Goal: Information Seeking & Learning: Find specific fact

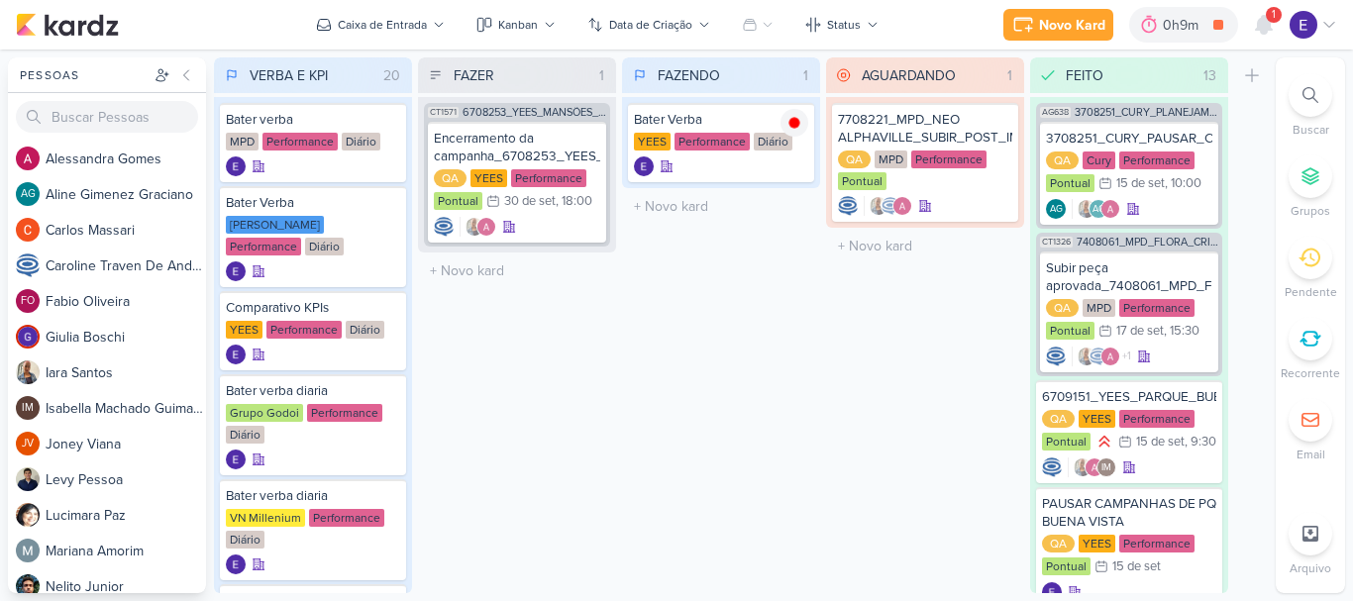
click at [1273, 20] on span "1" at bounding box center [1274, 15] width 4 height 16
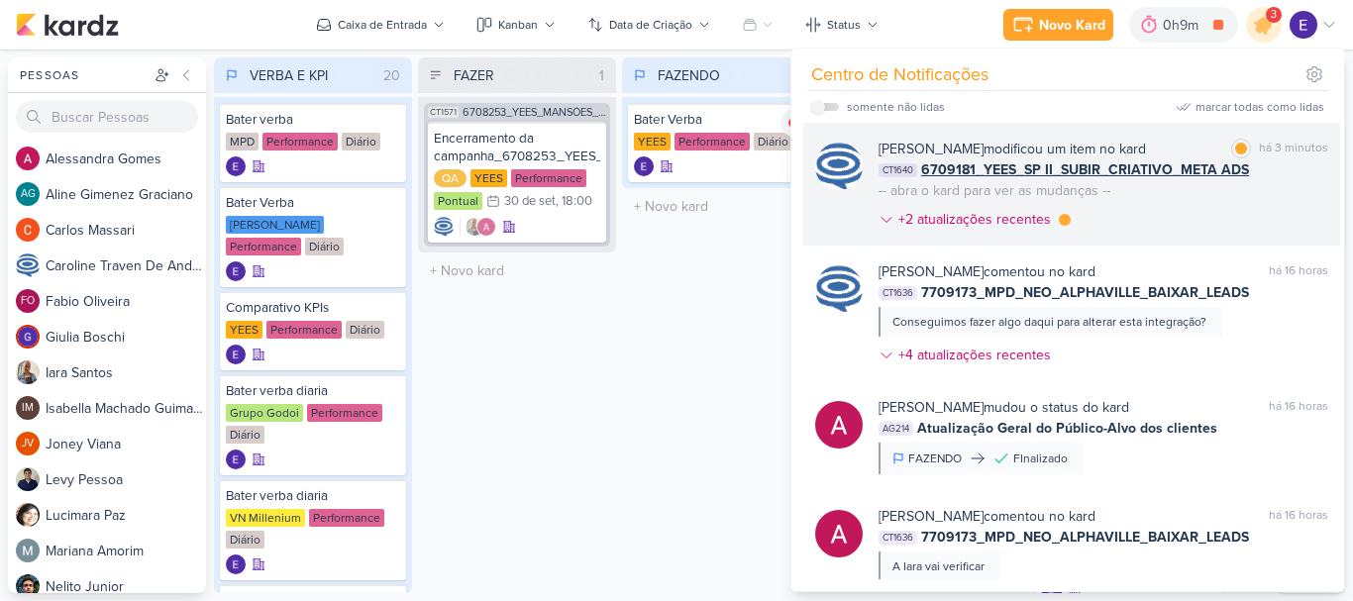
click at [1261, 203] on div "[PERSON_NAME] modificou um item no kard marcar como lida há 3 minutos CT1640 67…" at bounding box center [1104, 188] width 450 height 99
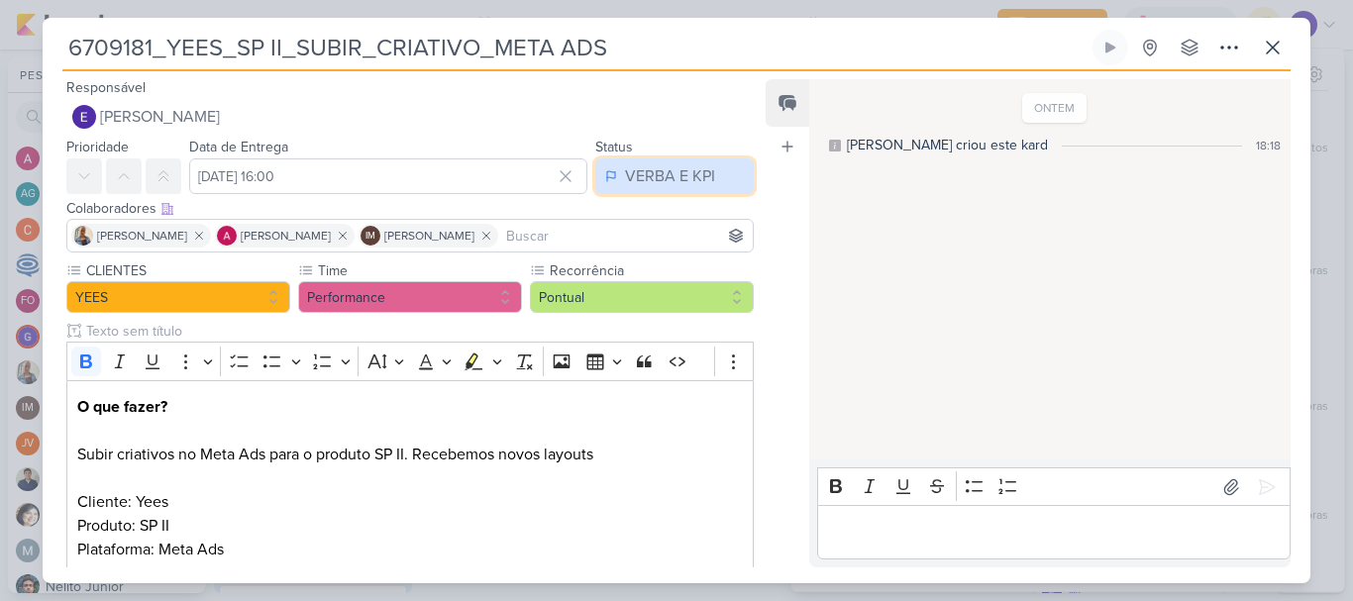
click at [708, 182] on button "VERBA E KPI" at bounding box center [674, 176] width 158 height 36
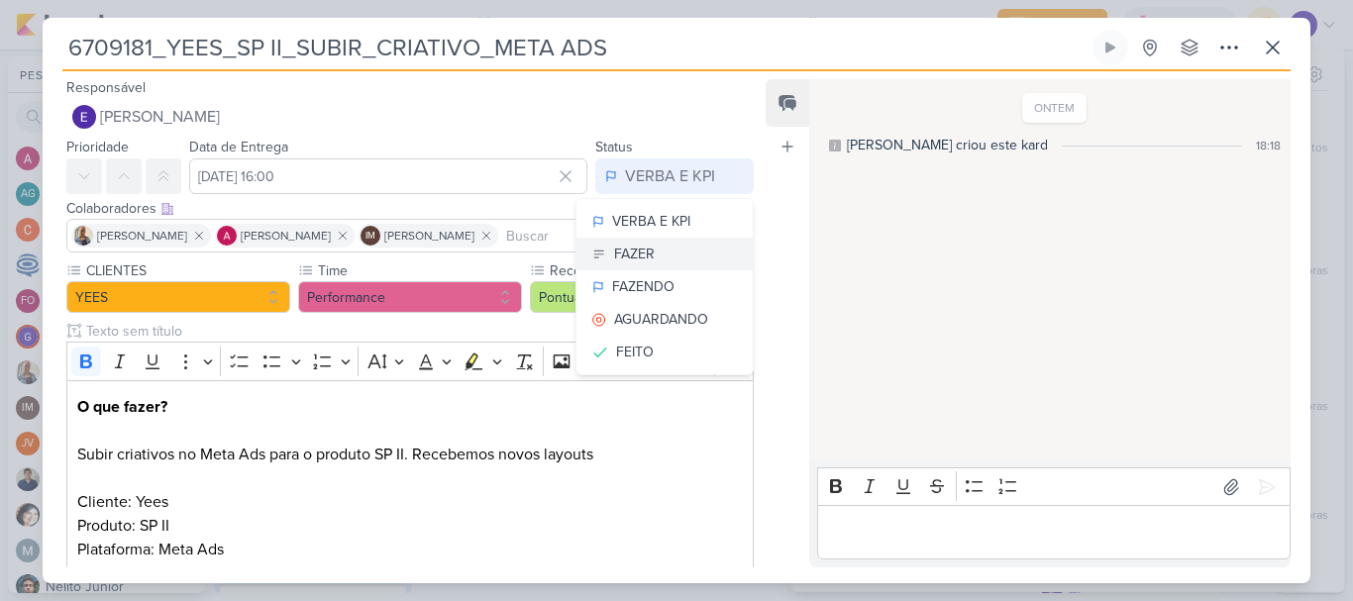
click at [663, 261] on button "FAZER" at bounding box center [665, 254] width 176 height 33
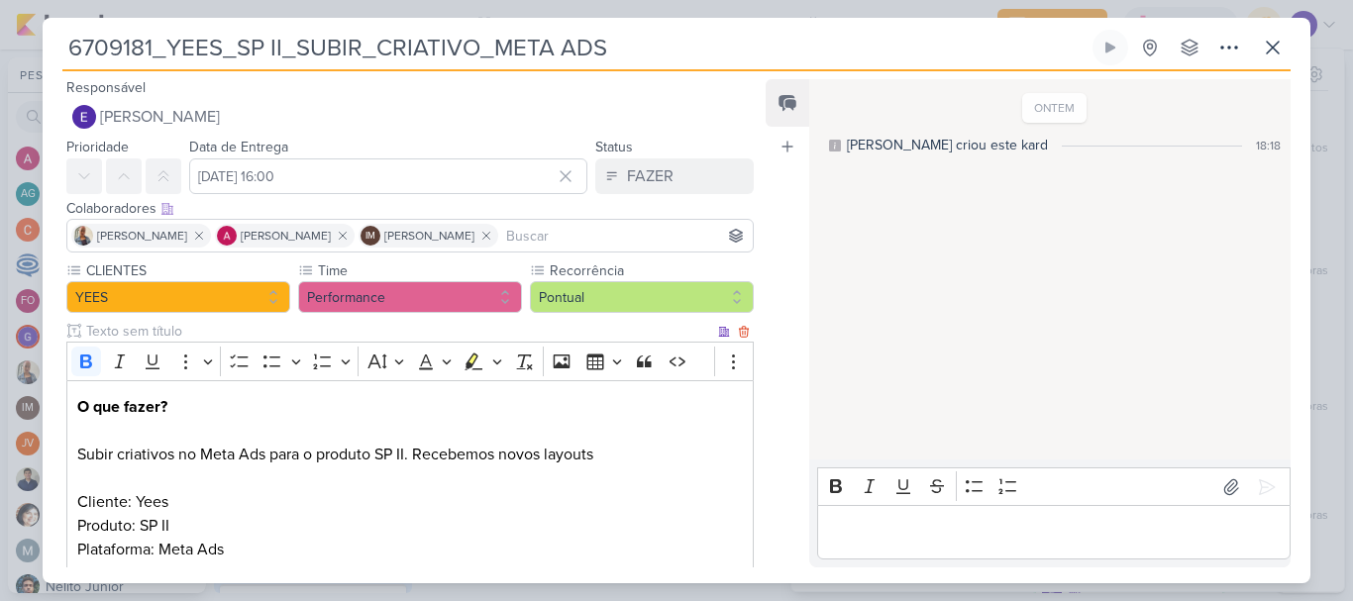
scroll to position [214, 0]
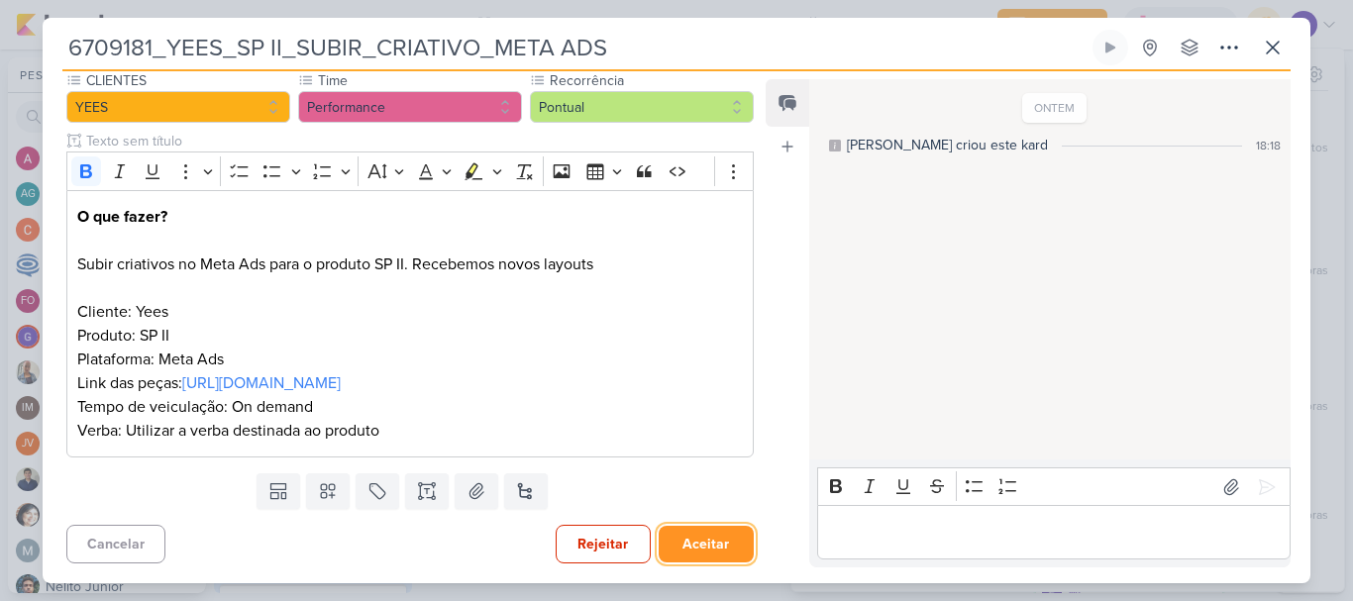
click at [687, 534] on button "Aceitar" at bounding box center [706, 544] width 95 height 37
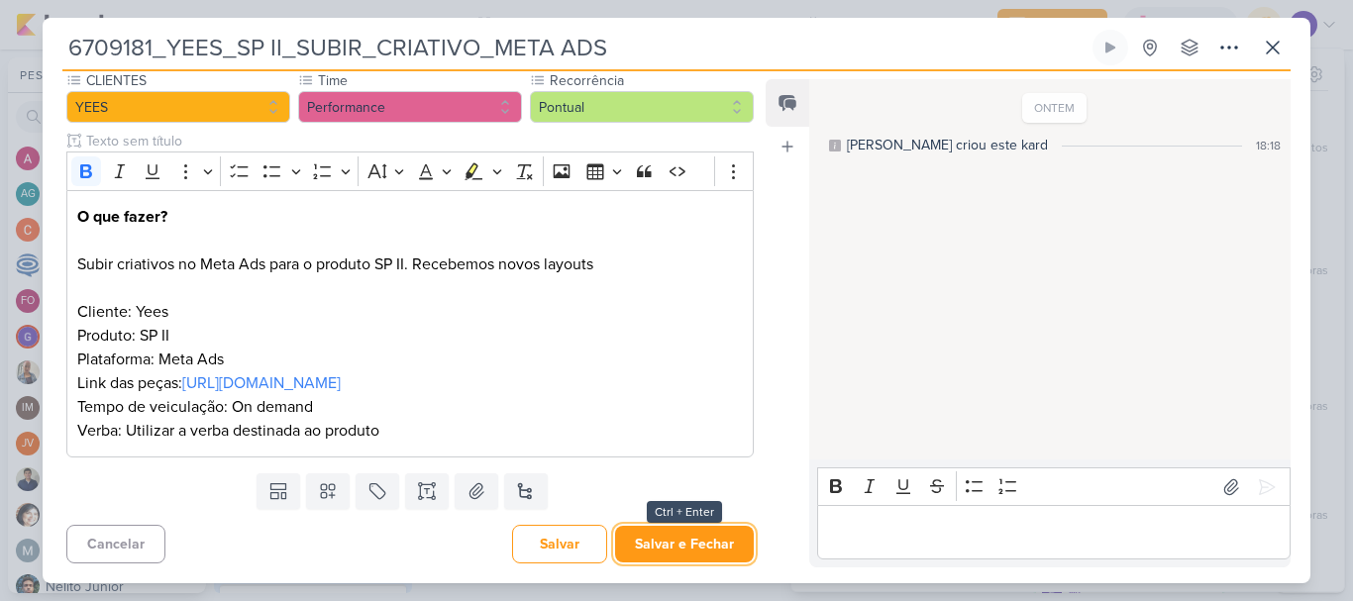
click at [687, 534] on button "Salvar e Fechar" at bounding box center [684, 544] width 139 height 37
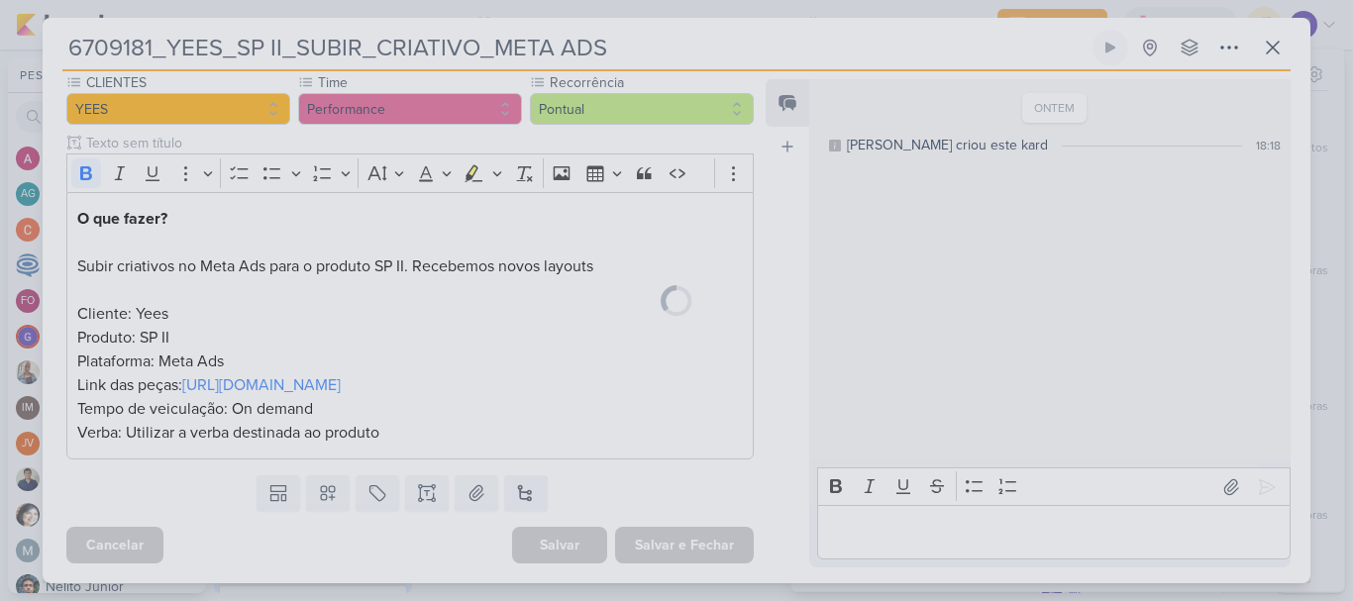
scroll to position [212, 0]
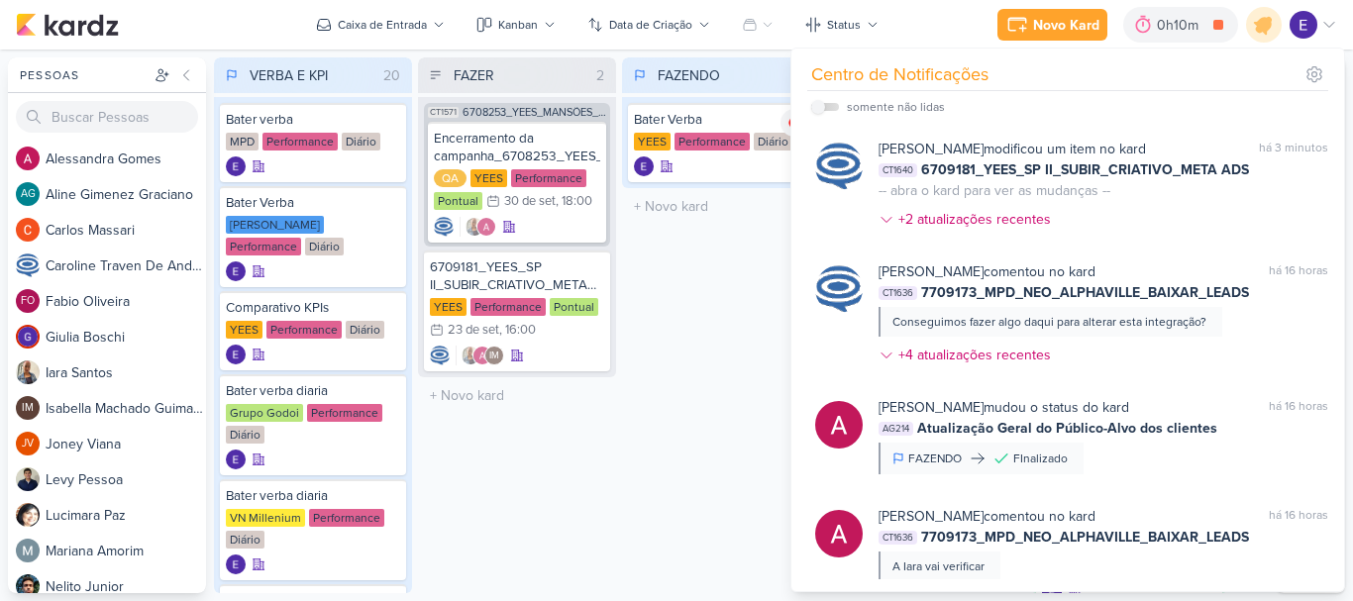
click at [741, 315] on div "FAZENDO 1 Mover Para Esquerda Mover Para Direita Deletar Bater Verba YEES Perfo…" at bounding box center [721, 325] width 198 height 536
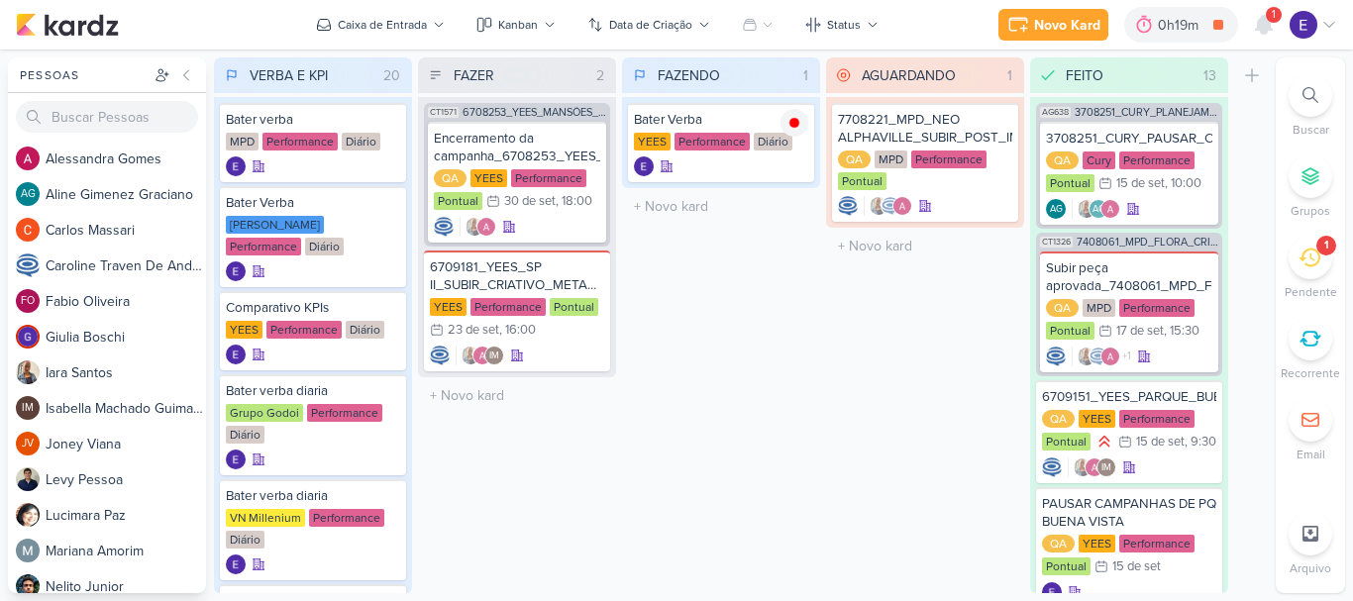
click at [1273, 23] on span "1" at bounding box center [1274, 15] width 4 height 16
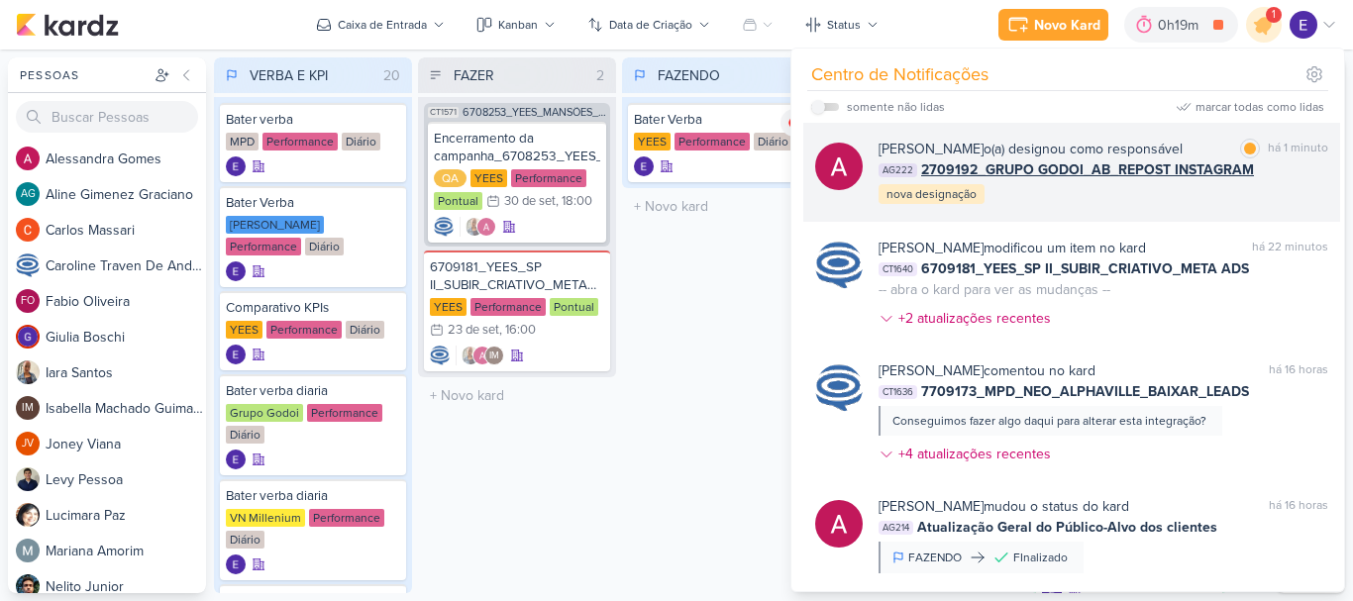
click at [1239, 201] on div "Alessandra Gomes o(a) designou como responsável marcar como lida há 1 minuto AG…" at bounding box center [1104, 172] width 450 height 67
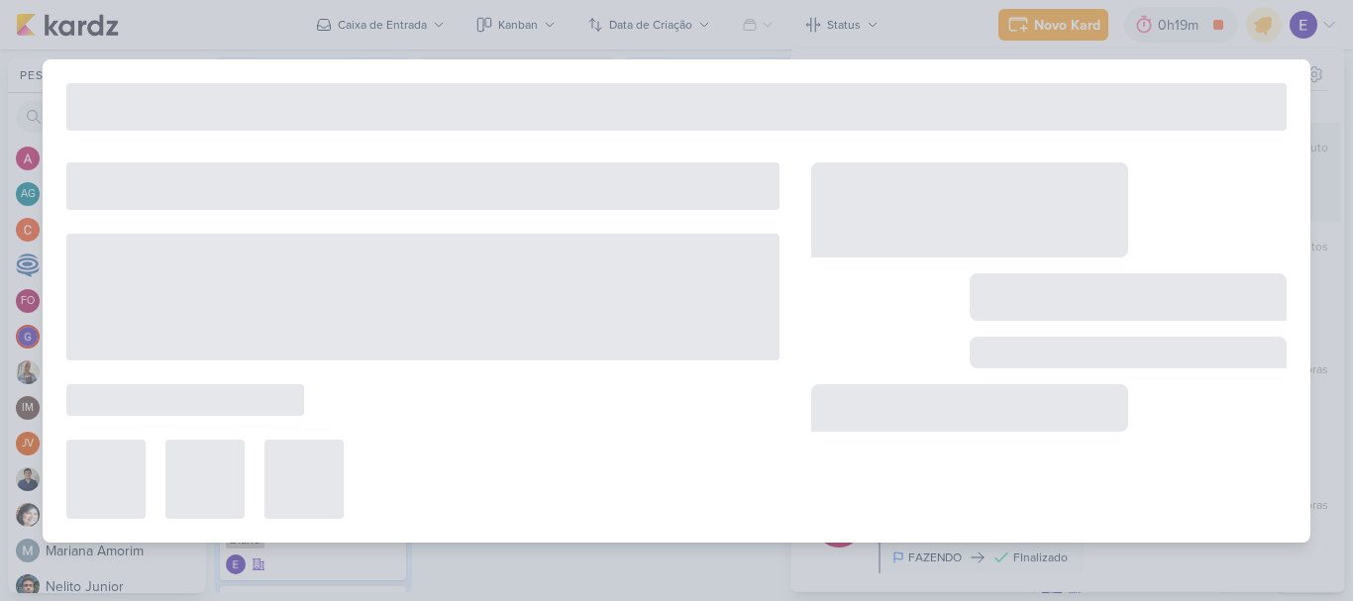
type input "2709192_GRUPO GODOI_AB_REPOST INSTAGRAM"
type input "19 de setembro de 2025 às 23:59"
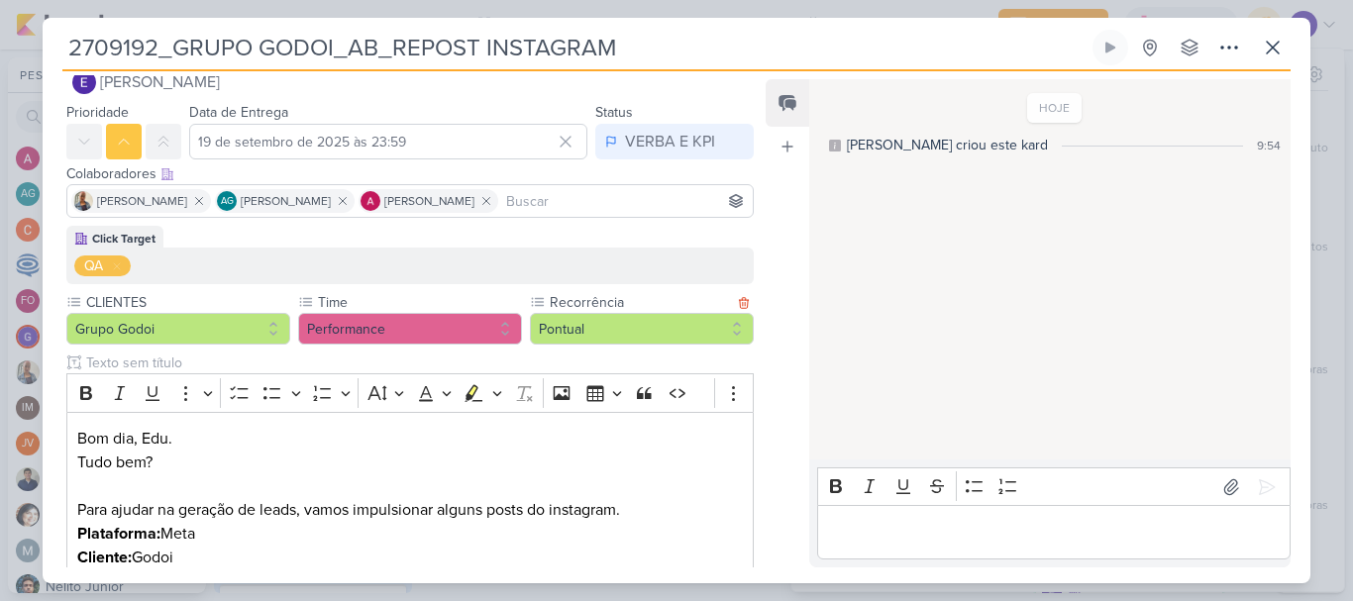
scroll to position [0, 0]
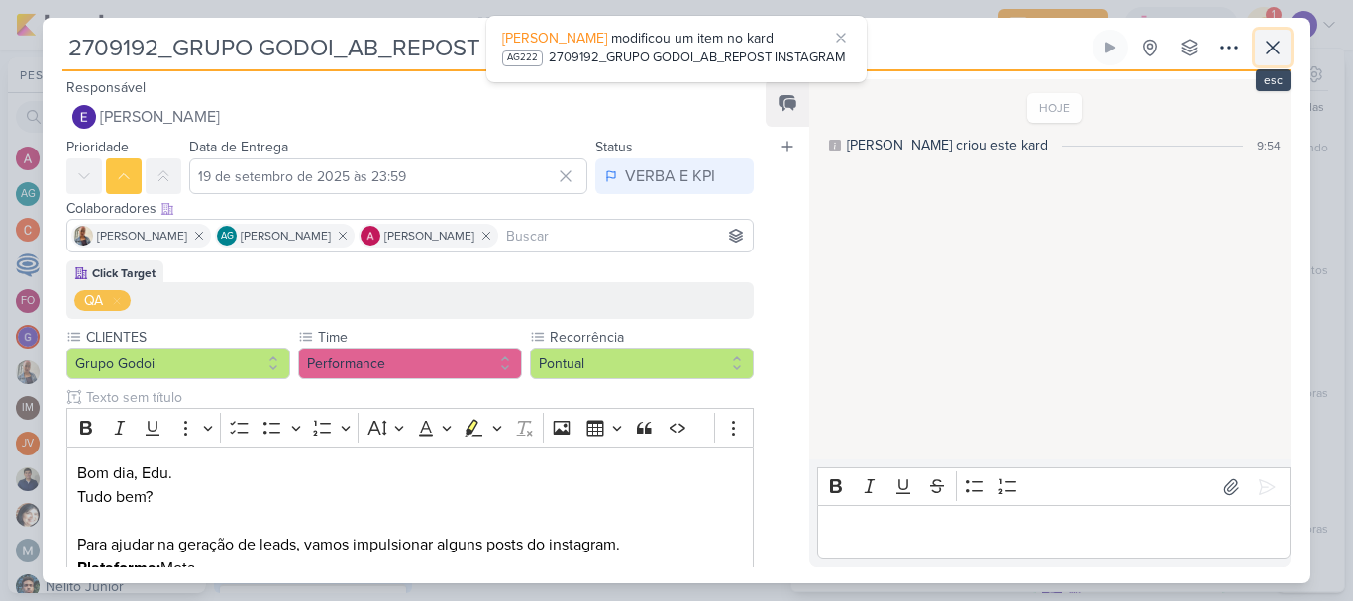
click at [1287, 53] on button at bounding box center [1273, 48] width 36 height 36
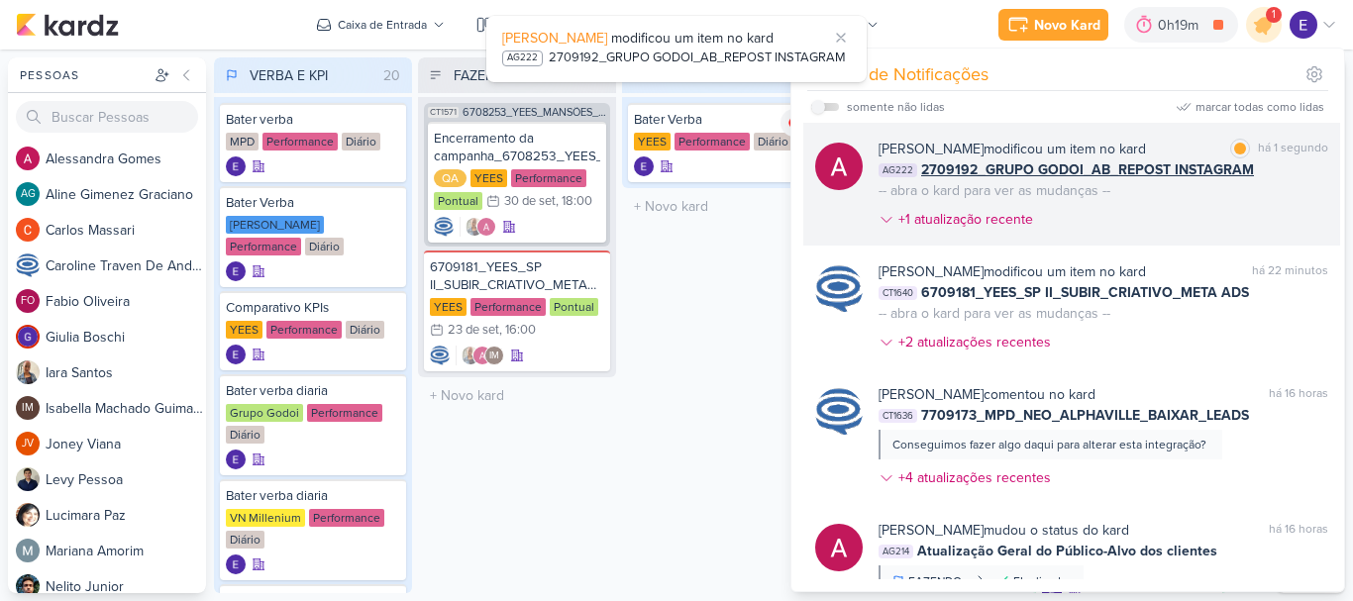
click at [1279, 203] on div "Alessandra Gomes modificou um item no kard marcar como lida há 1 segundo AG222 …" at bounding box center [1104, 188] width 450 height 99
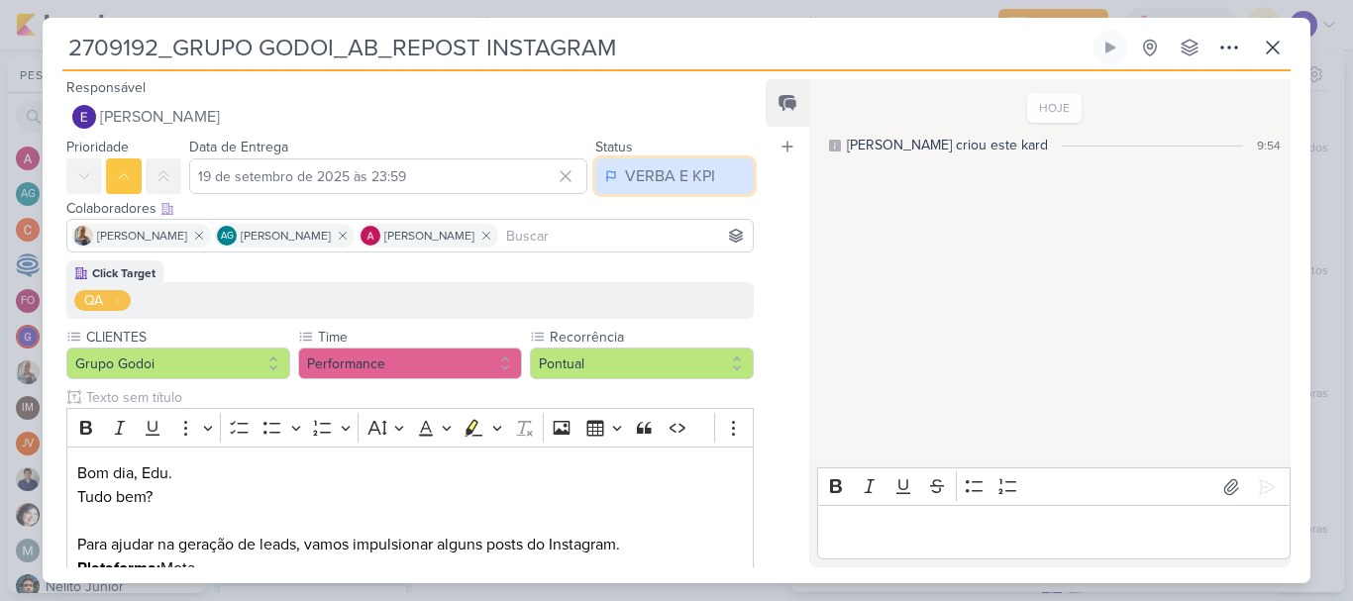
click at [689, 183] on div "VERBA E KPI" at bounding box center [670, 176] width 90 height 24
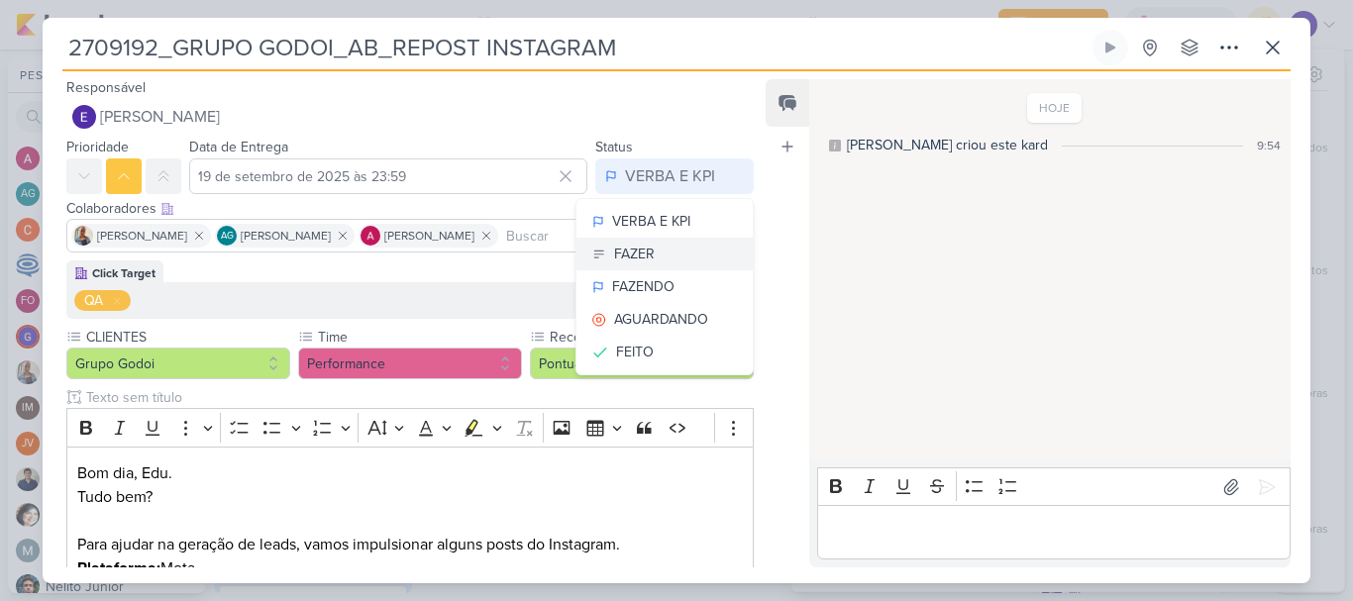
click at [684, 253] on button "FAZER" at bounding box center [665, 254] width 176 height 33
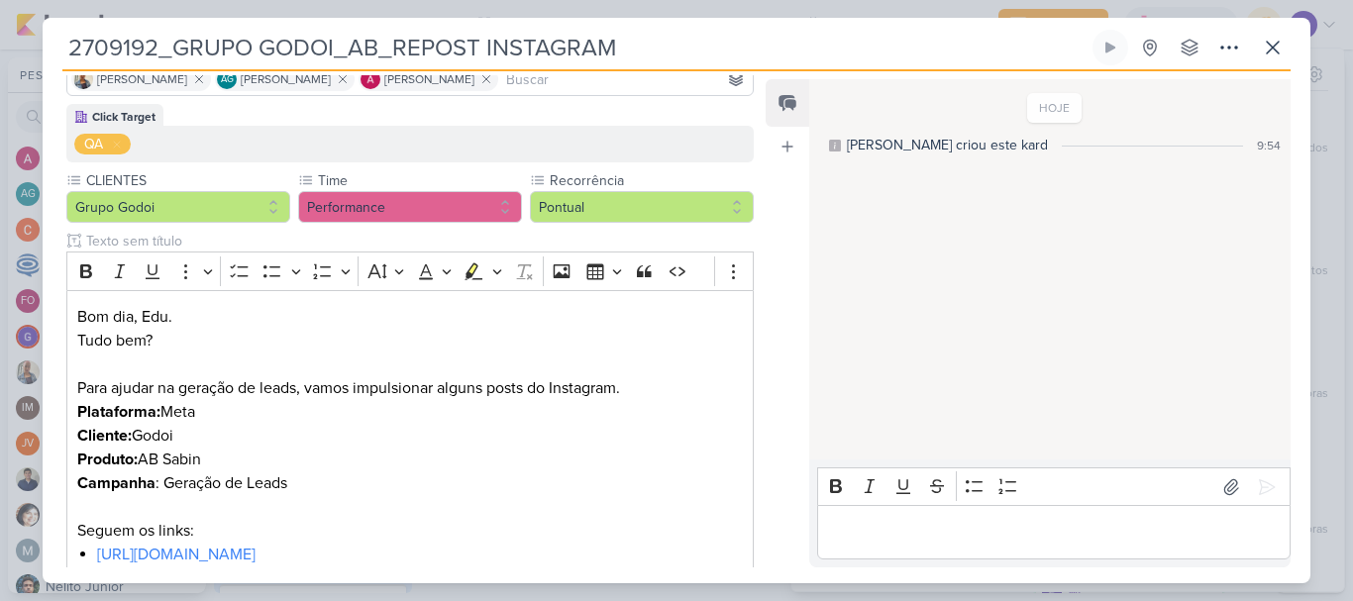
scroll to position [471, 0]
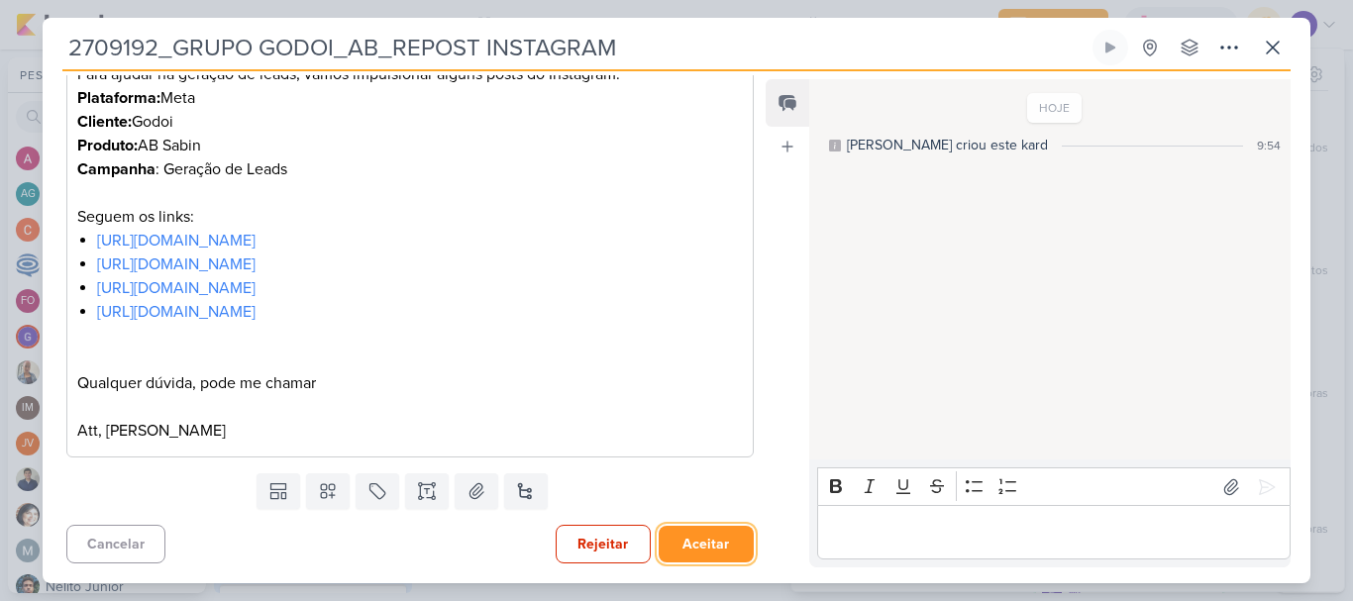
click at [680, 535] on button "Aceitar" at bounding box center [706, 544] width 95 height 37
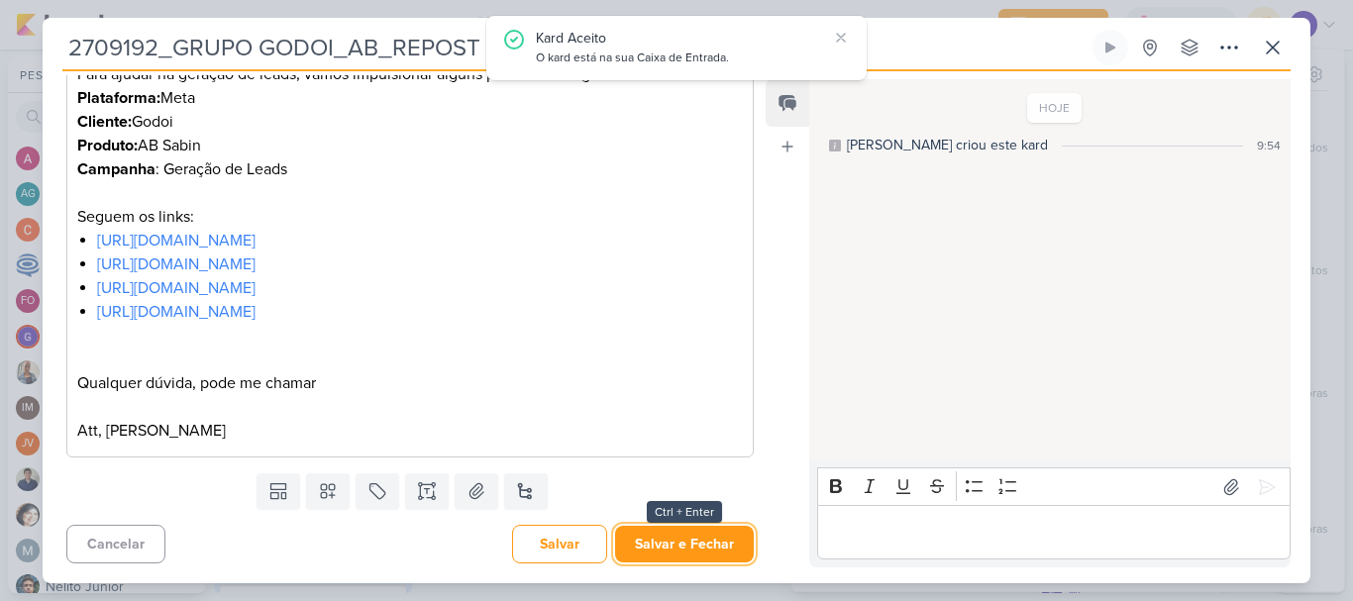
click at [680, 535] on button "Salvar e Fechar" at bounding box center [684, 544] width 139 height 37
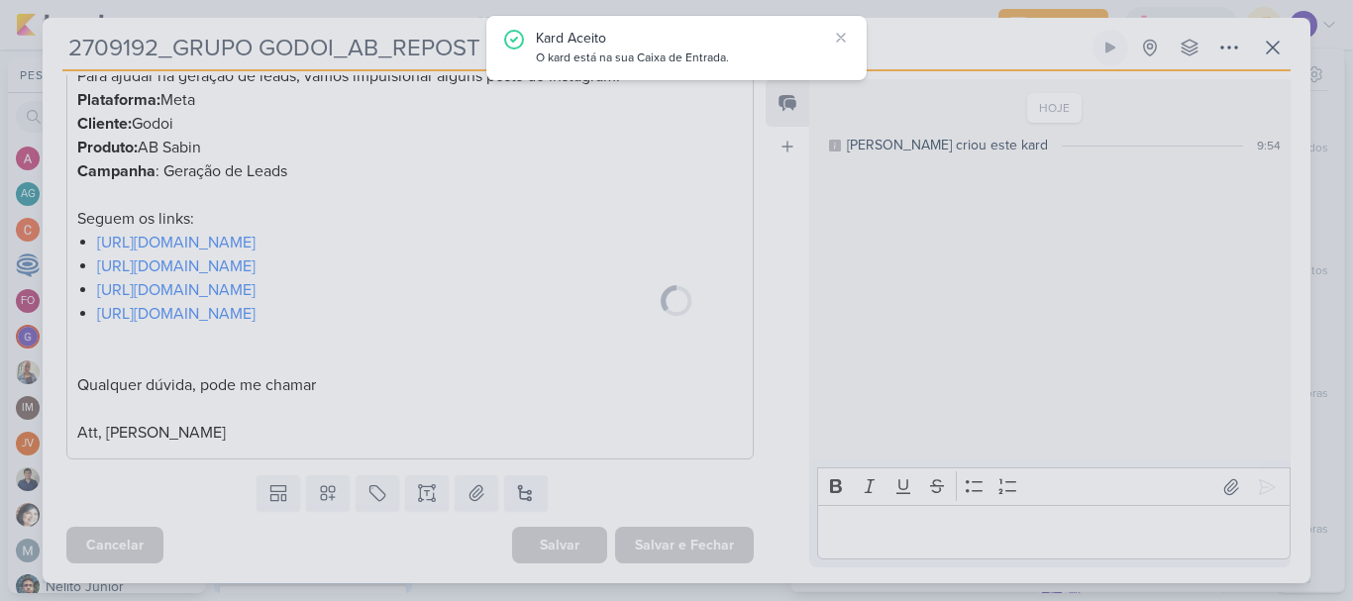
scroll to position [469, 0]
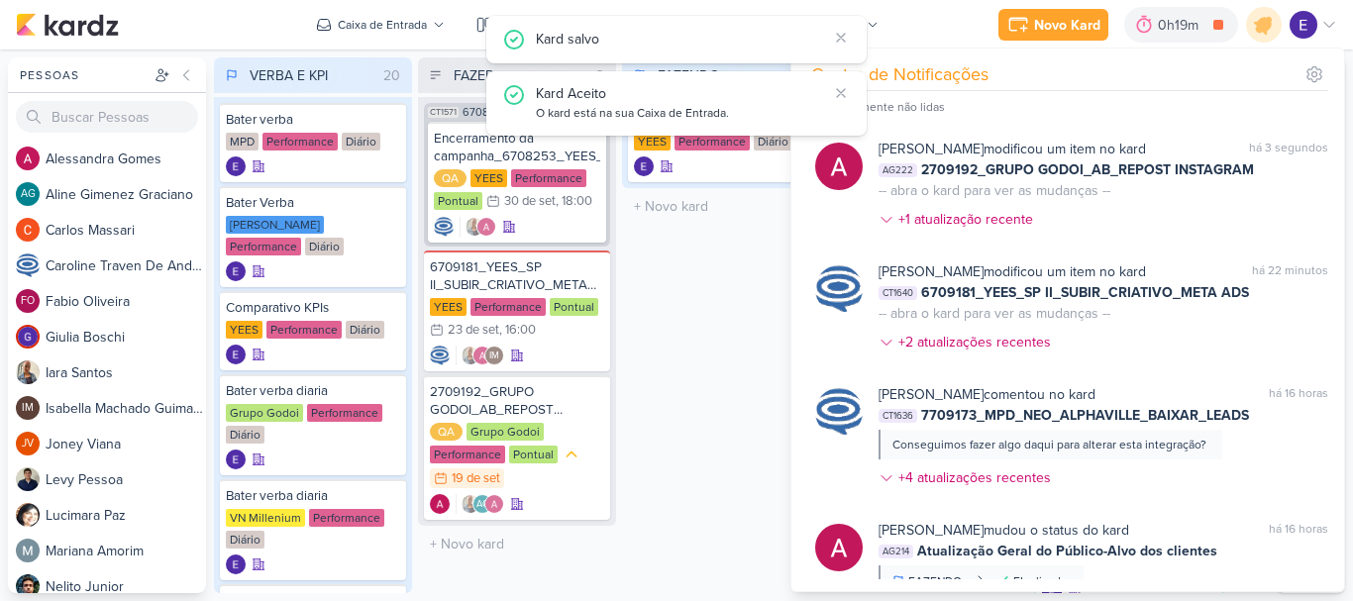
click at [709, 463] on div "FAZENDO 1 Mover Para Esquerda Mover Para Direita Deletar Bater Verba YEES Perfo…" at bounding box center [721, 325] width 198 height 536
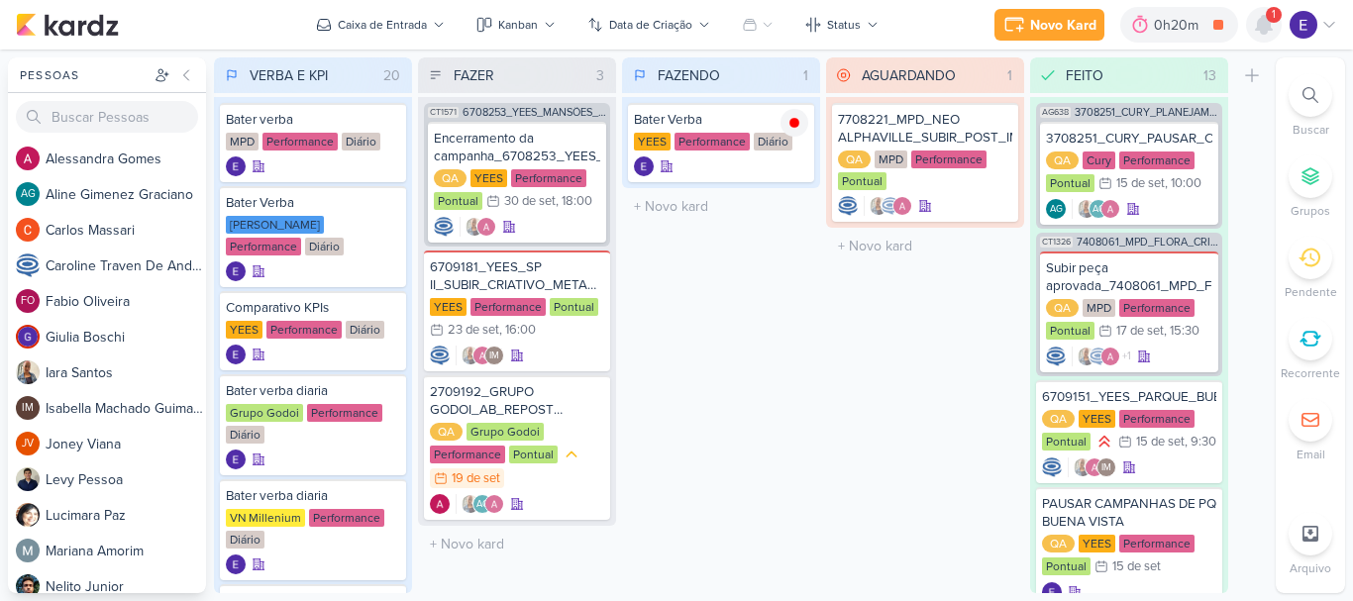
click at [1269, 27] on icon at bounding box center [1264, 25] width 16 height 18
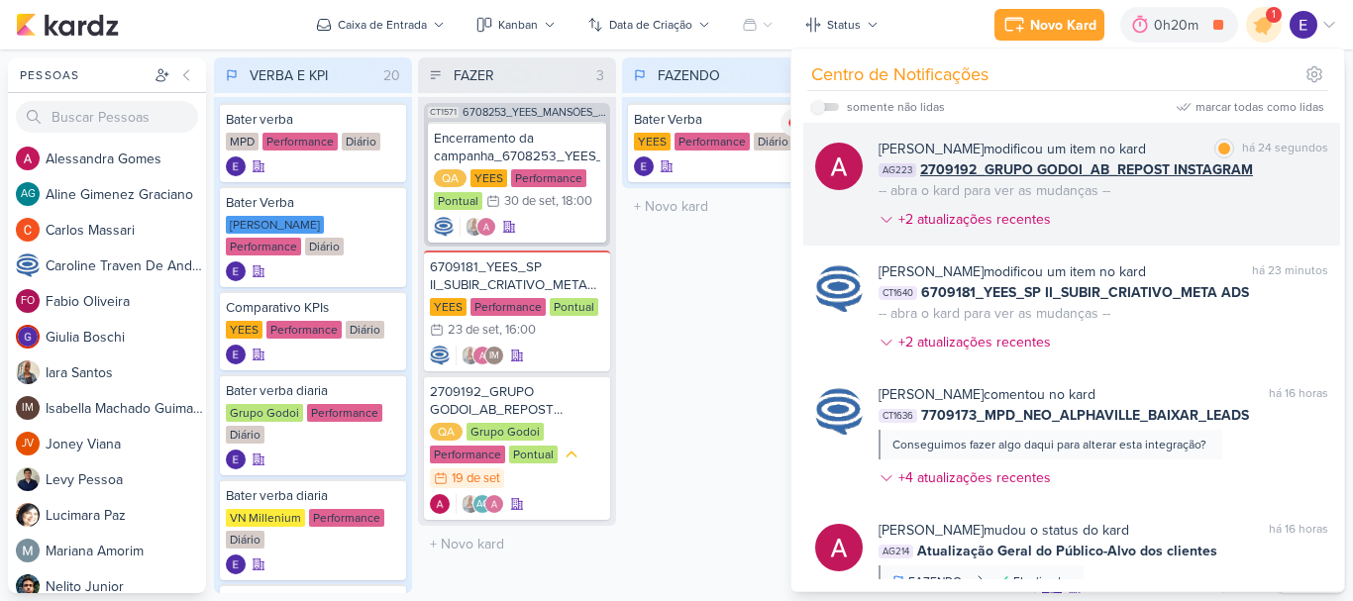
click at [1272, 190] on div "Alessandra Gomes modificou um item no kard marcar como lida há 24 segundos AG22…" at bounding box center [1104, 188] width 450 height 99
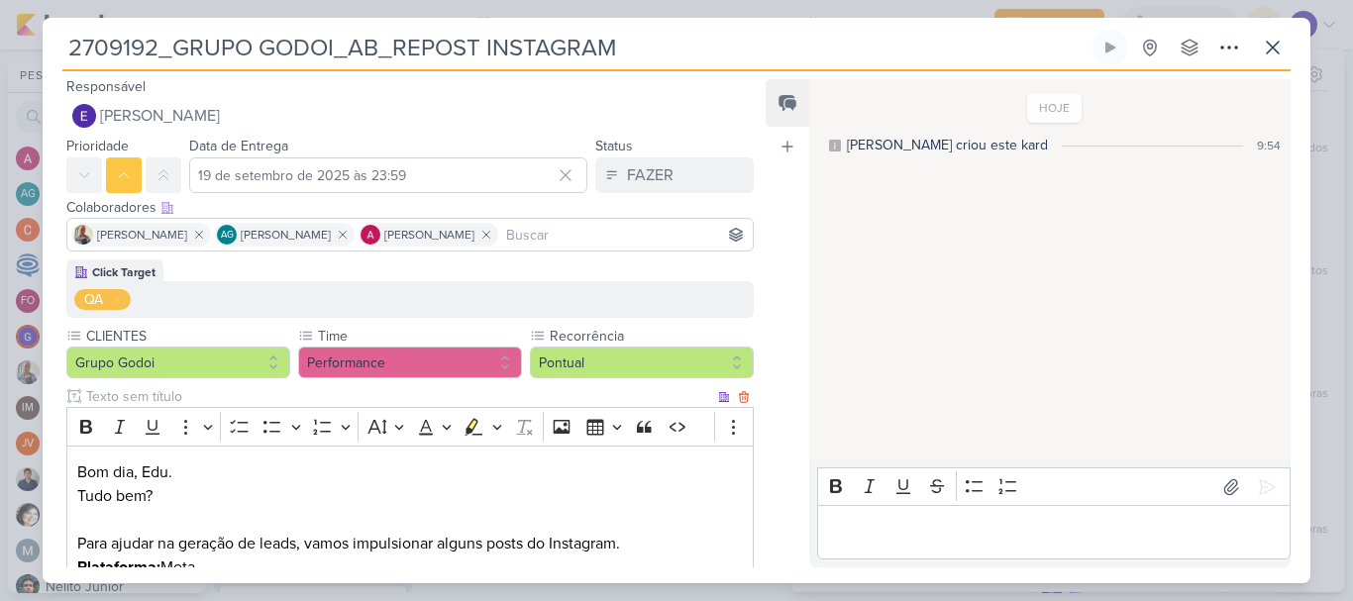
scroll to position [0, 0]
click at [1282, 56] on icon at bounding box center [1273, 48] width 24 height 24
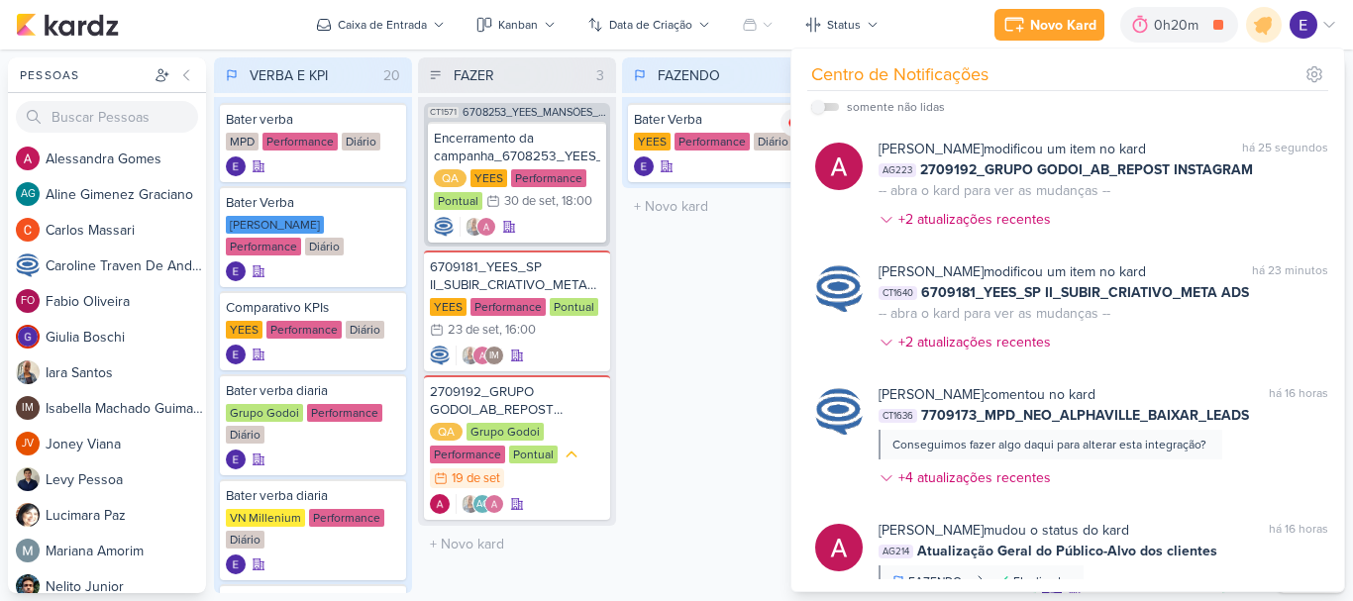
click at [719, 450] on div "FAZENDO 1 Mover Para Esquerda Mover Para Direita Deletar Bater Verba YEES Perfo…" at bounding box center [721, 325] width 198 height 536
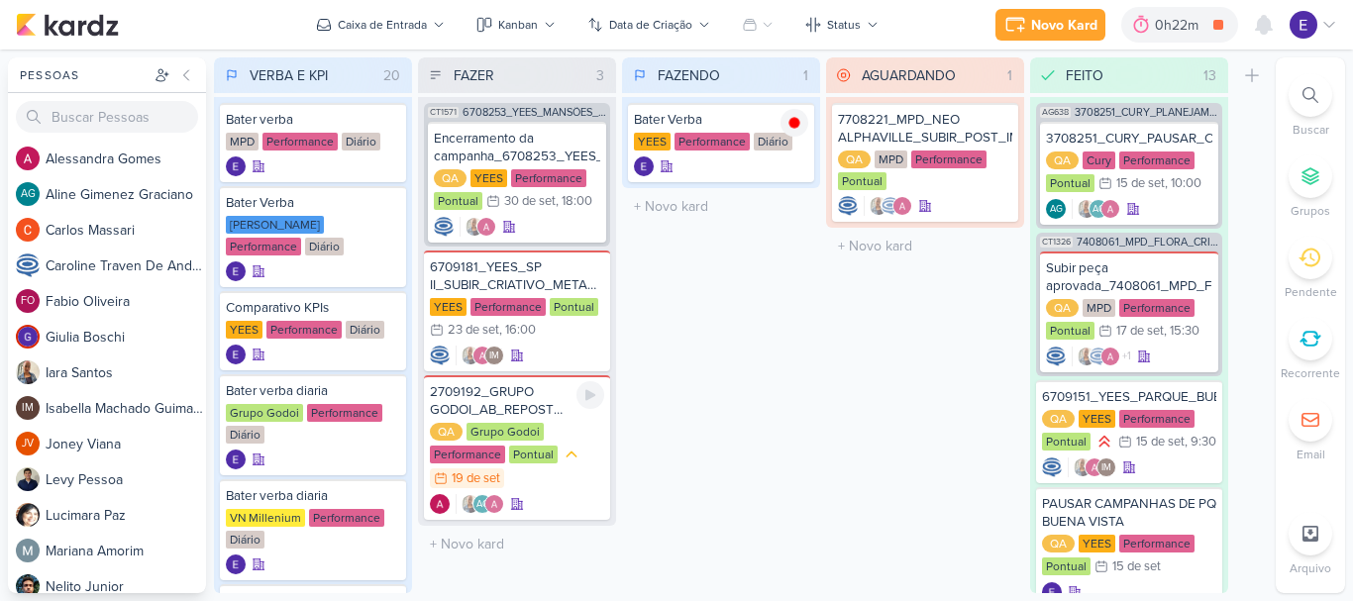
click at [562, 505] on div "AG" at bounding box center [517, 504] width 174 height 20
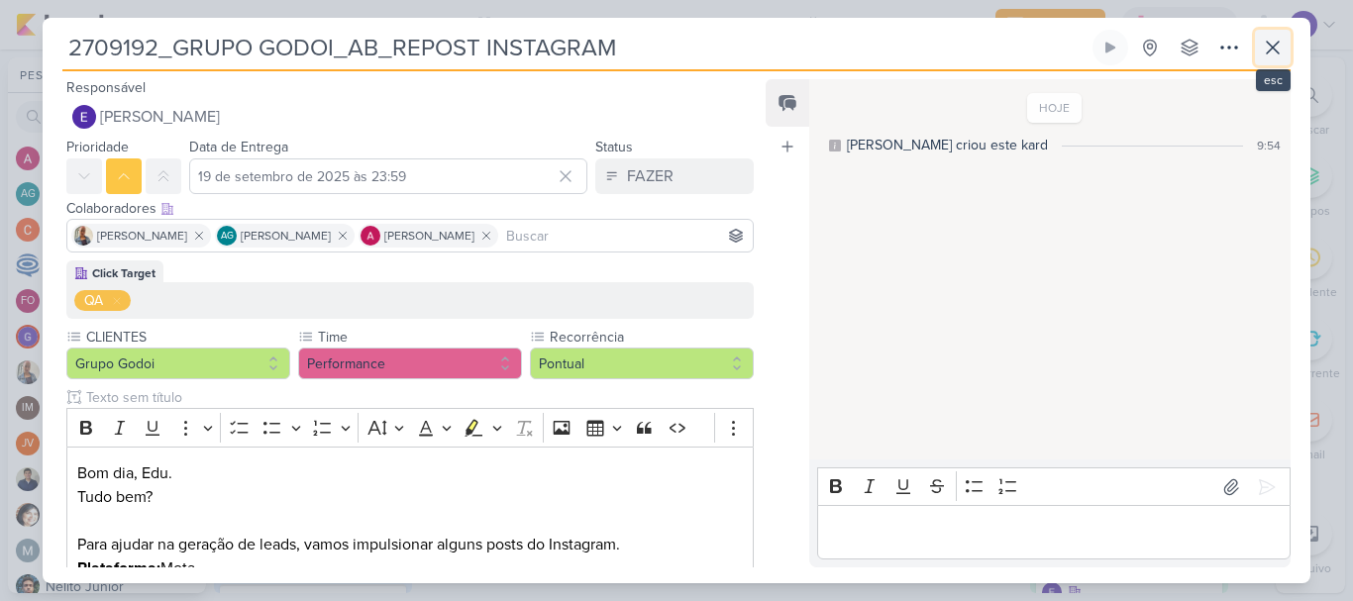
click at [1264, 45] on icon at bounding box center [1273, 48] width 24 height 24
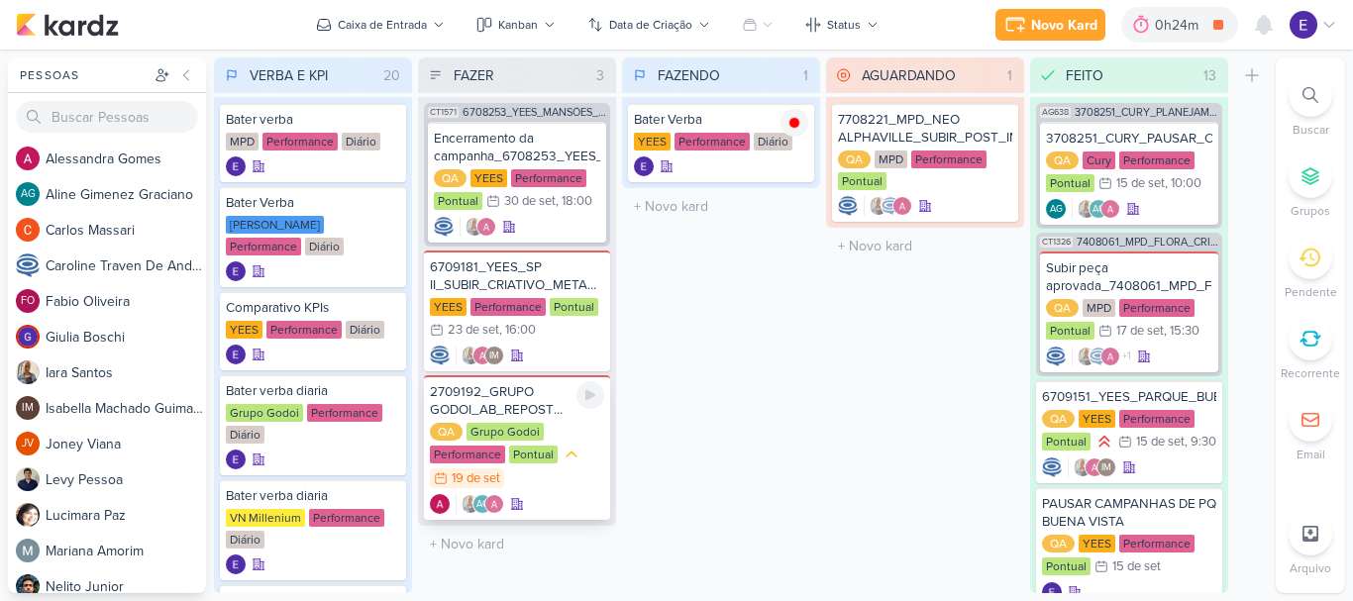
click at [579, 492] on div "2709192_GRUPO GODOI_AB_REPOST INSTAGRAM QA Grupo Godoi Performance Pontual 19/9…" at bounding box center [517, 447] width 186 height 145
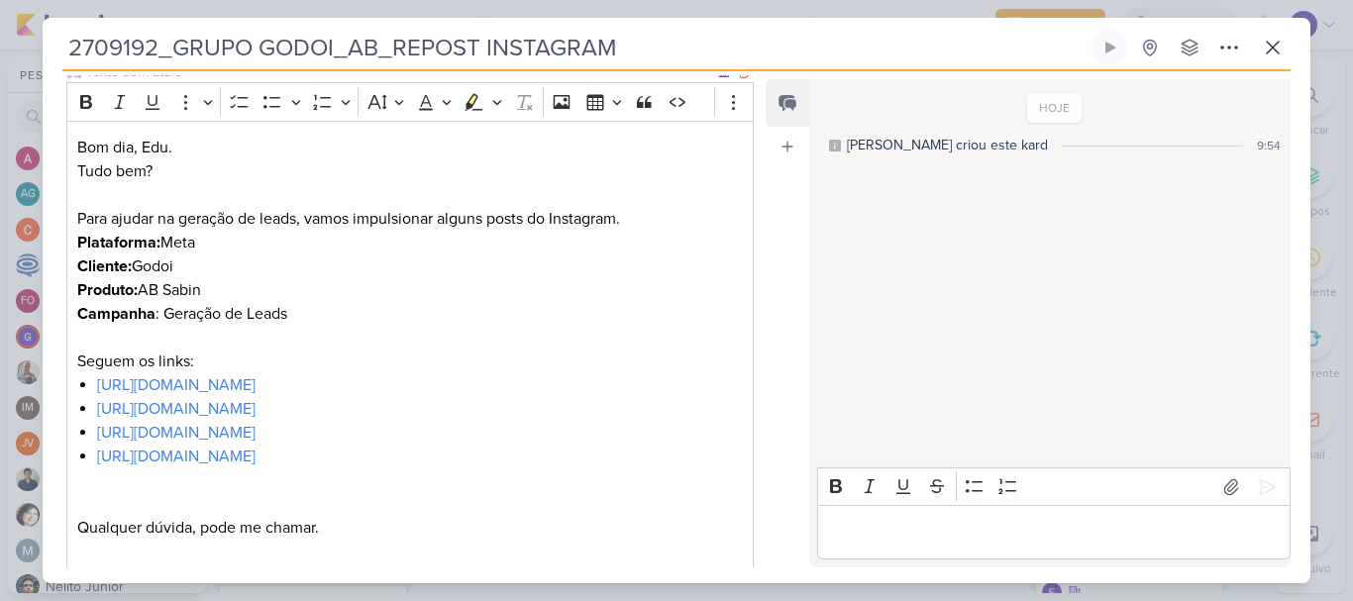
scroll to position [471, 0]
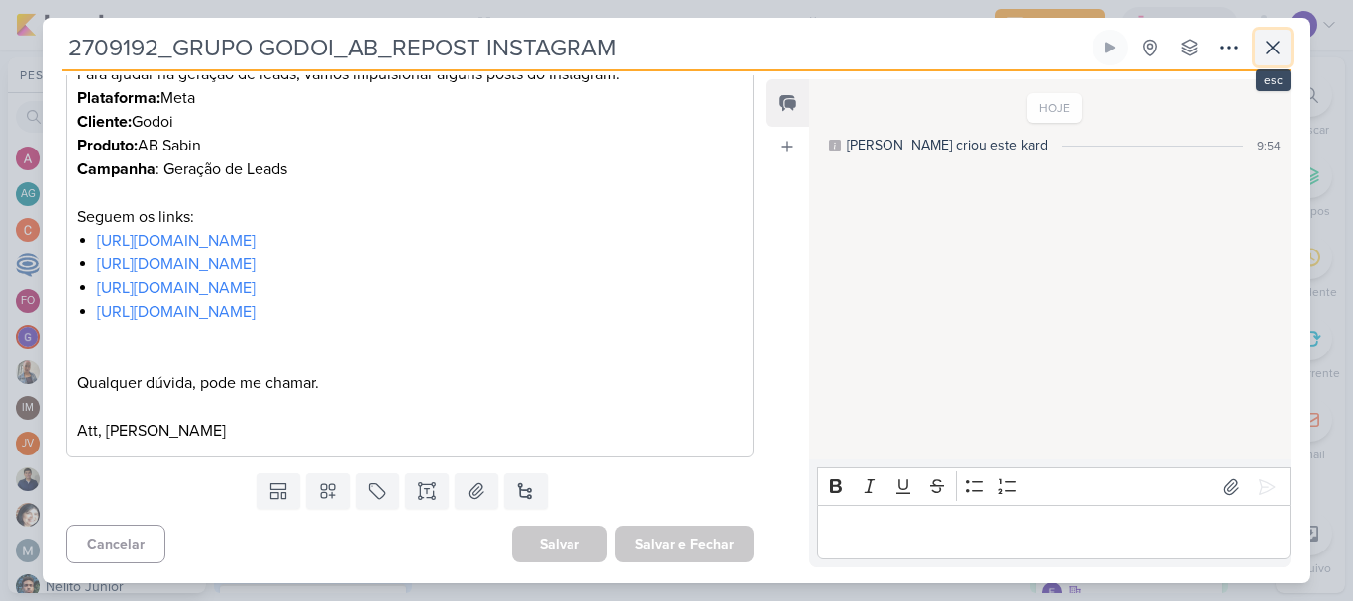
click at [1282, 51] on icon at bounding box center [1273, 48] width 24 height 24
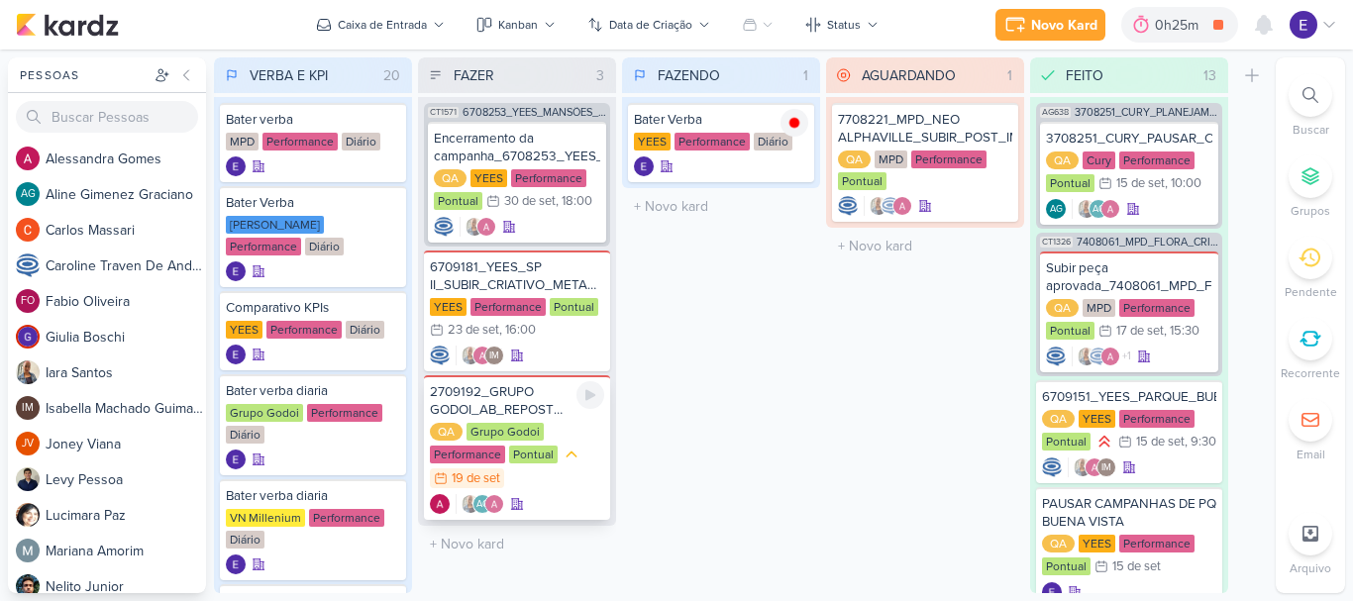
click at [583, 462] on div "QA Grupo Godoi Performance Pontual 19/9 19 de set" at bounding box center [517, 456] width 174 height 67
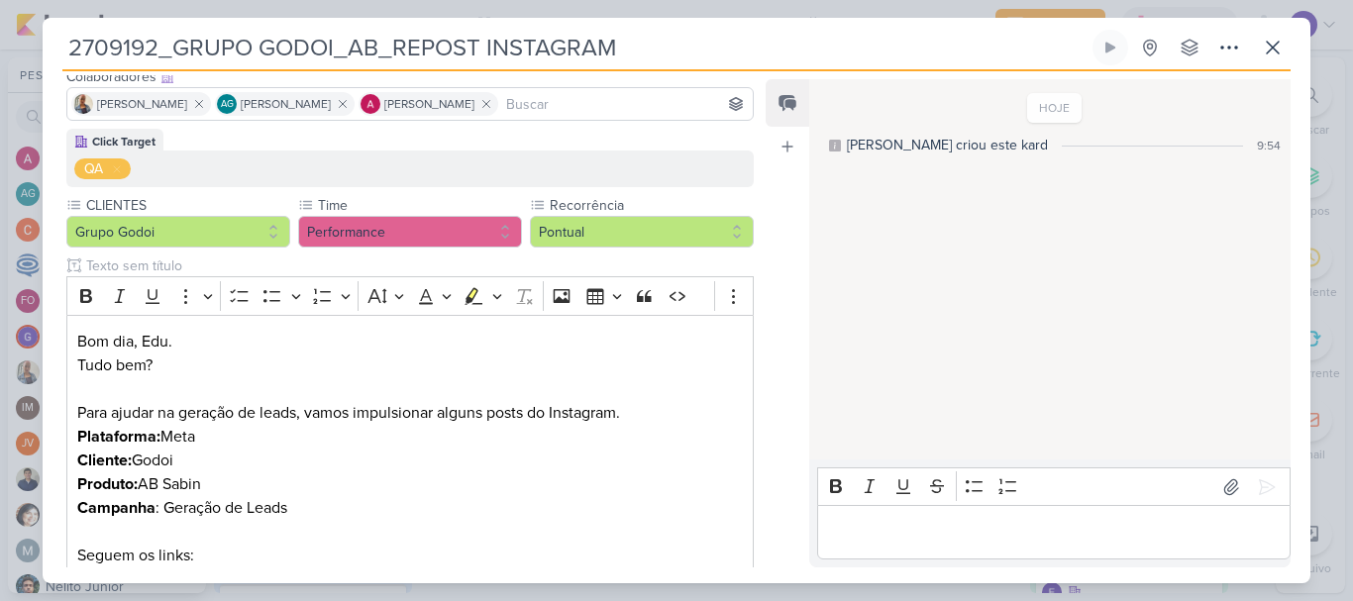
scroll to position [297, 0]
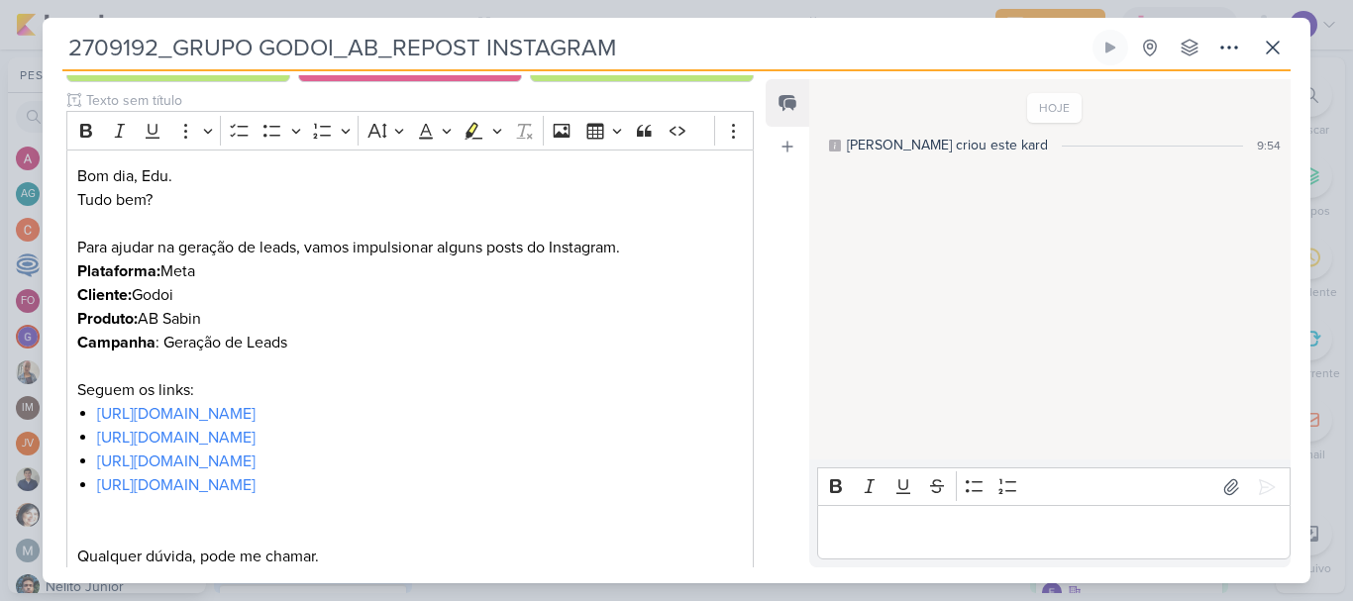
click at [967, 527] on p "Editor editing area: main" at bounding box center [1053, 533] width 453 height 24
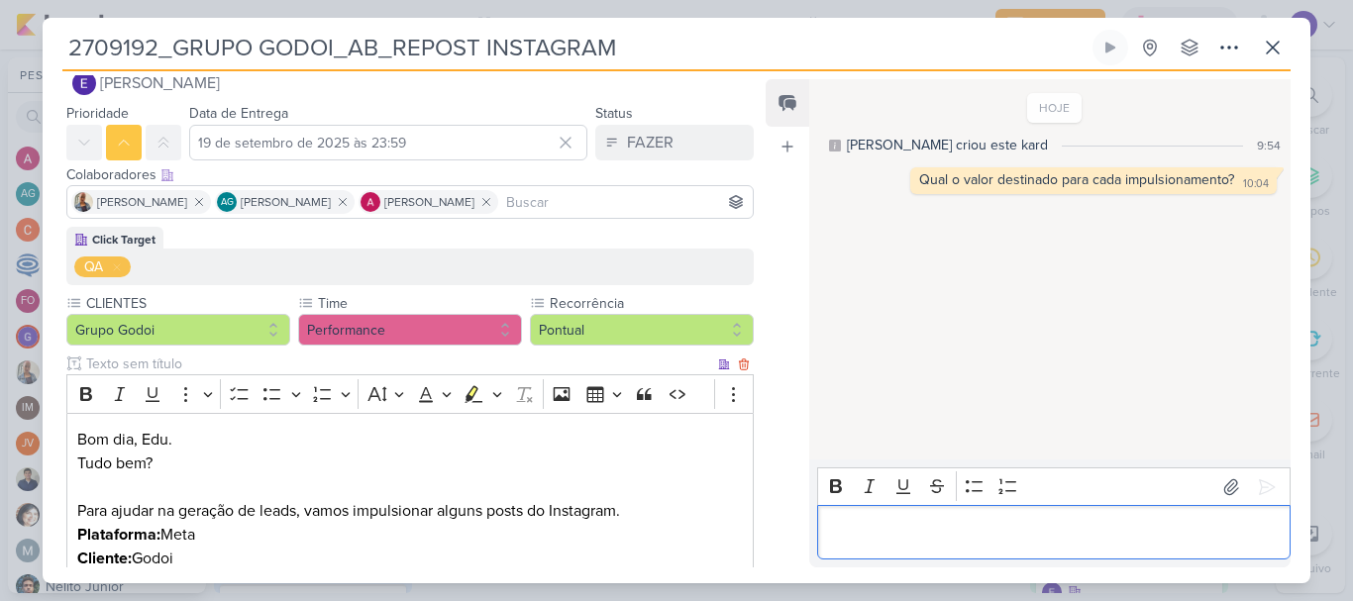
scroll to position [0, 0]
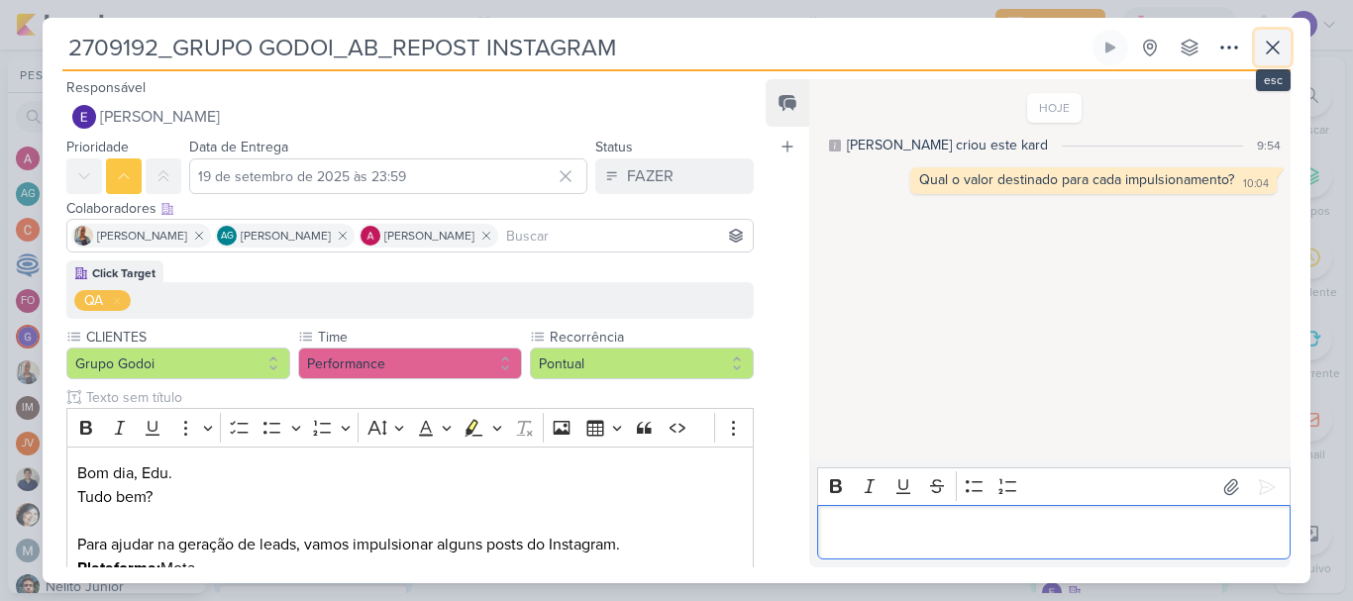
click at [1282, 53] on icon at bounding box center [1273, 48] width 24 height 24
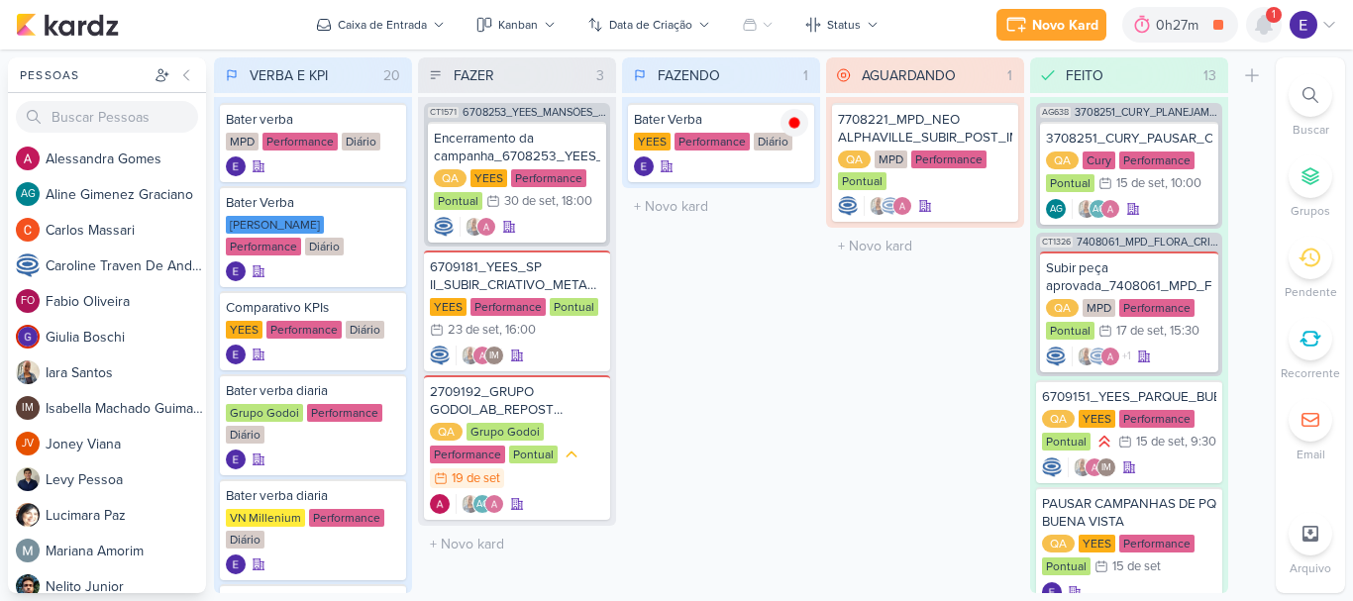
click at [1258, 30] on icon at bounding box center [1264, 25] width 16 height 18
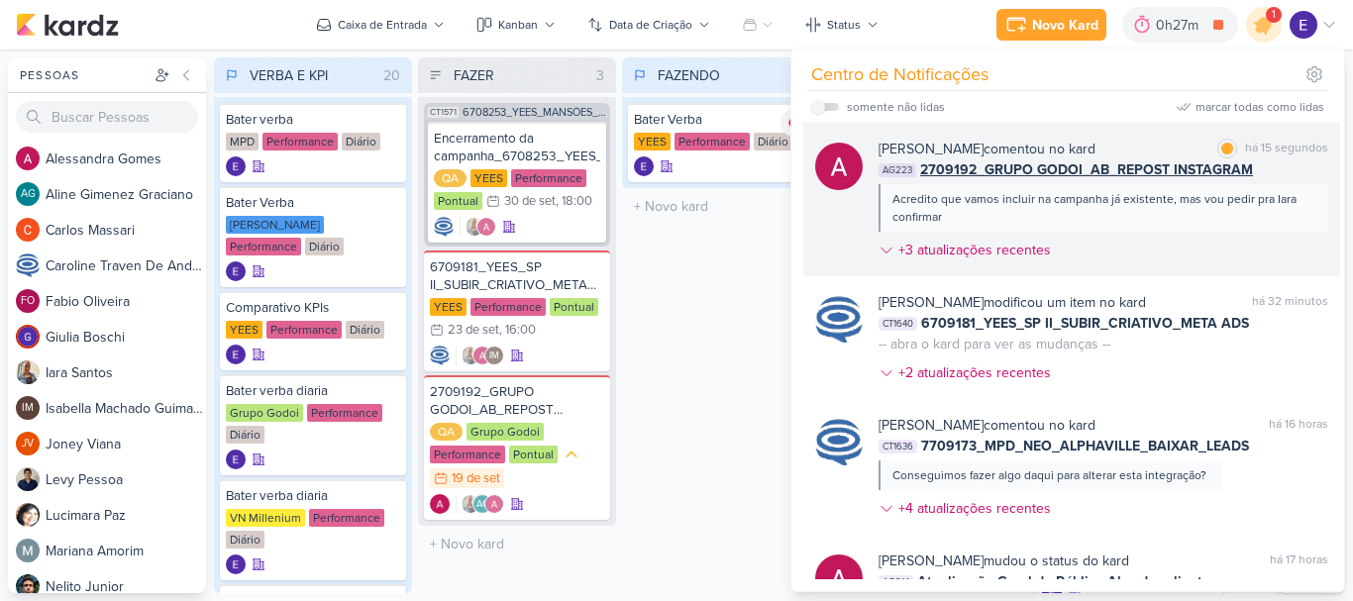
click at [1300, 214] on div "Acredito que vamos incluir na campanha já existente, mas vou pedir pra Iara con…" at bounding box center [1103, 208] width 420 height 36
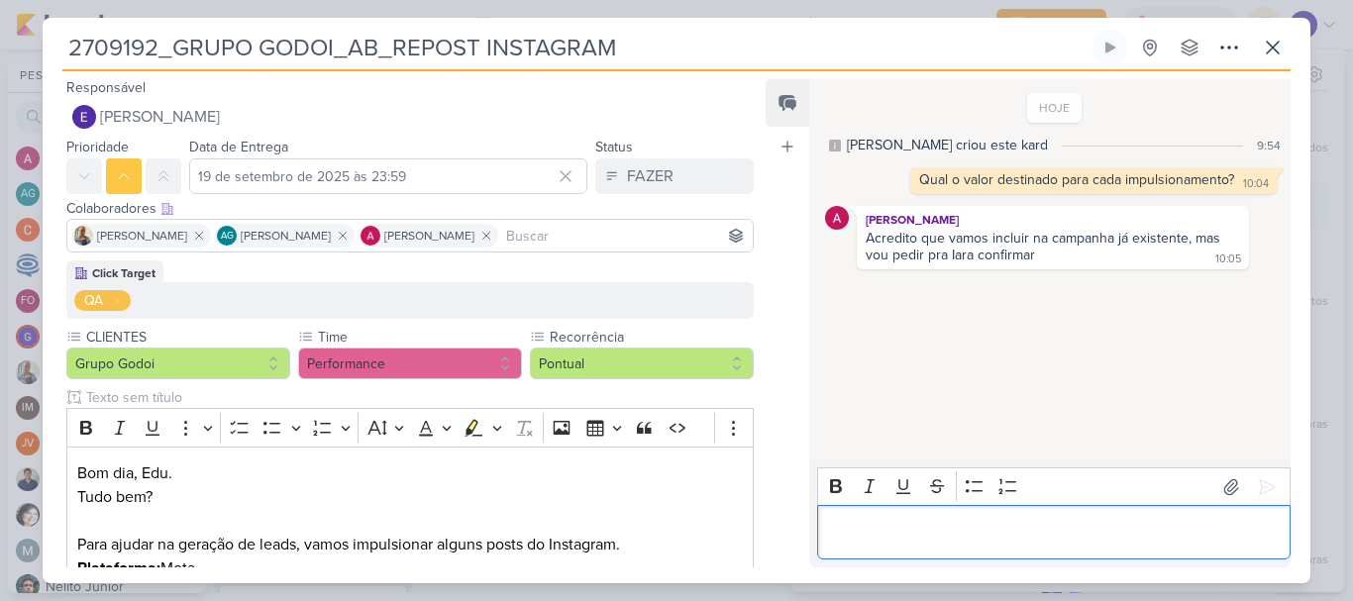
click at [1166, 517] on div "Editor editing area: main" at bounding box center [1054, 532] width 474 height 54
click at [1285, 59] on button at bounding box center [1273, 48] width 36 height 36
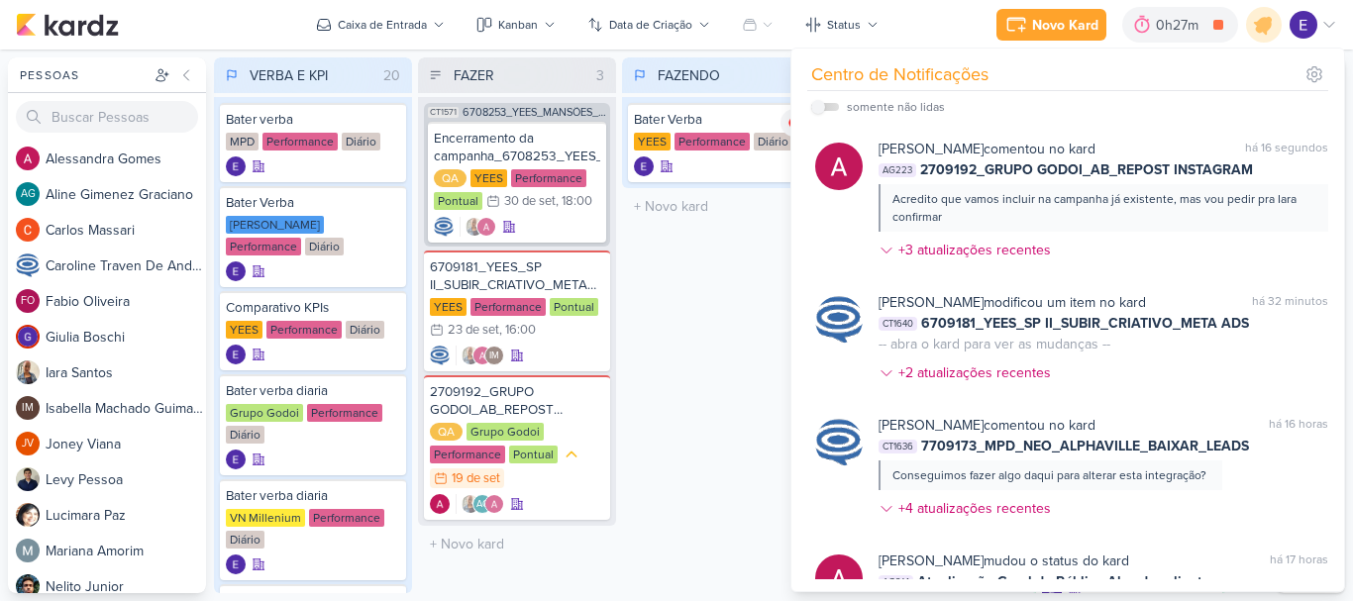
click at [755, 307] on div "FAZENDO 1 Mover Para Esquerda Mover Para Direita Deletar Bater Verba YEES Perfo…" at bounding box center [721, 325] width 198 height 536
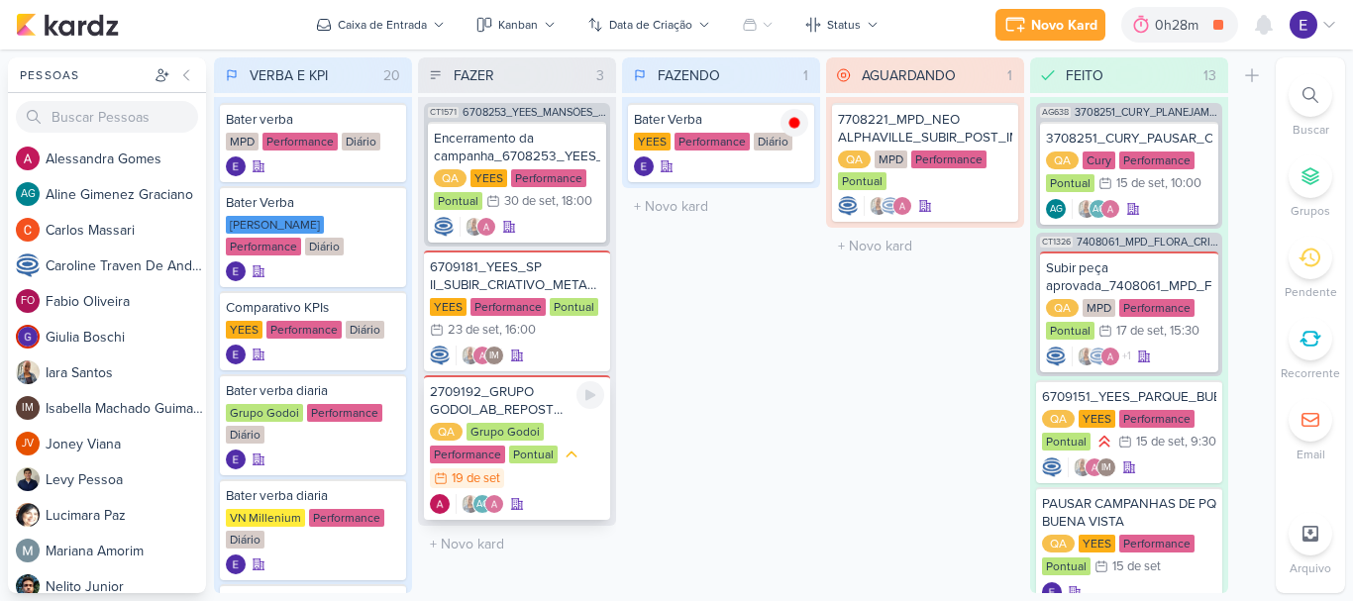
click at [542, 466] on div "QA Grupo Godoi Performance Pontual 19/9 19 de set" at bounding box center [517, 456] width 174 height 67
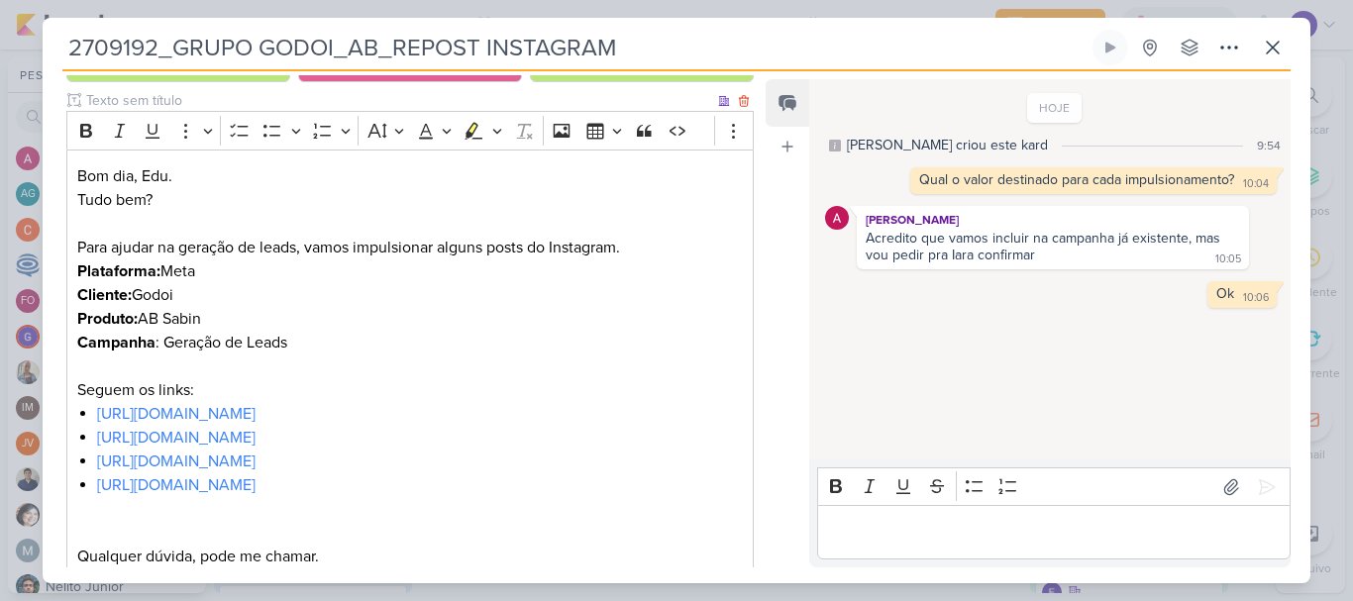
scroll to position [396, 0]
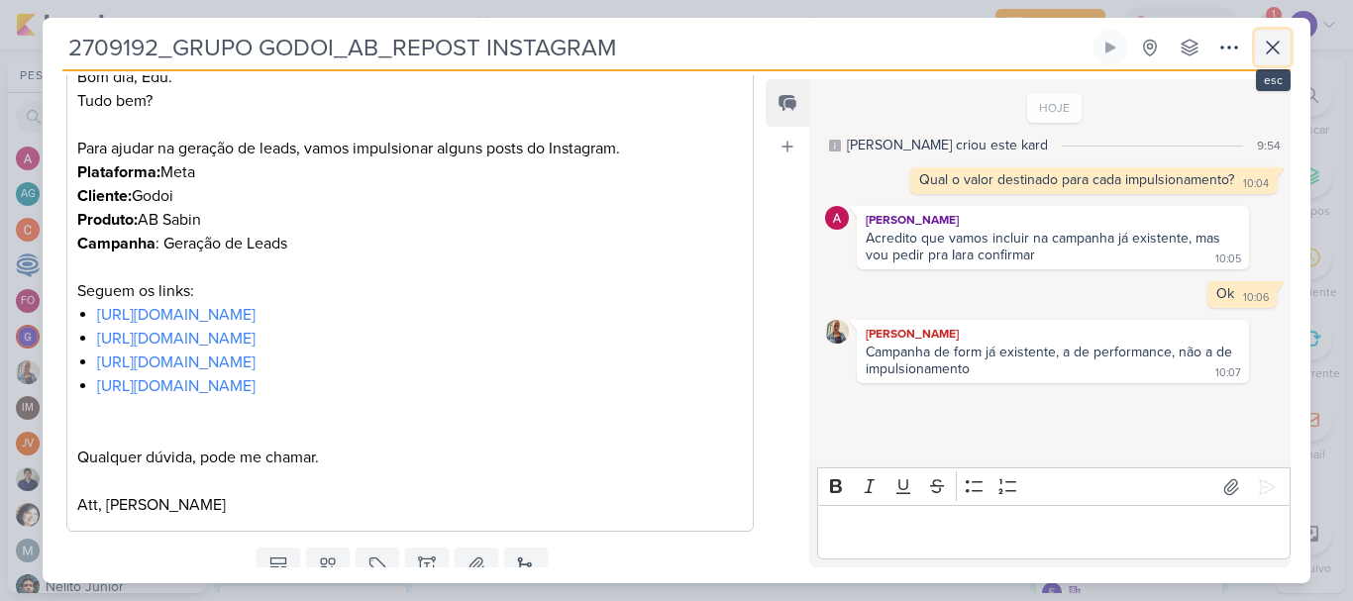
click at [1258, 61] on button at bounding box center [1273, 48] width 36 height 36
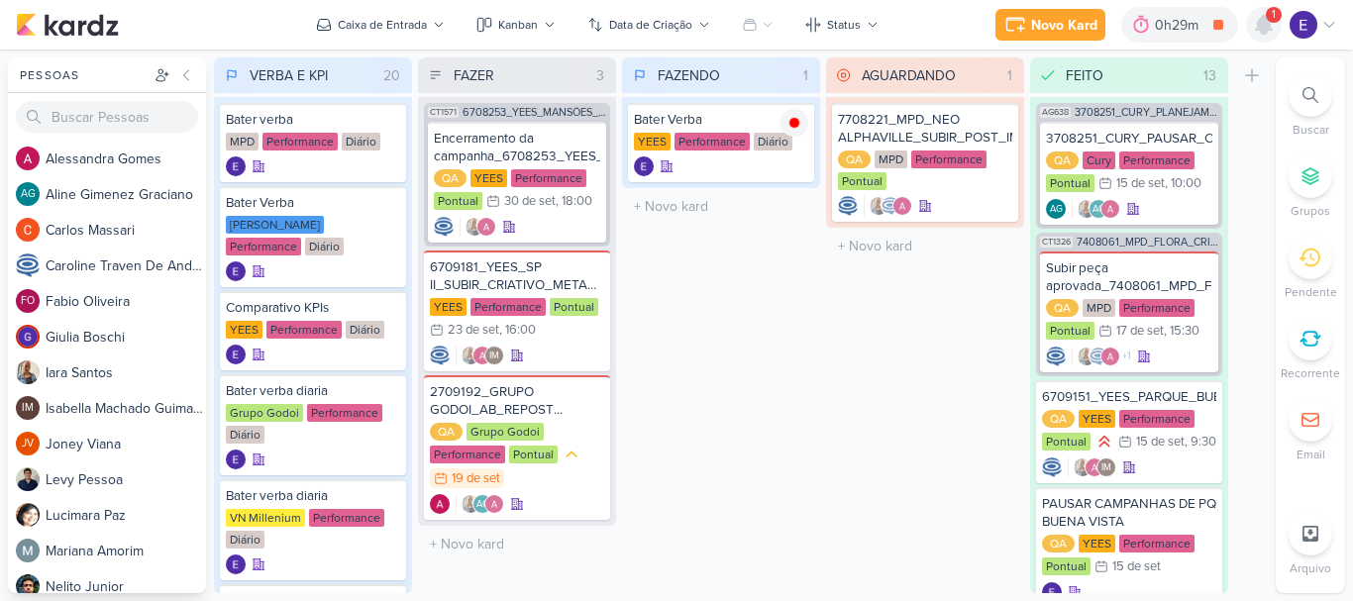
click at [1263, 39] on div at bounding box center [1264, 25] width 36 height 36
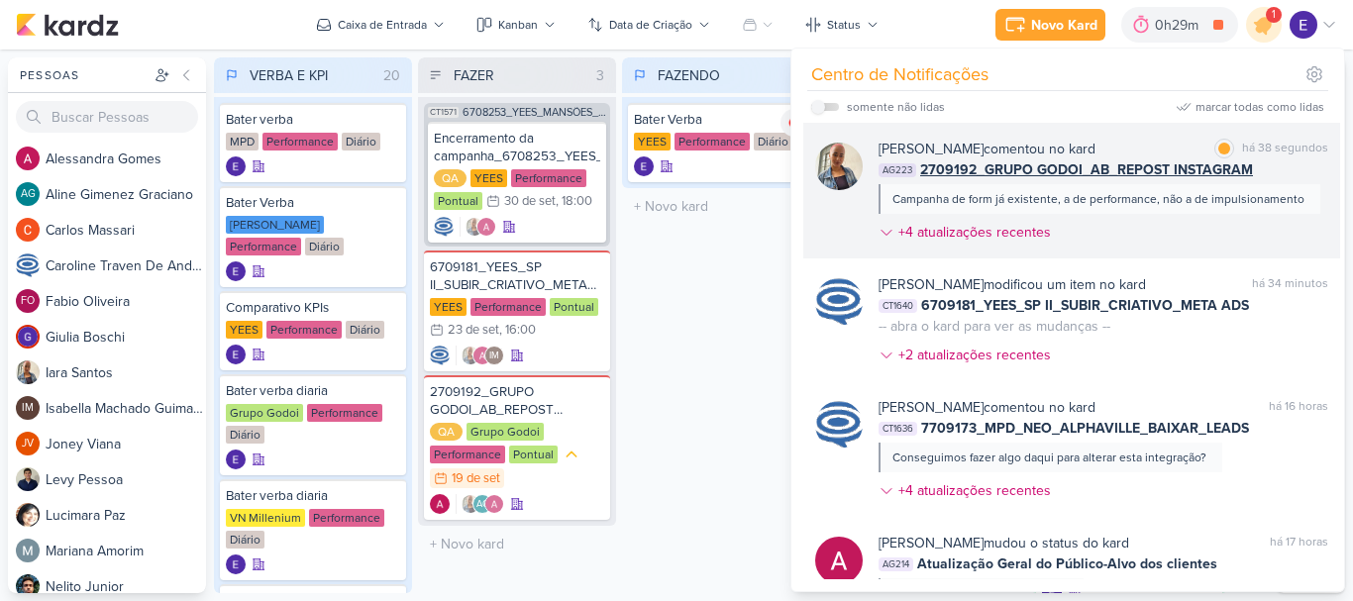
click at [1255, 205] on div "Campanha de form já existente, a de performance, não a de impulsionamento" at bounding box center [1099, 199] width 412 height 18
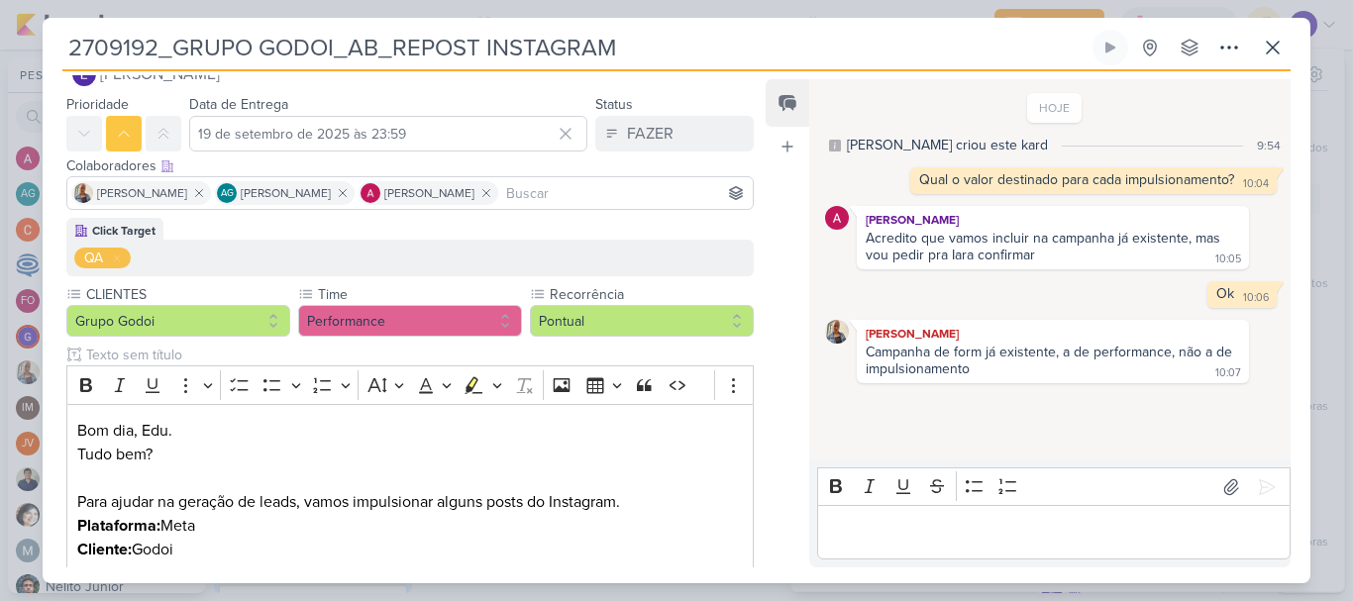
scroll to position [0, 0]
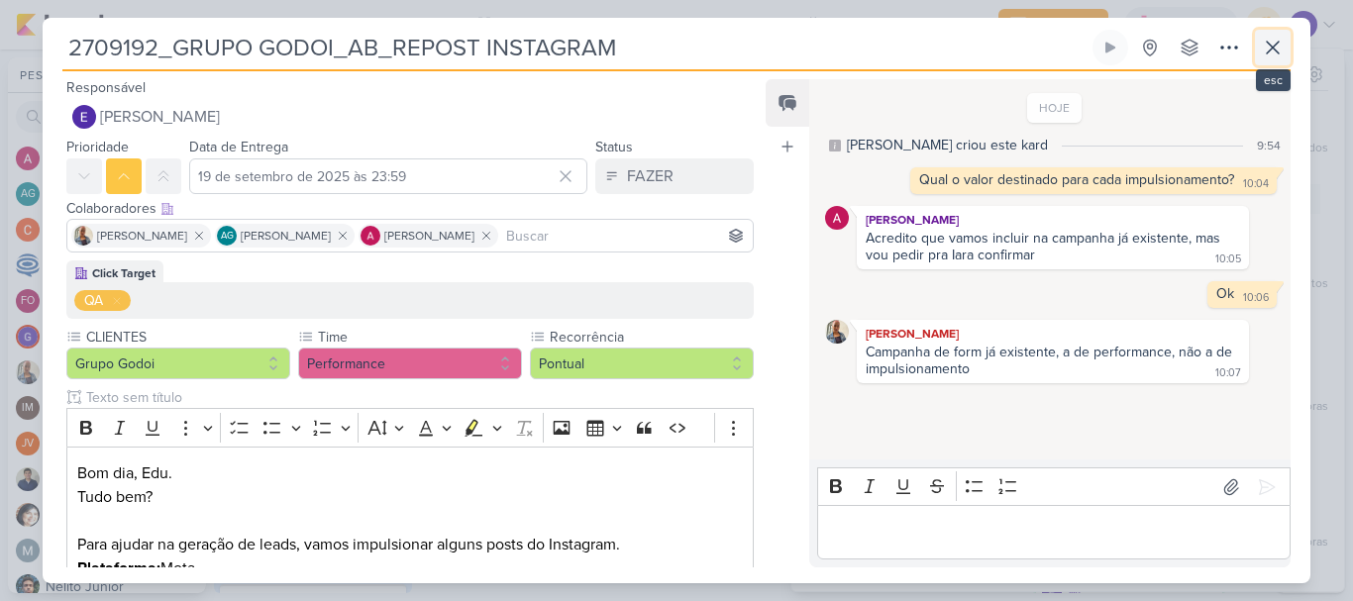
click at [1271, 53] on icon at bounding box center [1273, 48] width 24 height 24
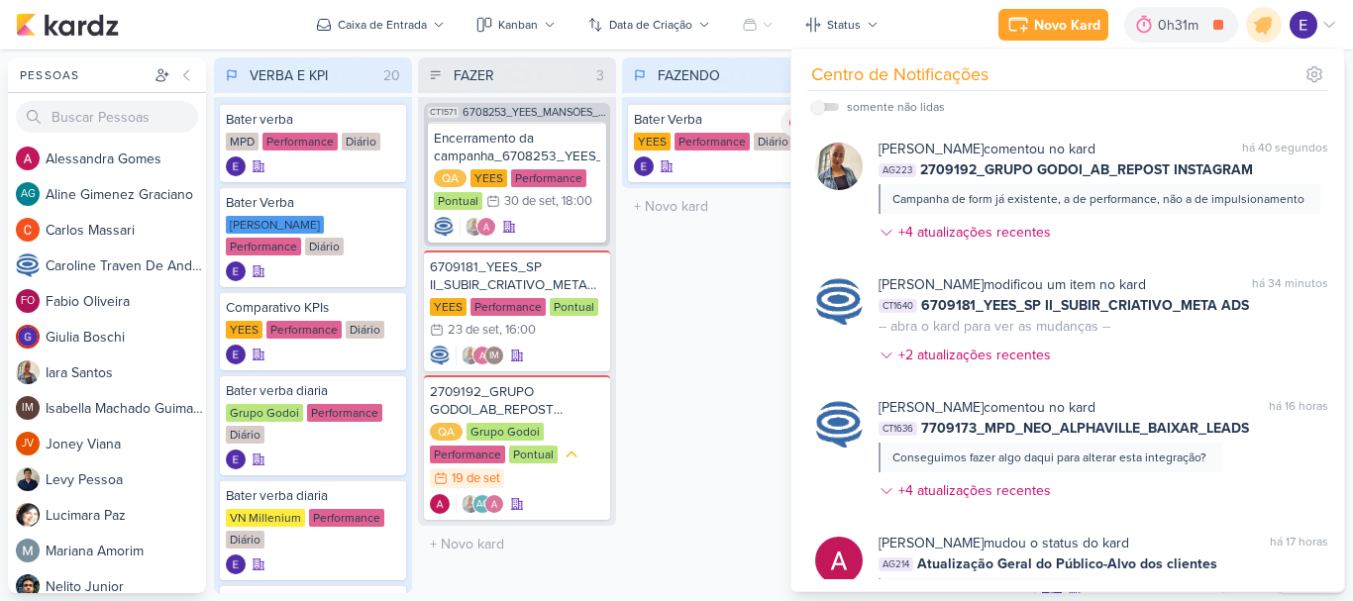
click at [728, 297] on div "FAZENDO 1 Mover Para Esquerda Mover Para Direita Deletar Bater Verba YEES Perfo…" at bounding box center [721, 325] width 198 height 536
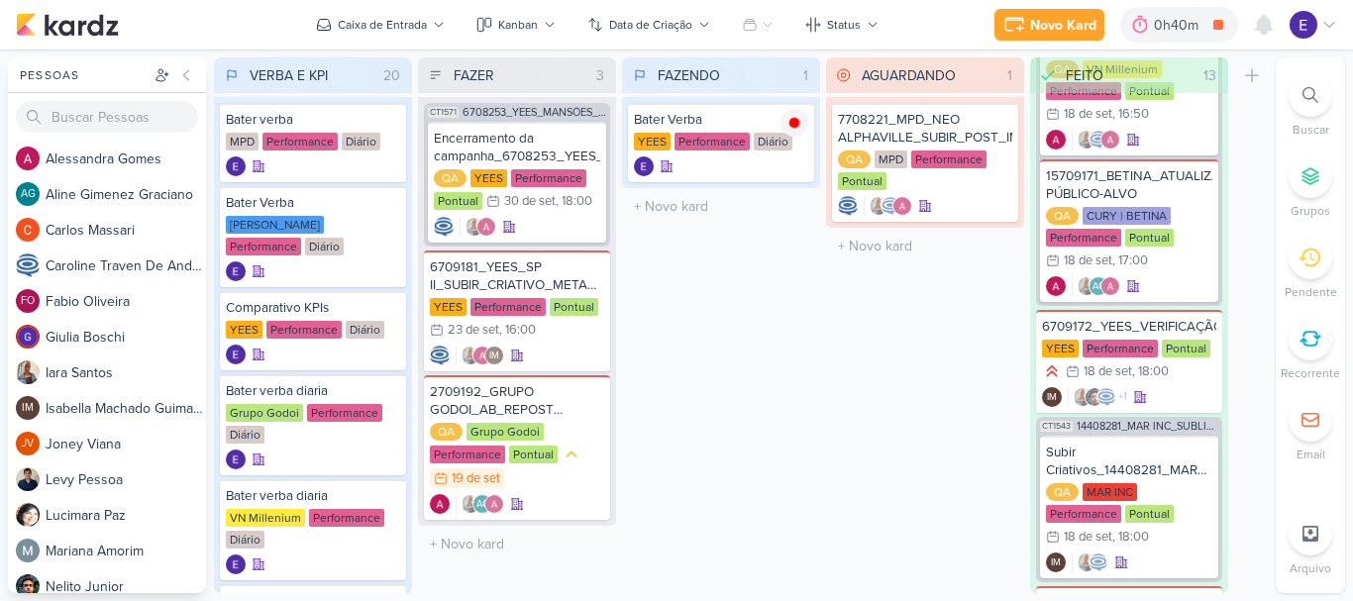
scroll to position [2337, 0]
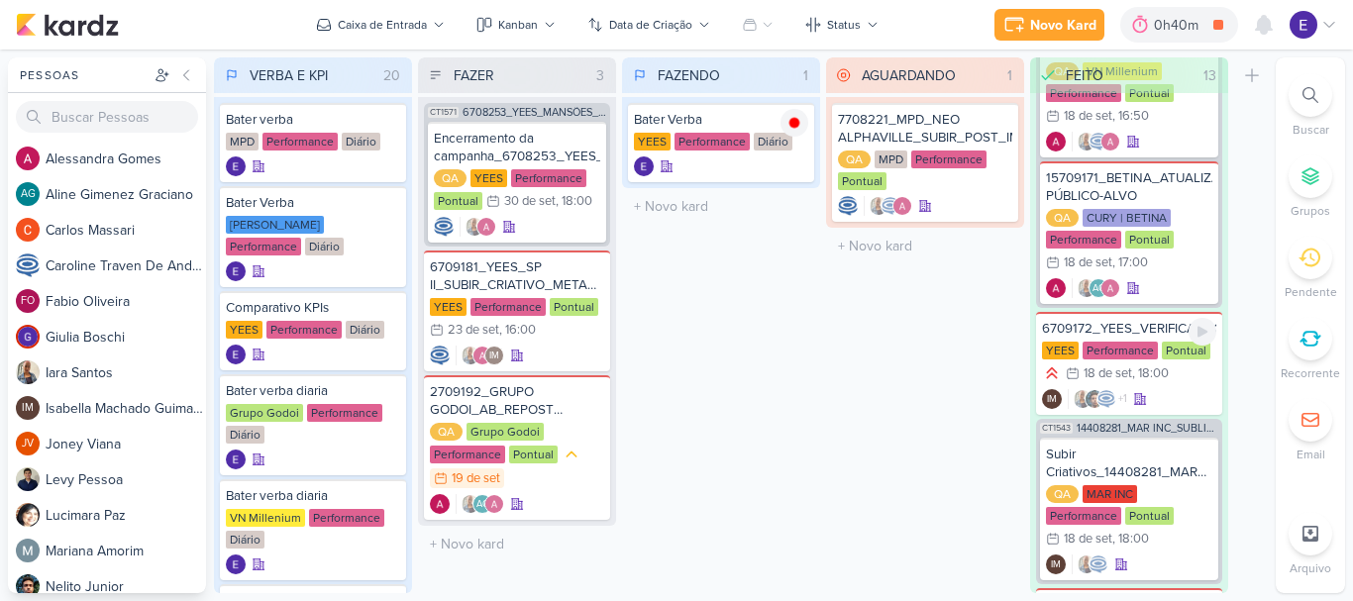
click at [1162, 409] on div "+1 IM" at bounding box center [1129, 399] width 174 height 20
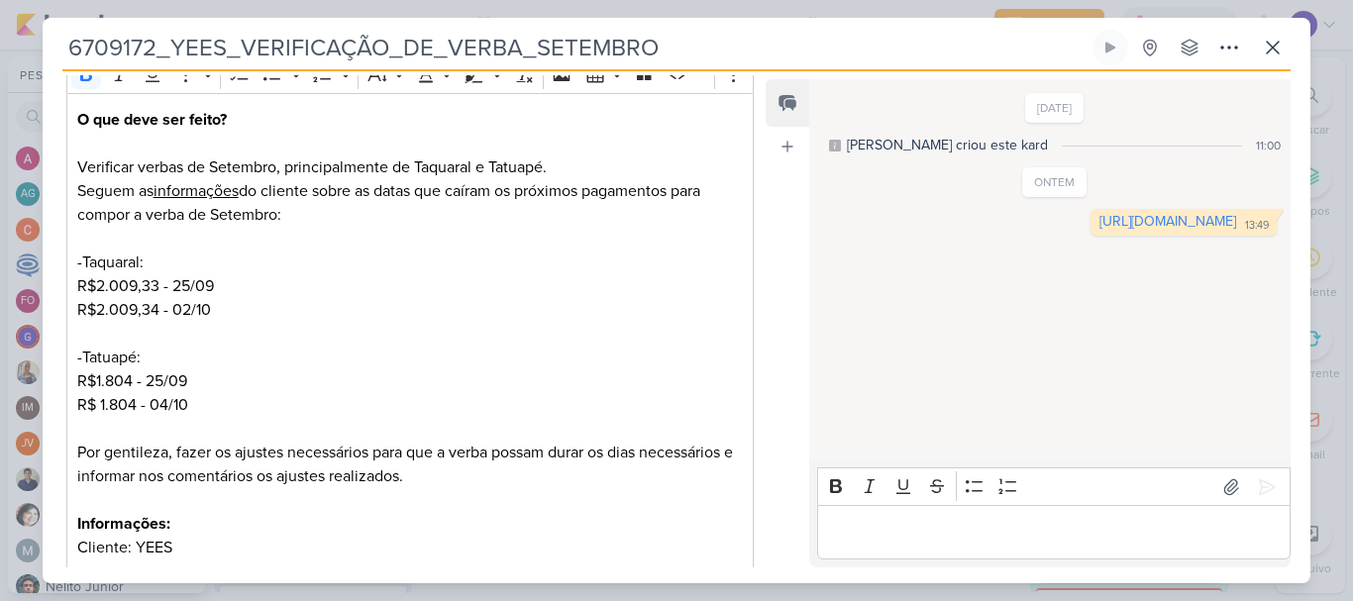
scroll to position [297, 0]
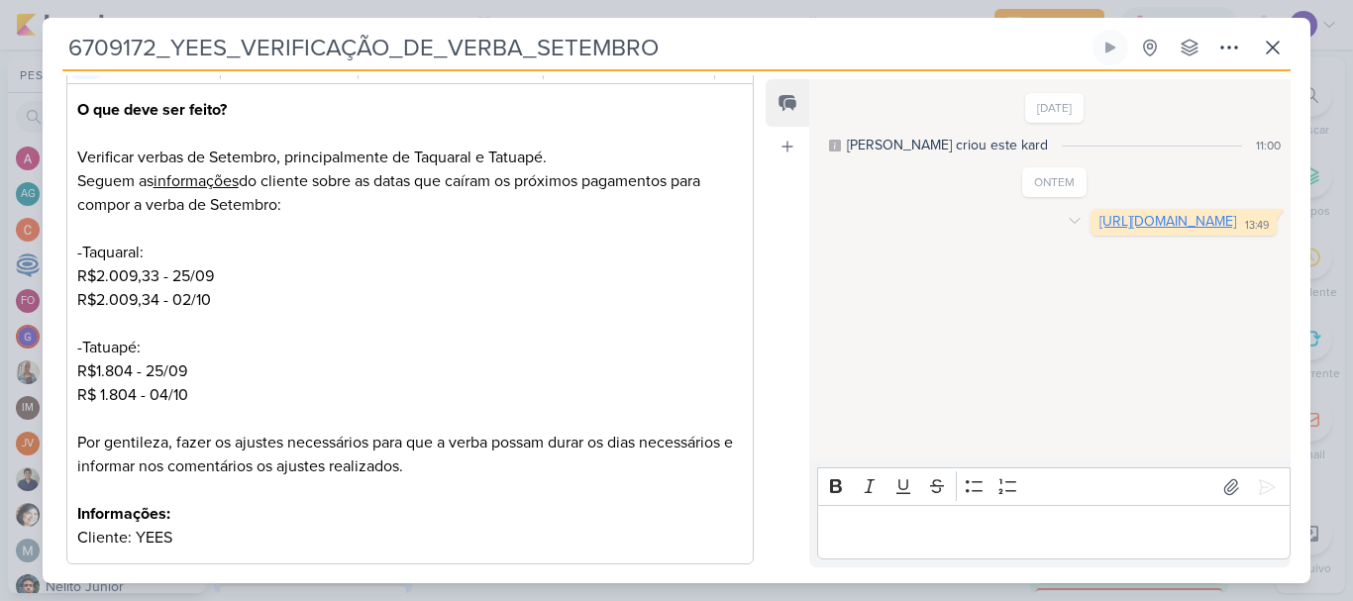
click at [1100, 230] on link "https://docs.google.com/spreadsheets/d/1qBmB73HynK8z-9XqzJcgG4yhwih6RIq2yIaXViA…" at bounding box center [1168, 221] width 137 height 17
click at [1261, 46] on icon at bounding box center [1273, 48] width 24 height 24
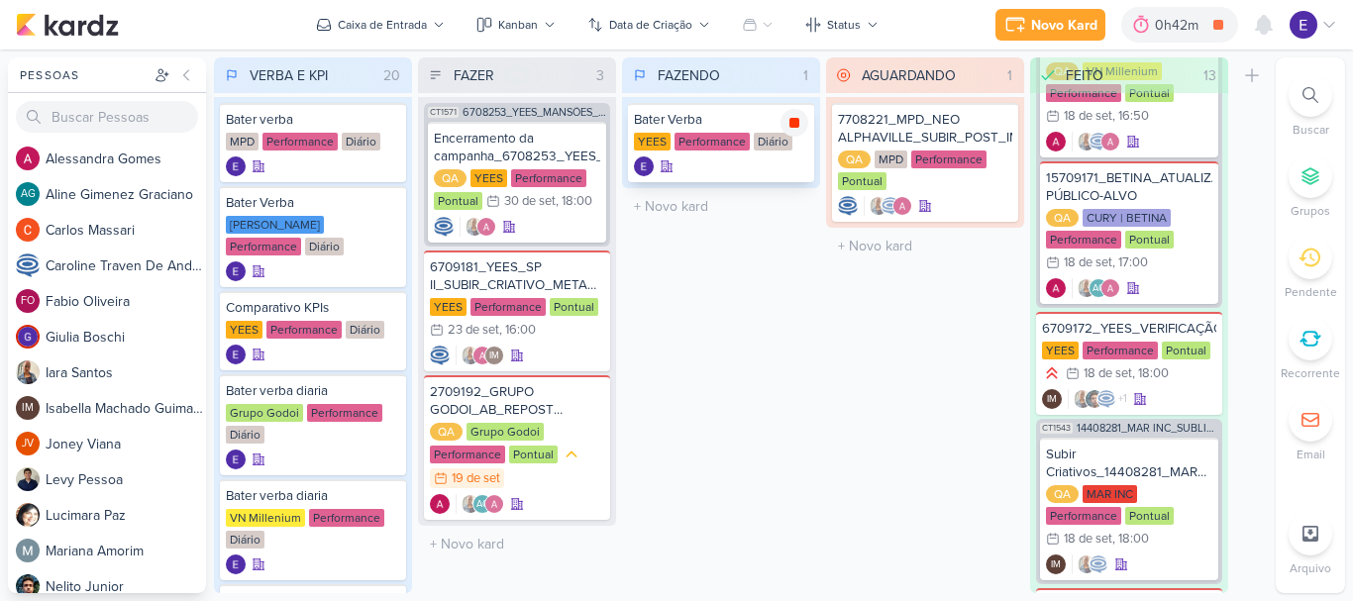
click at [793, 127] on icon at bounding box center [795, 123] width 10 height 10
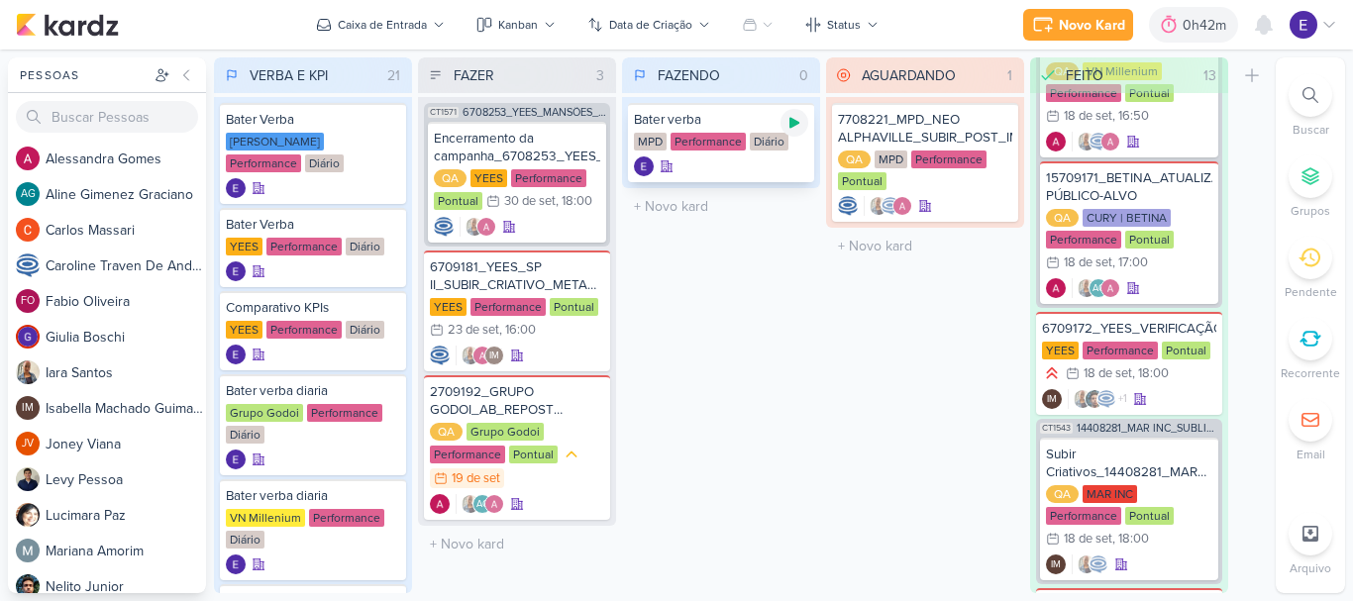
click at [789, 125] on icon at bounding box center [795, 123] width 16 height 16
click at [788, 117] on icon at bounding box center [795, 123] width 16 height 16
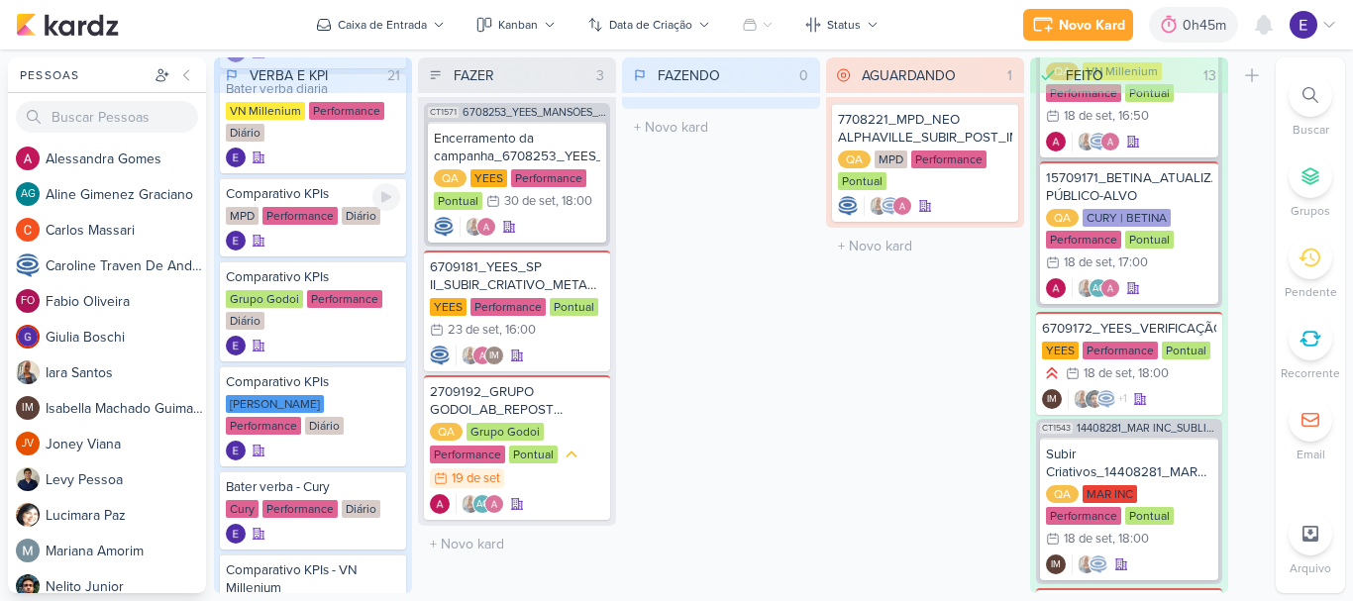
scroll to position [495, 0]
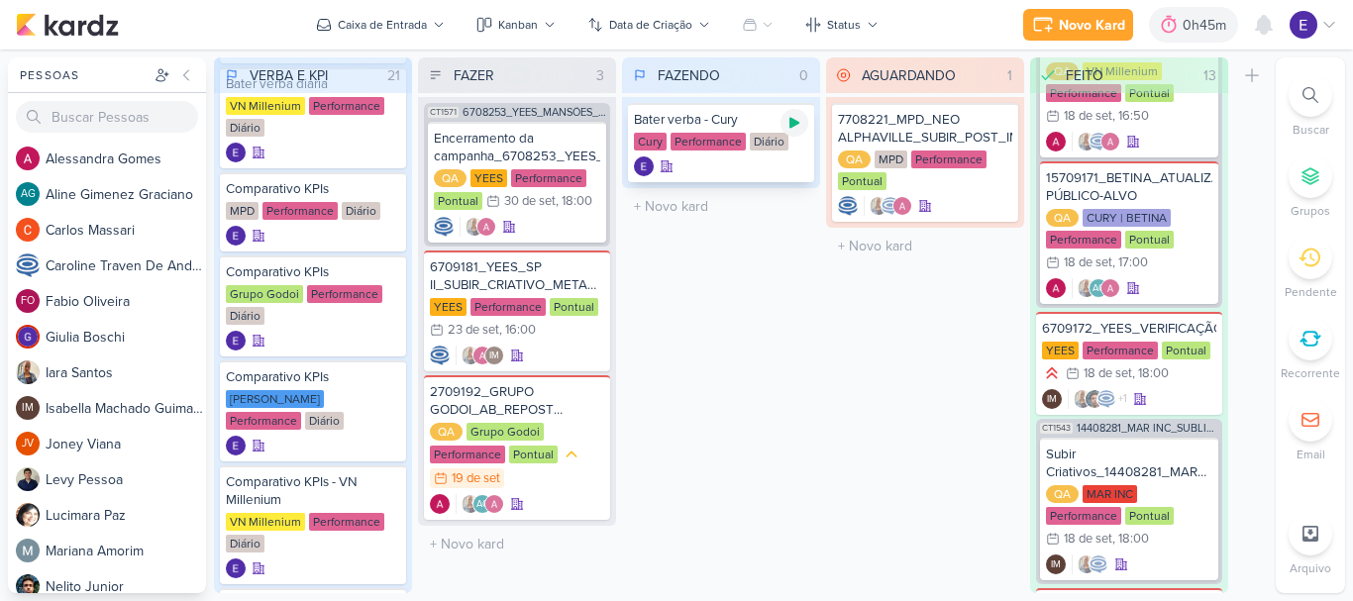
click at [791, 129] on icon at bounding box center [795, 123] width 16 height 16
click at [800, 123] on icon at bounding box center [795, 123] width 16 height 16
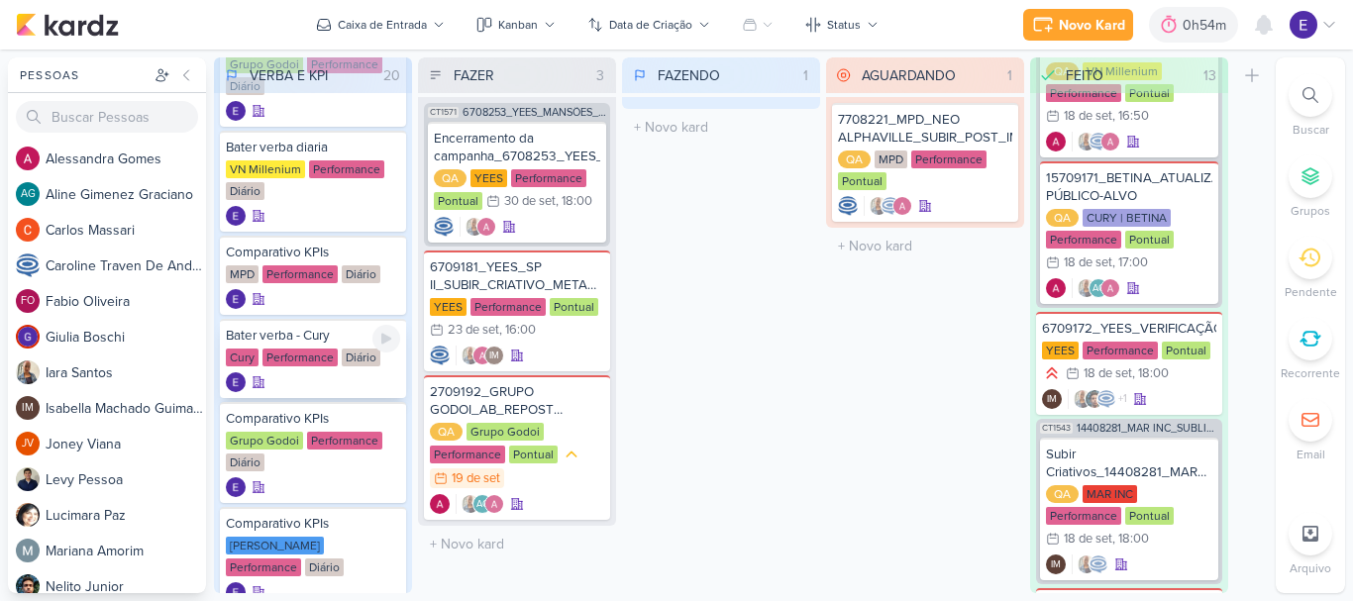
scroll to position [396, 0]
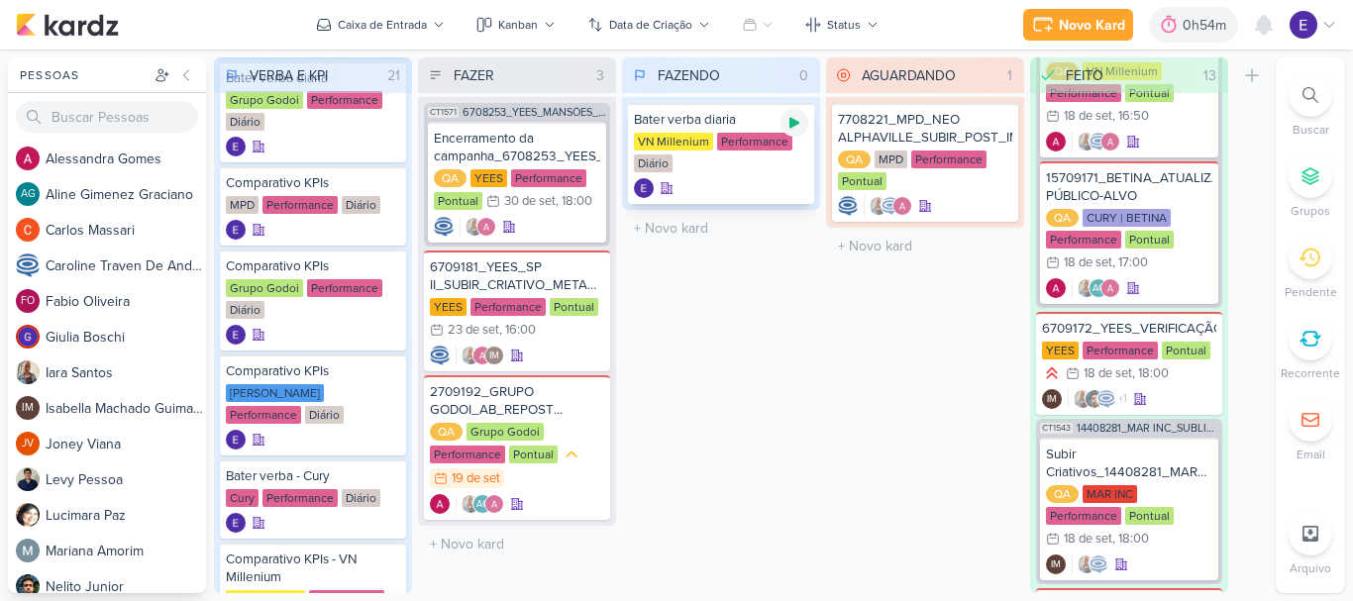
click at [788, 118] on icon at bounding box center [795, 123] width 16 height 16
click at [787, 124] on icon at bounding box center [795, 123] width 16 height 16
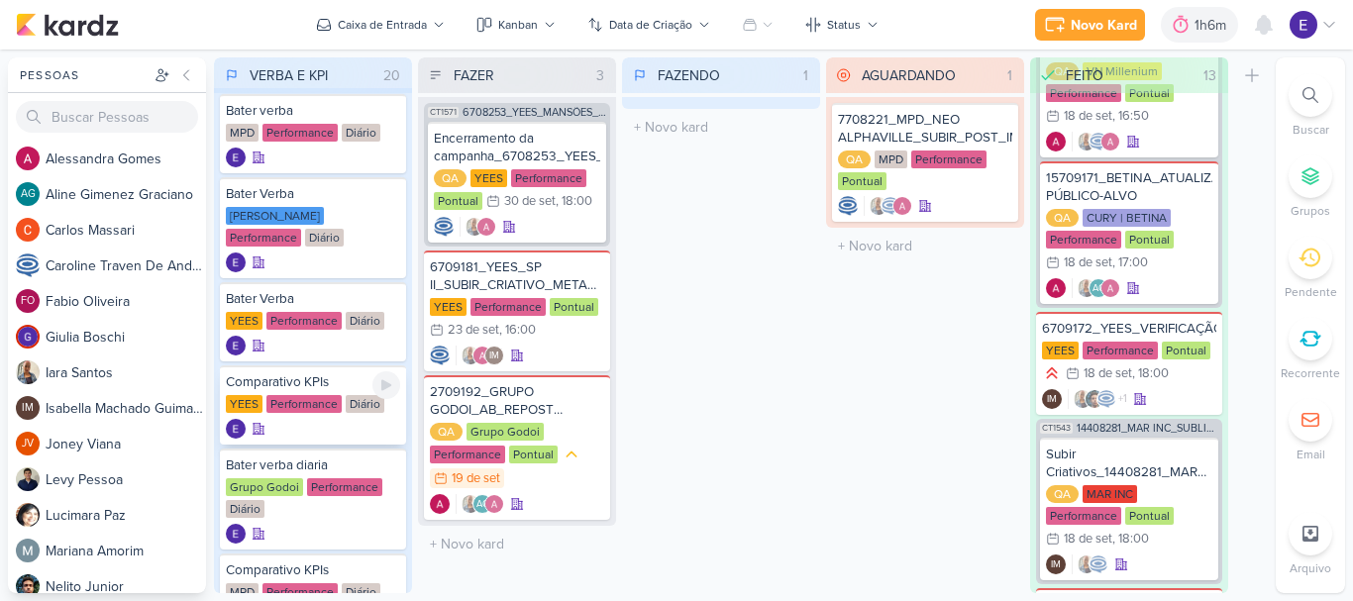
scroll to position [0, 0]
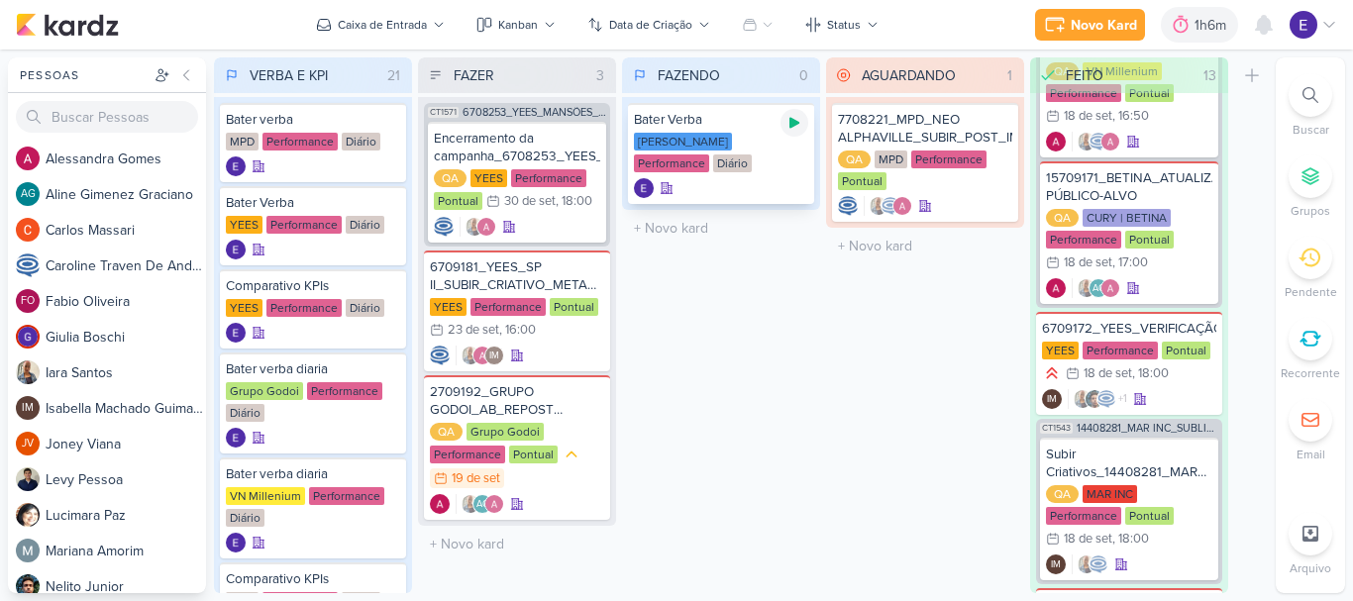
click at [794, 122] on icon at bounding box center [795, 123] width 10 height 11
click at [799, 131] on div at bounding box center [795, 123] width 28 height 28
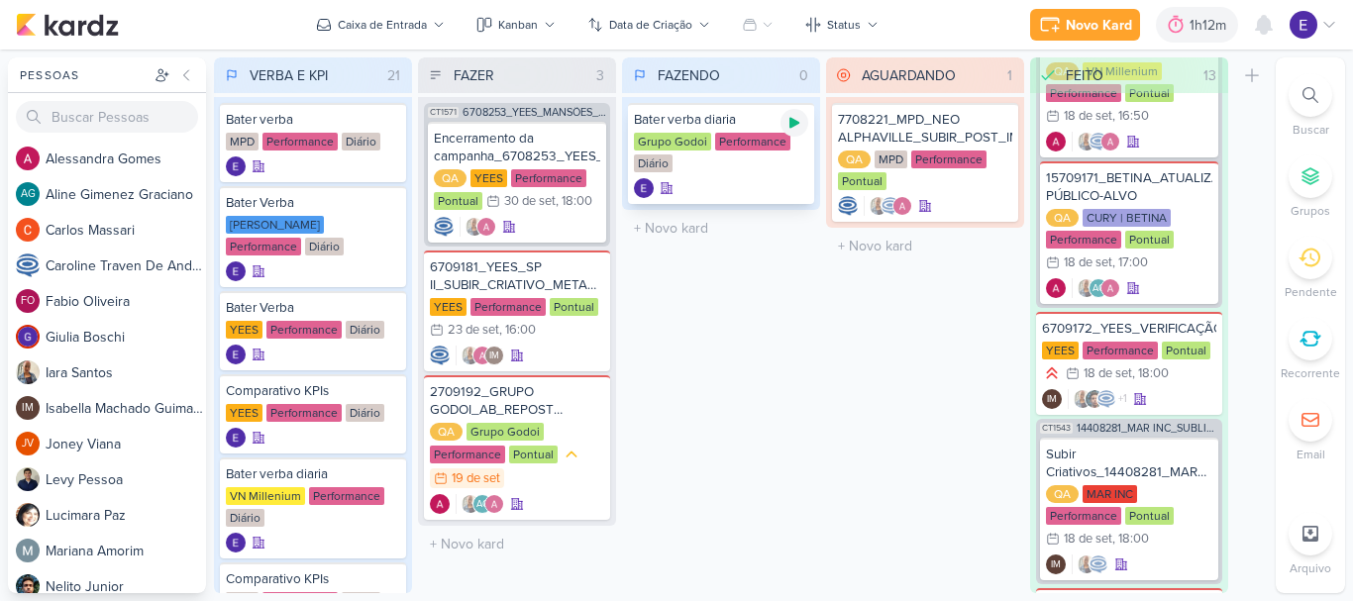
click at [792, 132] on div at bounding box center [795, 123] width 28 height 28
click at [1274, 21] on span "1" at bounding box center [1274, 15] width 4 height 16
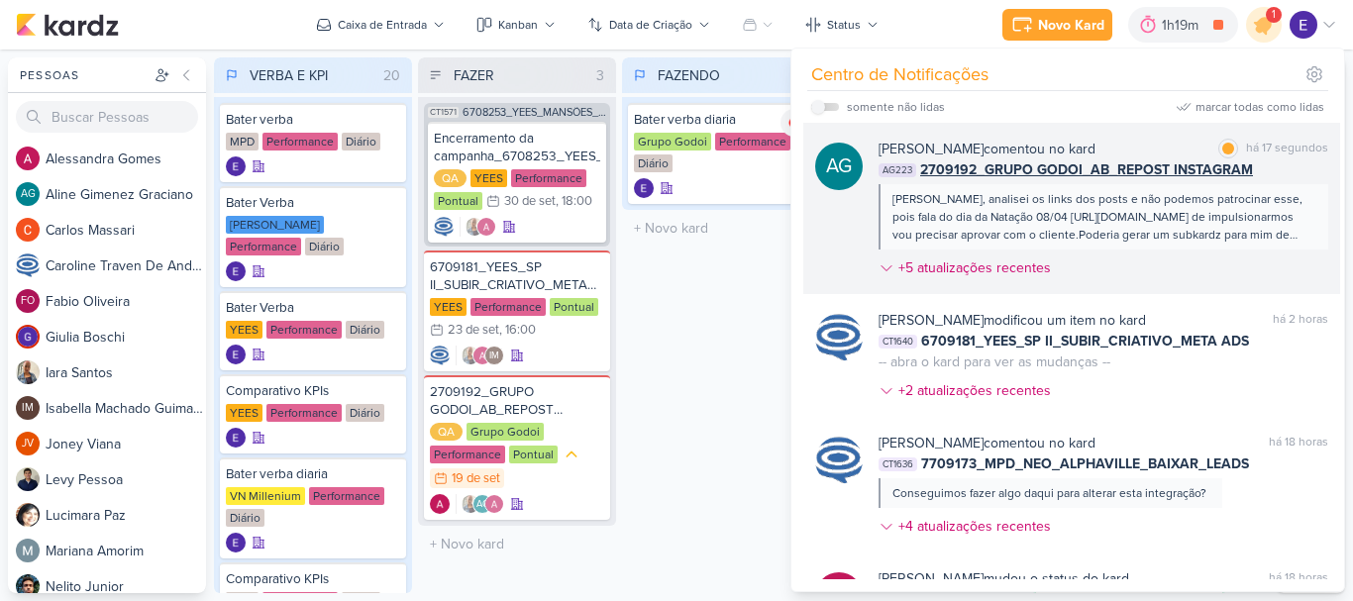
click at [1273, 201] on div "Alessandra, analisei os links dos posts e não podemos patrocinar esse, pois fal…" at bounding box center [1103, 216] width 420 height 53
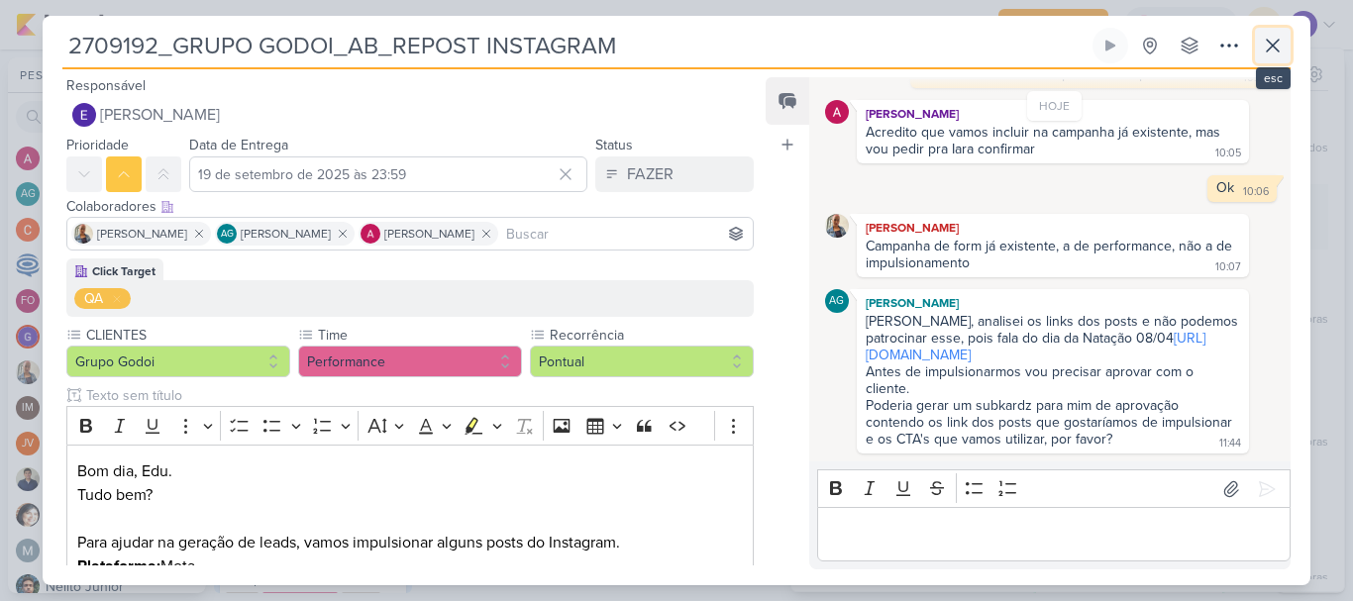
click at [1268, 50] on icon at bounding box center [1273, 46] width 12 height 12
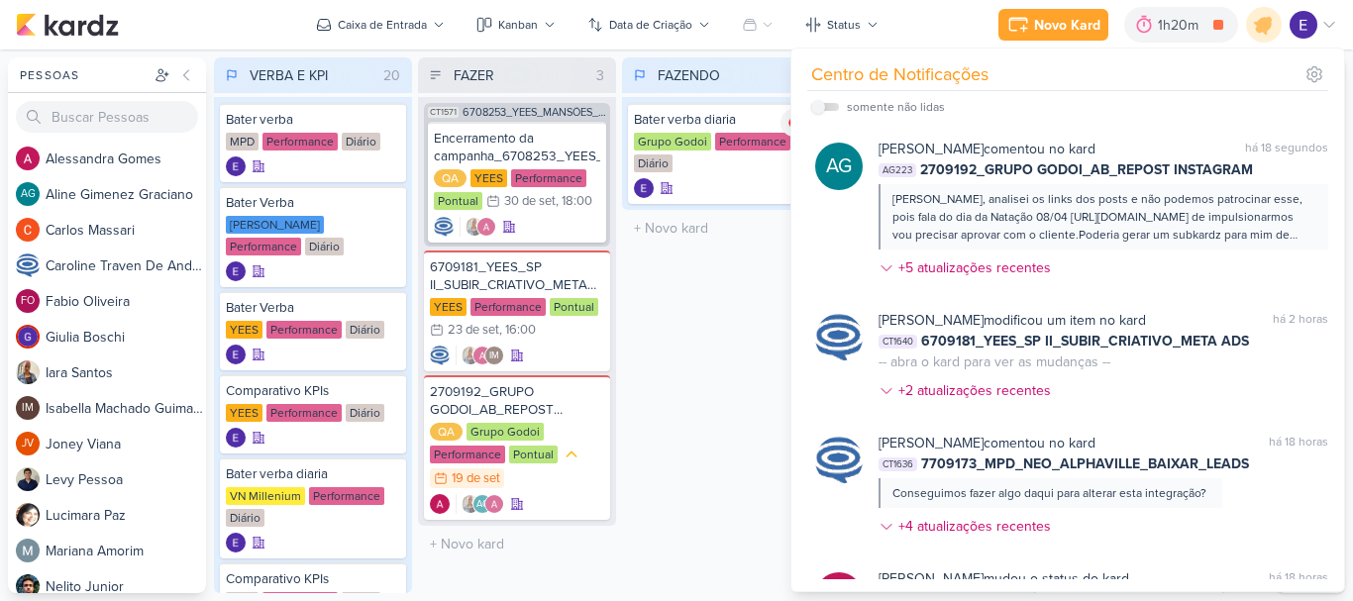
click at [731, 382] on div "FAZENDO 1 Mover Para Esquerda Mover Para Direita Deletar Bater verba diaria Gru…" at bounding box center [721, 325] width 198 height 536
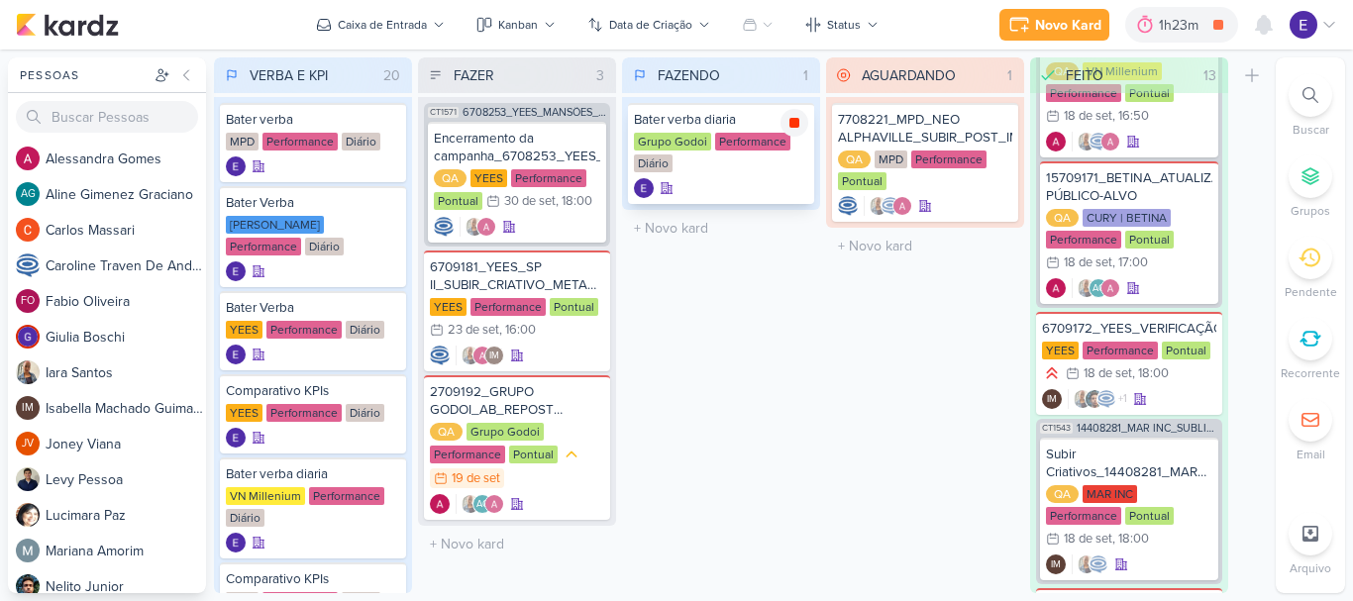
click at [801, 132] on div at bounding box center [795, 123] width 28 height 28
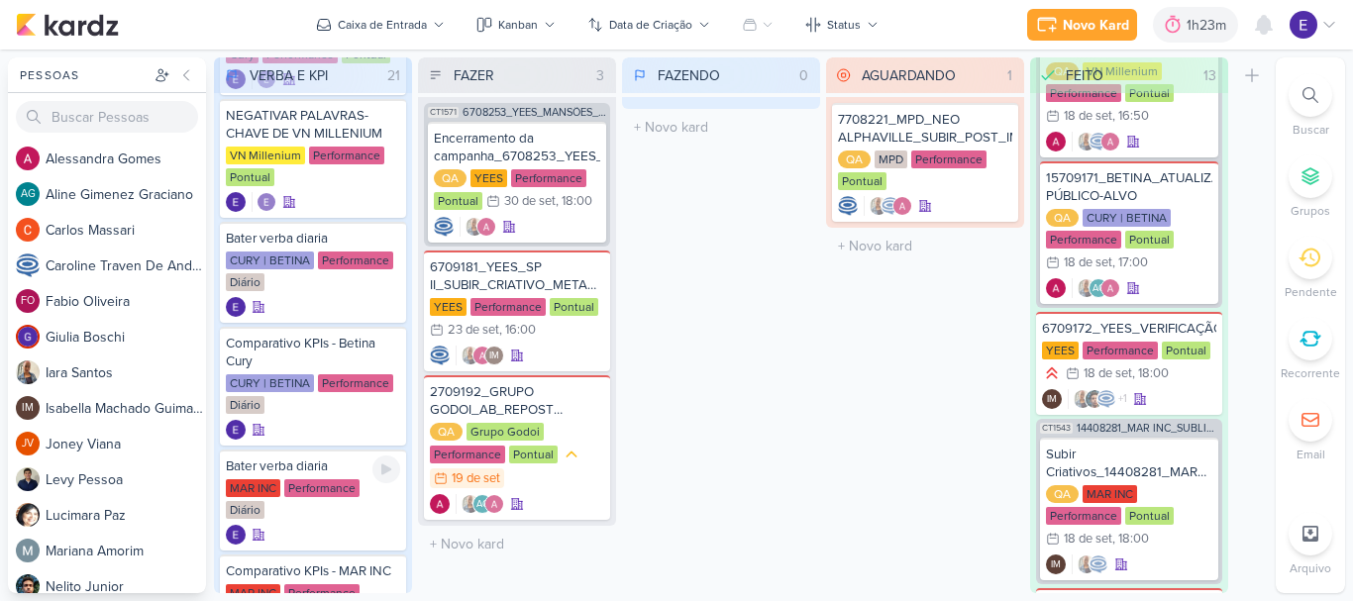
scroll to position [1393, 0]
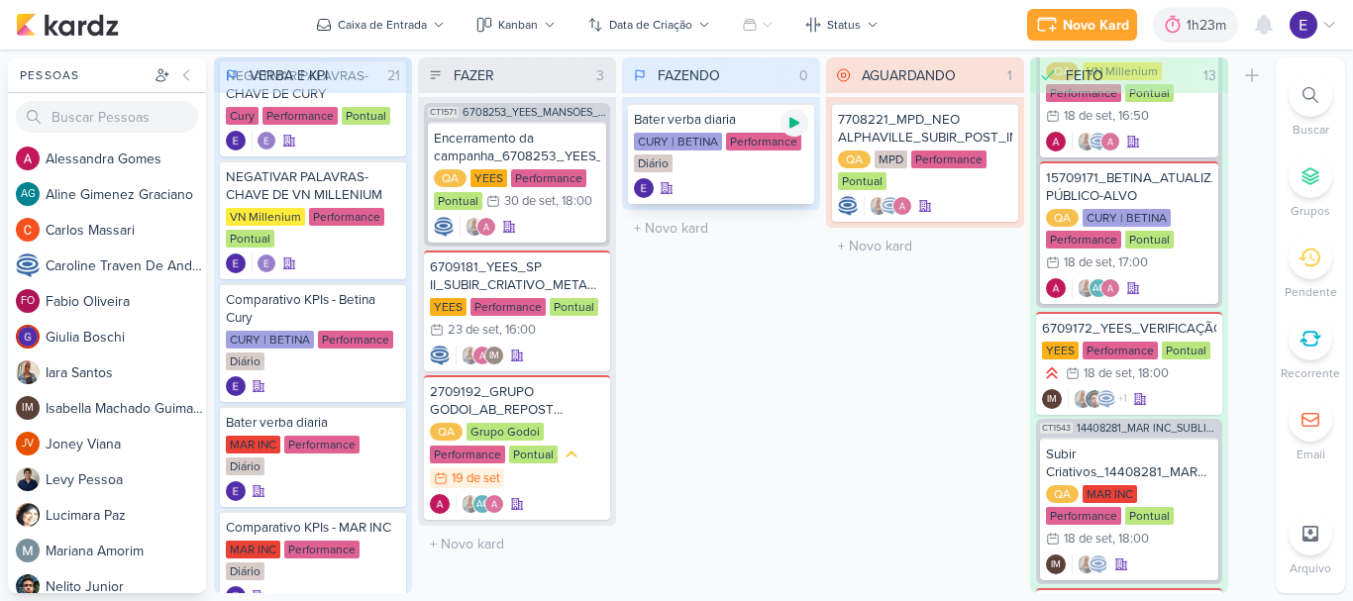
click at [796, 122] on icon at bounding box center [795, 123] width 10 height 11
click at [542, 504] on div "AG" at bounding box center [517, 504] width 174 height 20
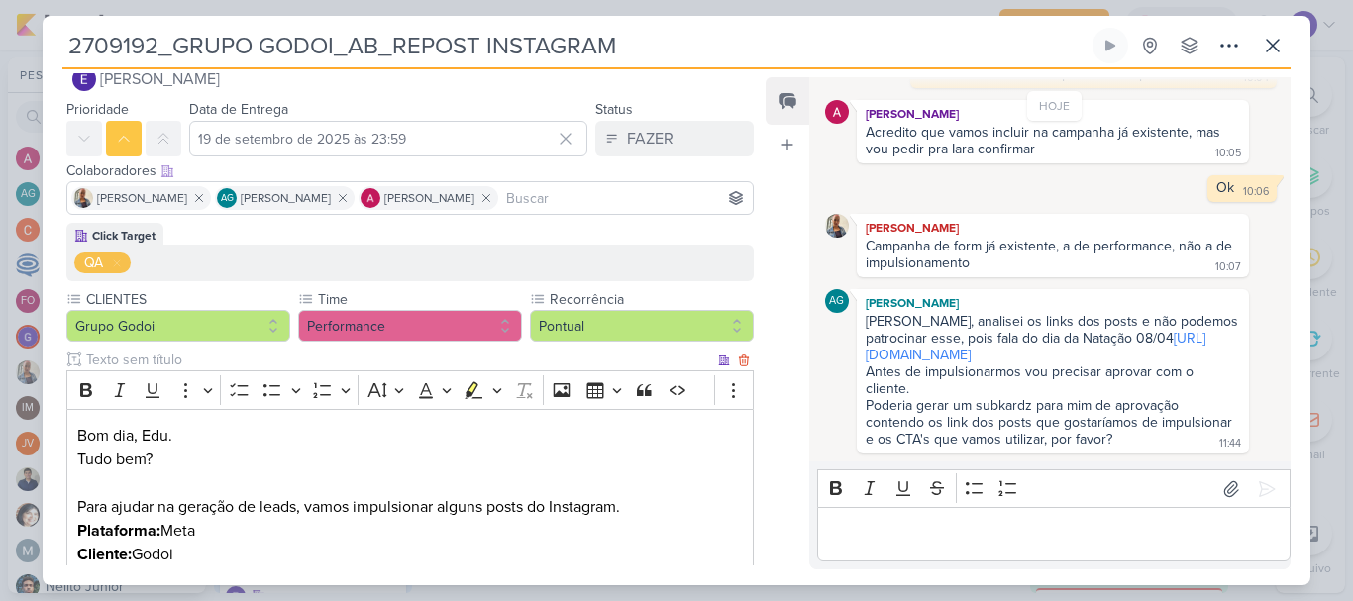
scroll to position [0, 0]
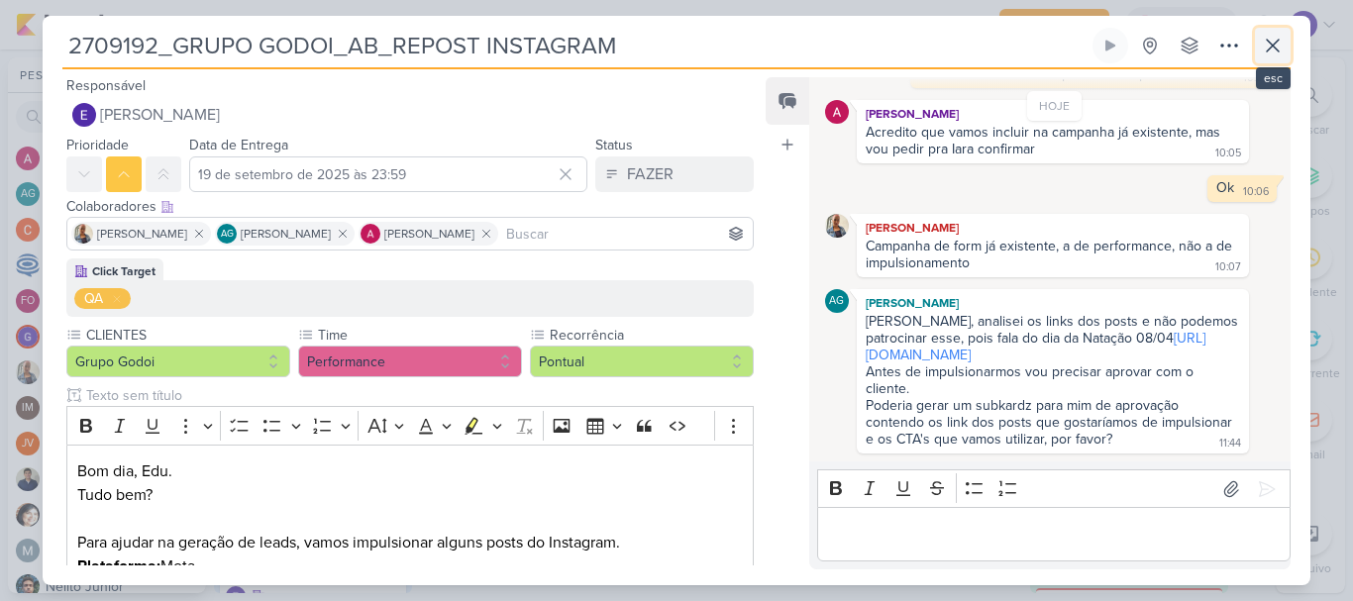
click at [1272, 41] on icon at bounding box center [1273, 46] width 24 height 24
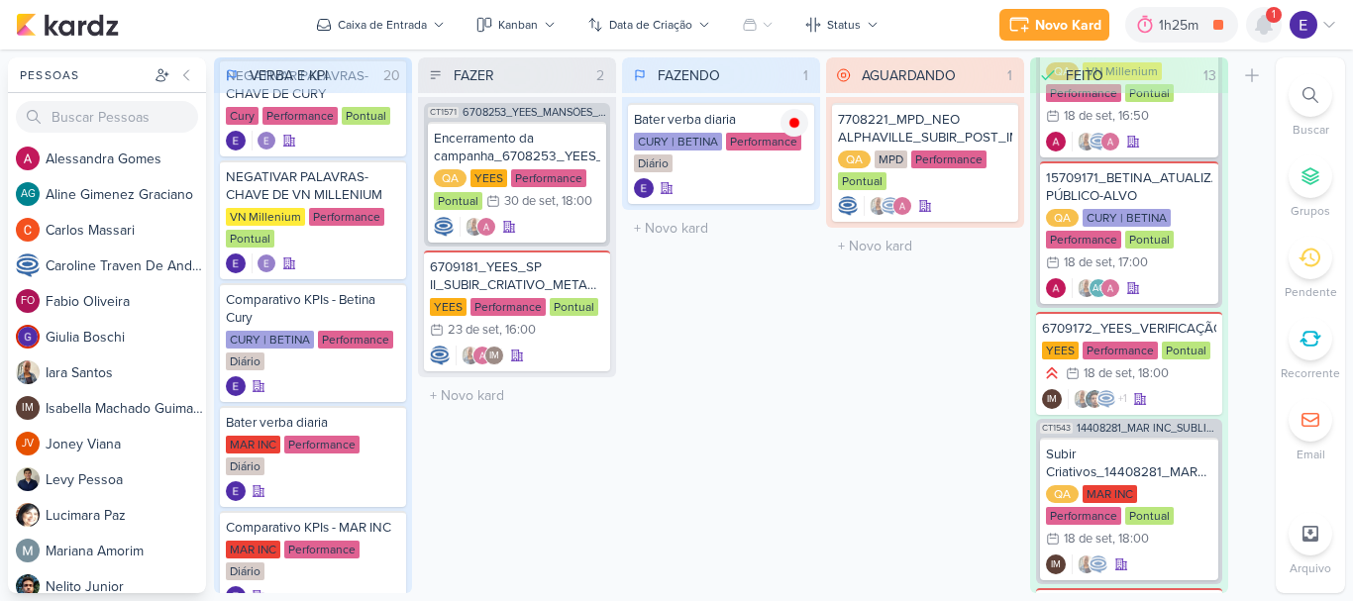
click at [1268, 31] on icon at bounding box center [1264, 25] width 16 height 18
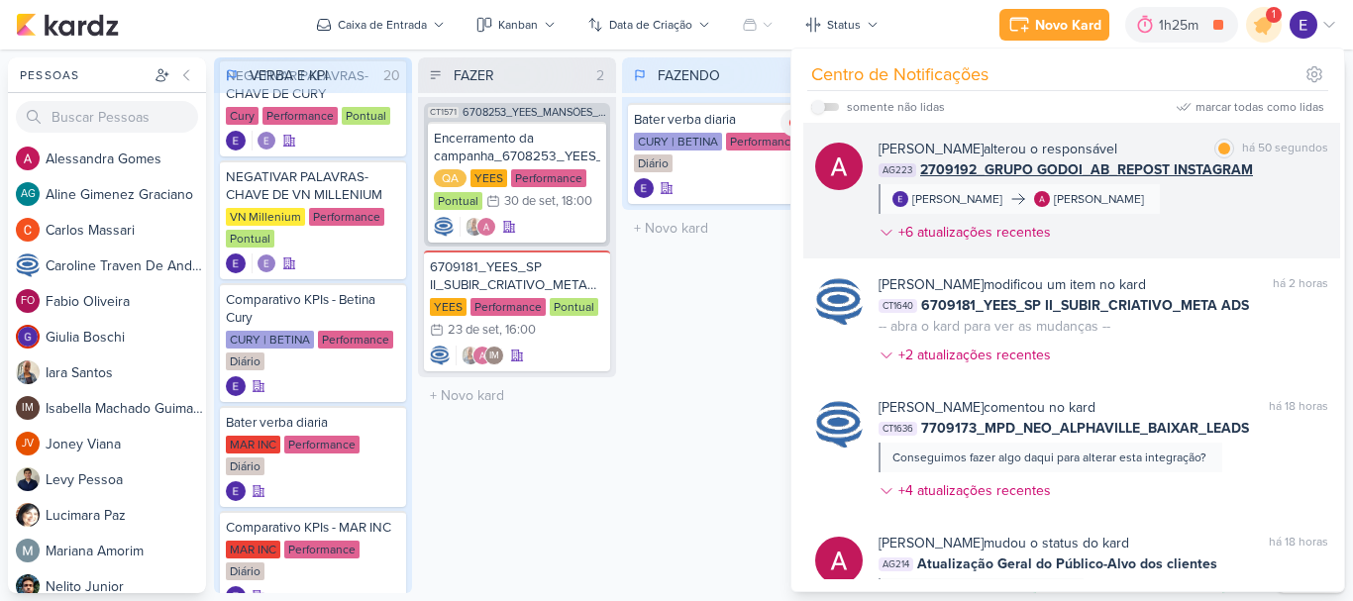
click at [1260, 197] on div "Alessandra Gomes alterou o responsável marcar como lida há 50 segundos AG223 27…" at bounding box center [1104, 195] width 450 height 112
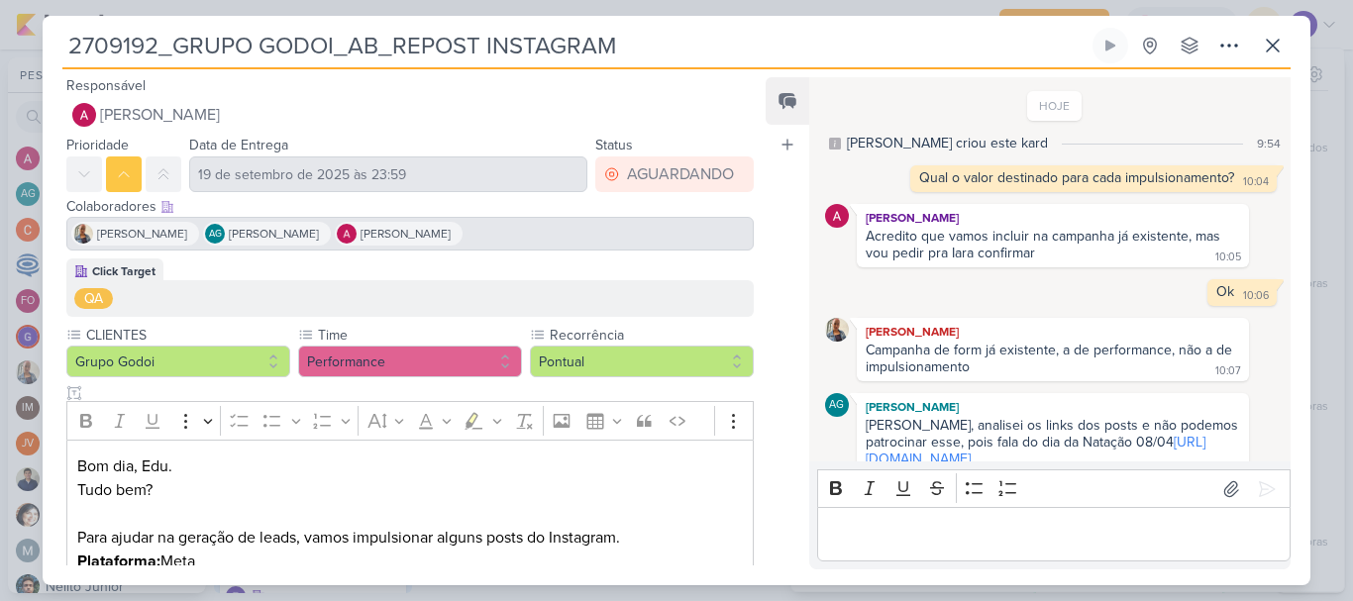
scroll to position [121, 0]
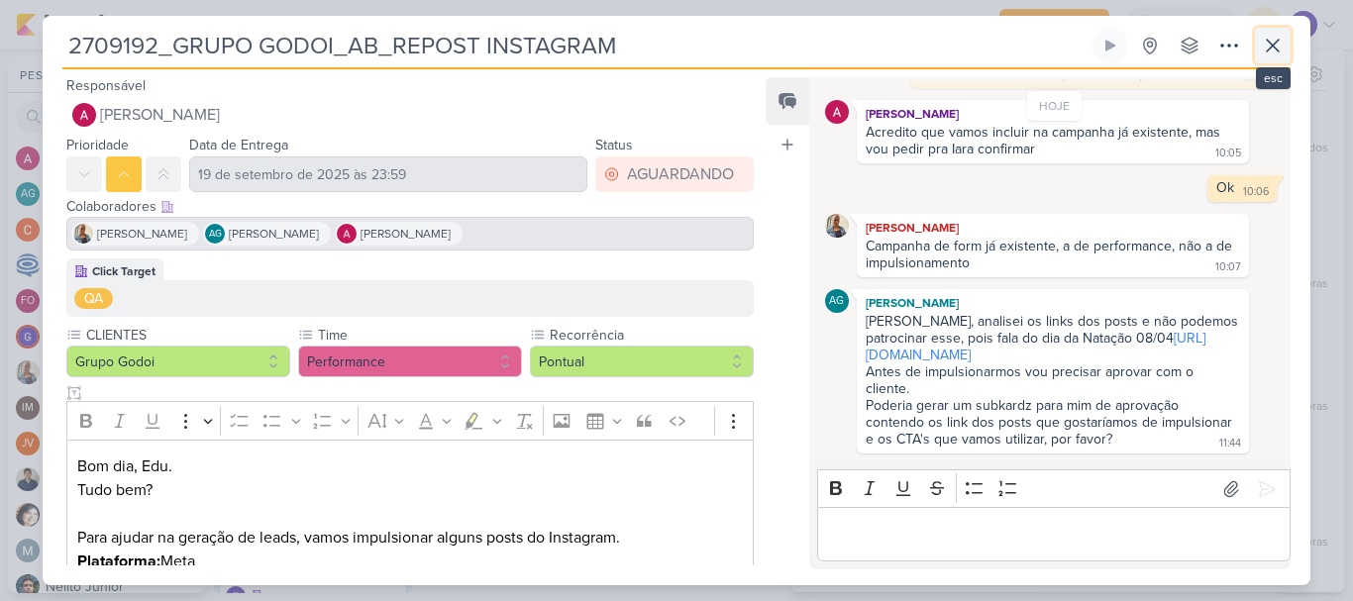
click at [1265, 43] on icon at bounding box center [1273, 46] width 24 height 24
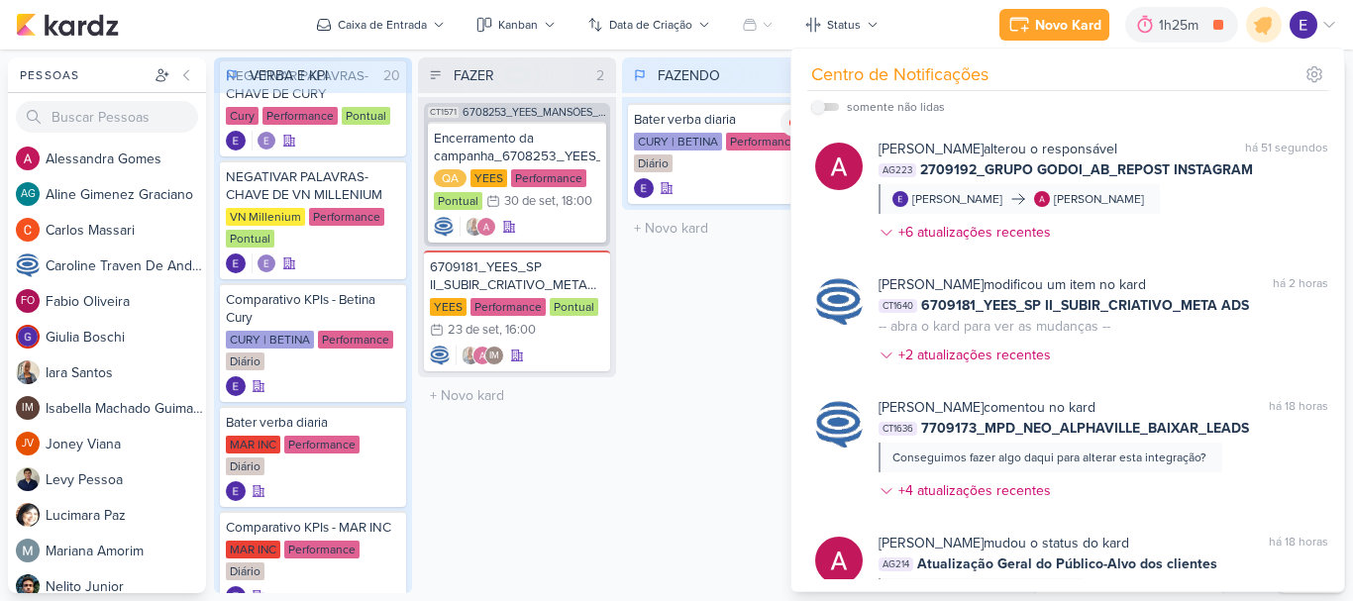
click at [688, 442] on div "FAZENDO 1 Mover Para Esquerda Mover Para Direita Deletar Bater verba diaria CUR…" at bounding box center [721, 325] width 198 height 536
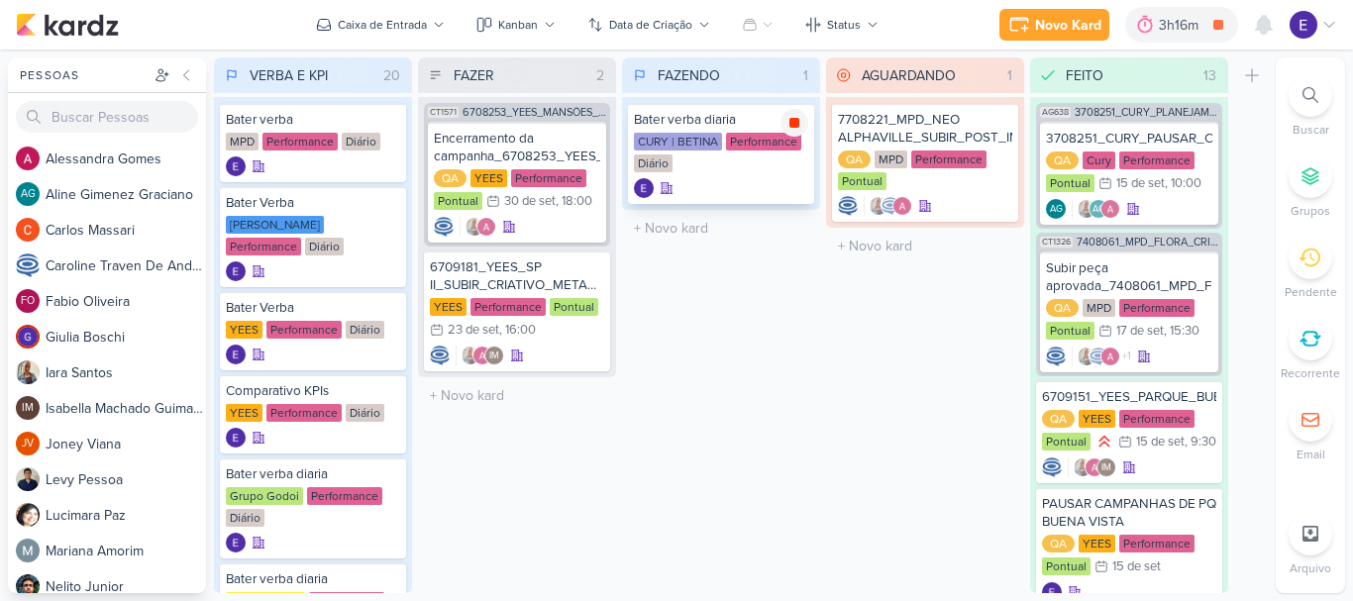
click at [798, 127] on icon at bounding box center [795, 123] width 10 height 10
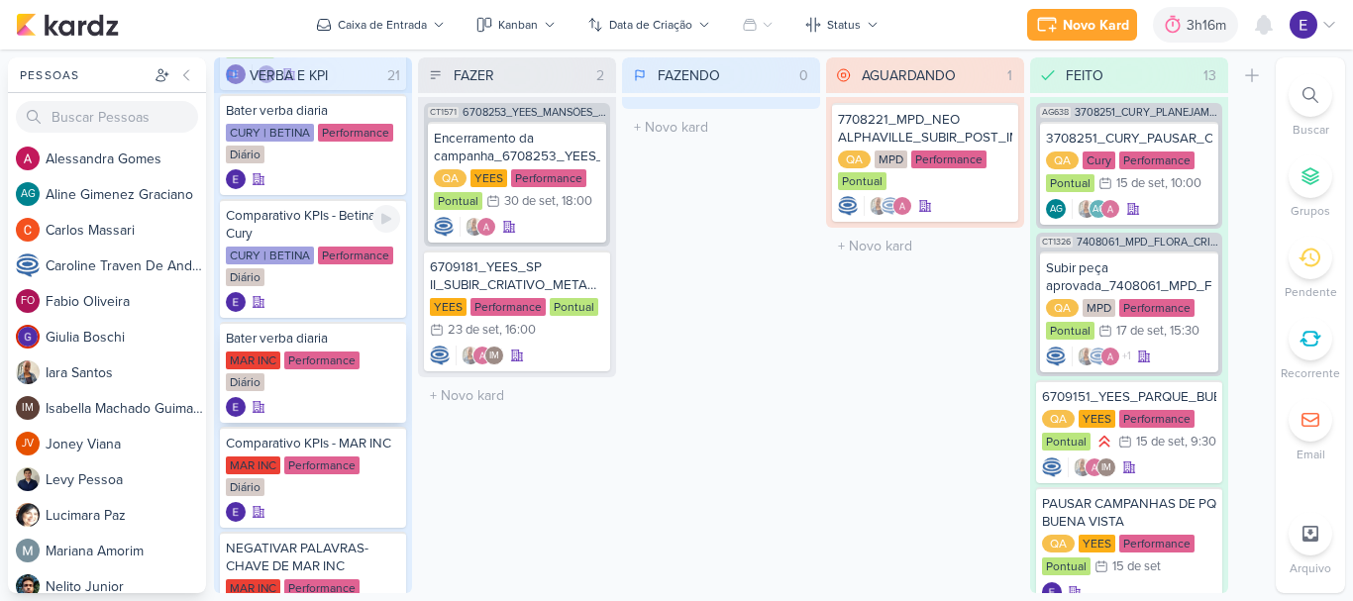
scroll to position [1585, 0]
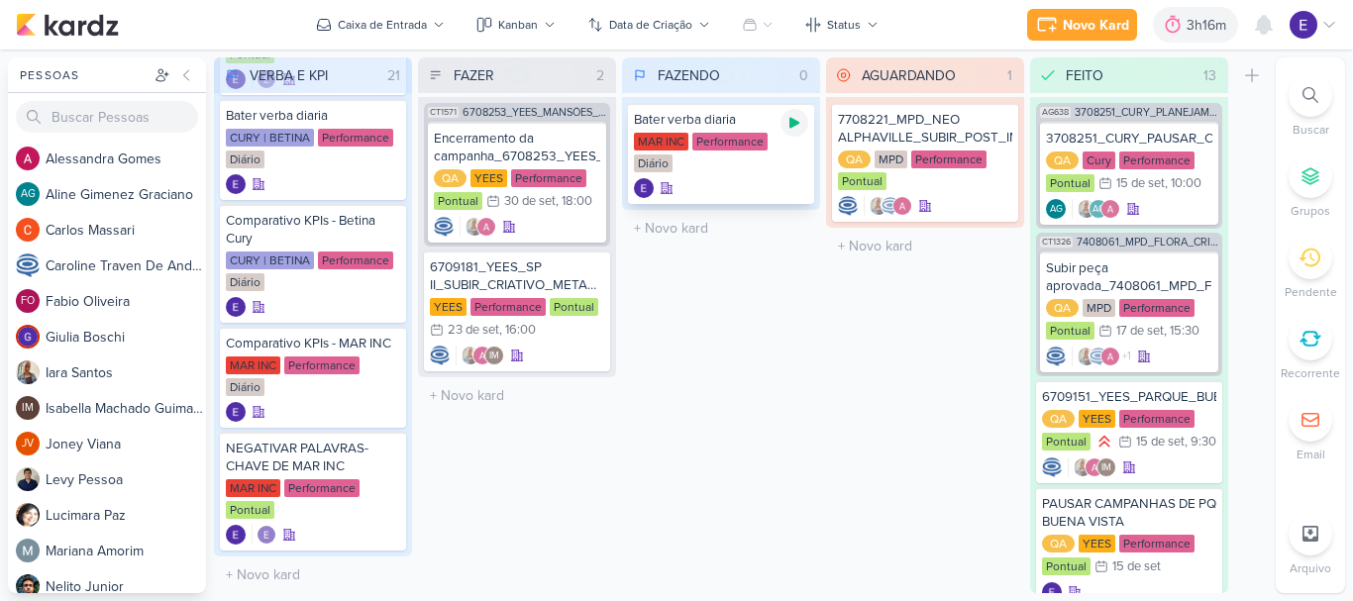
click at [799, 131] on div at bounding box center [795, 123] width 28 height 28
click at [795, 116] on icon at bounding box center [795, 123] width 16 height 16
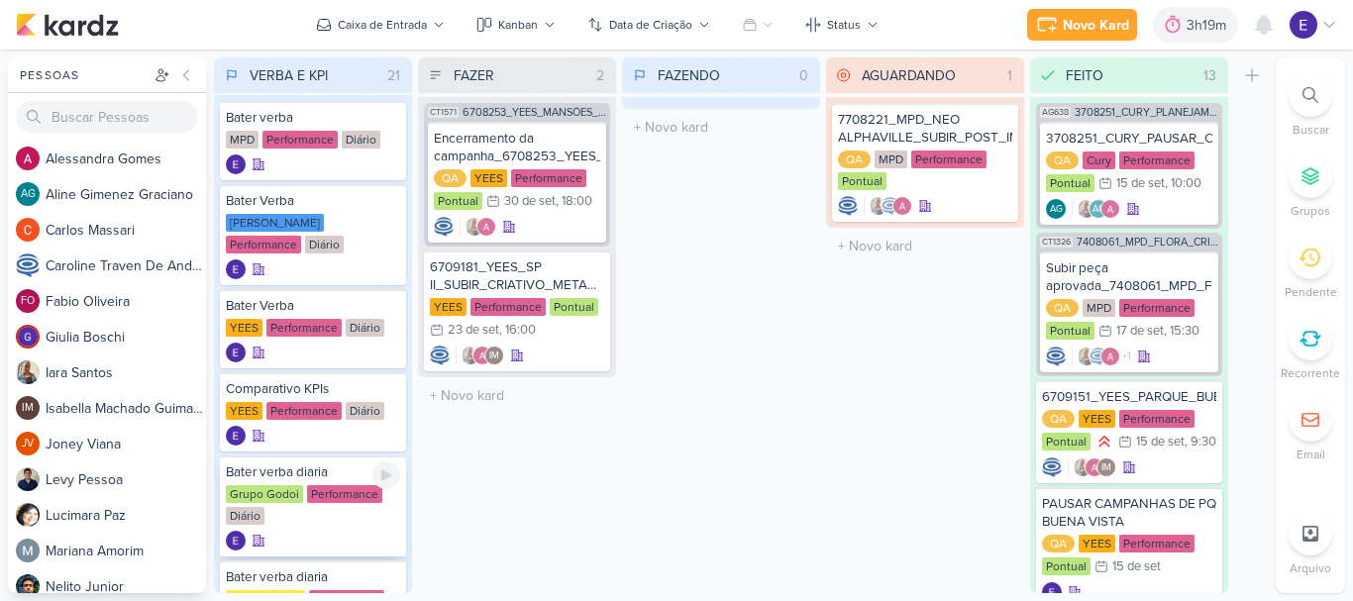
scroll to position [0, 0]
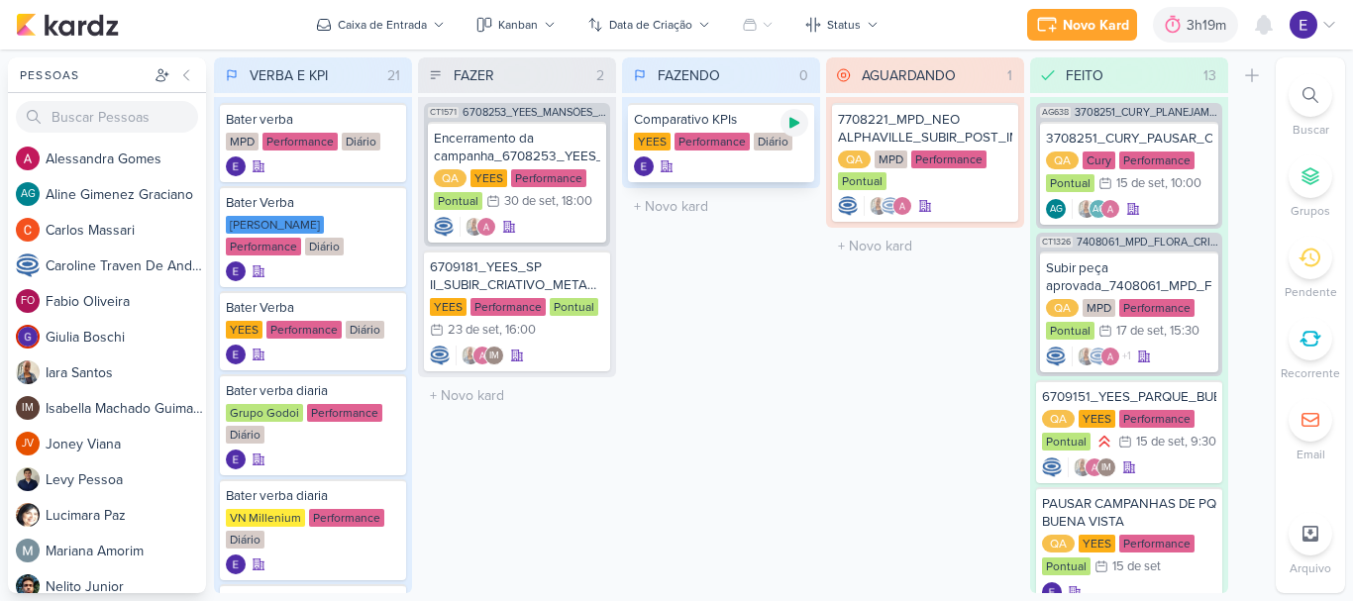
click at [796, 126] on icon at bounding box center [795, 123] width 16 height 16
click at [772, 155] on div "Comparativo KPIs [GEOGRAPHIC_DATA] Performance Diário" at bounding box center [721, 142] width 186 height 79
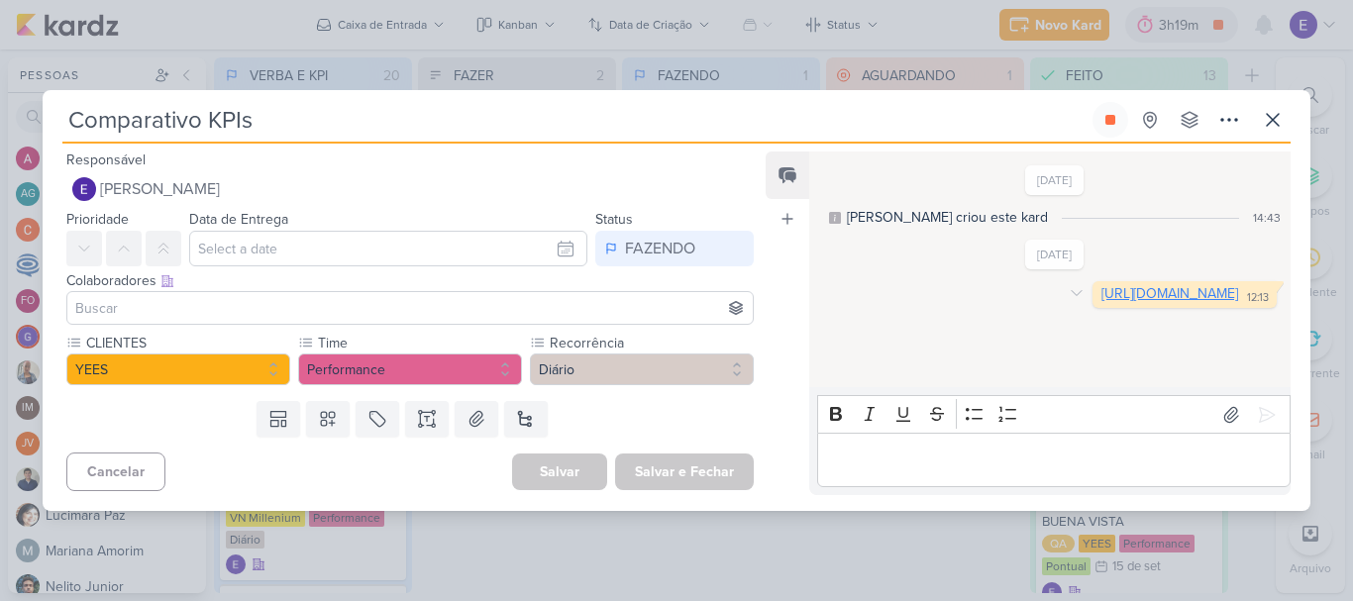
click at [1102, 295] on link "[URL][DOMAIN_NAME]" at bounding box center [1170, 293] width 137 height 17
click at [1266, 131] on icon at bounding box center [1273, 120] width 24 height 24
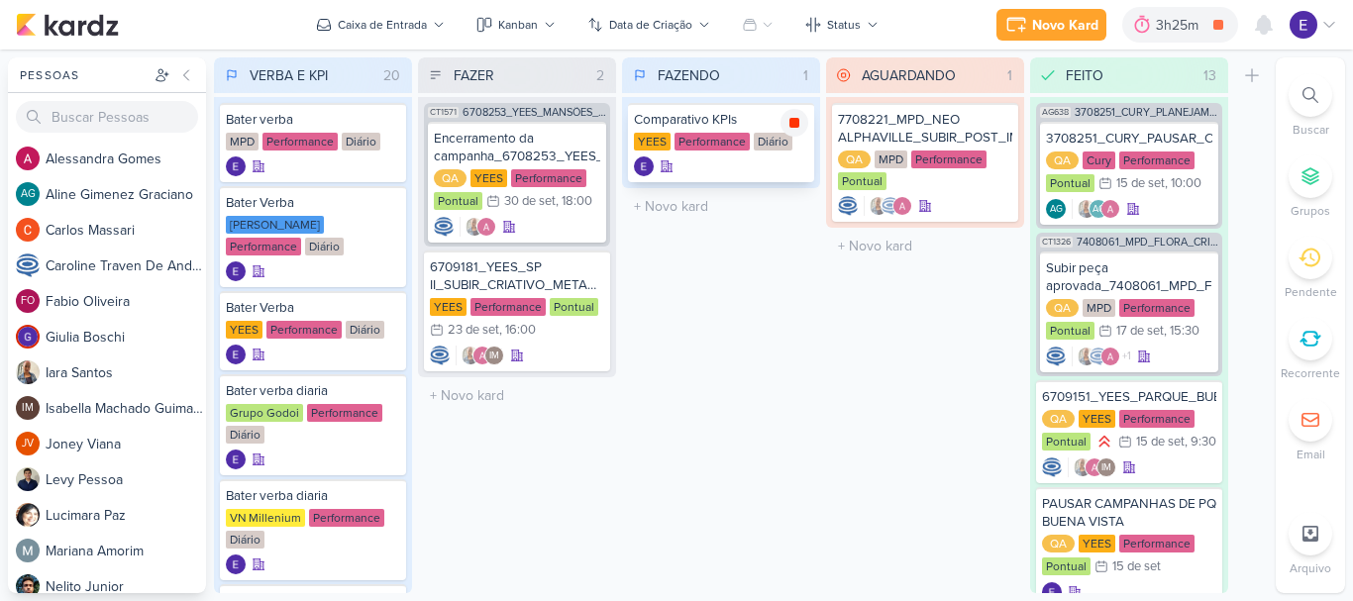
click at [792, 119] on icon at bounding box center [795, 123] width 10 height 10
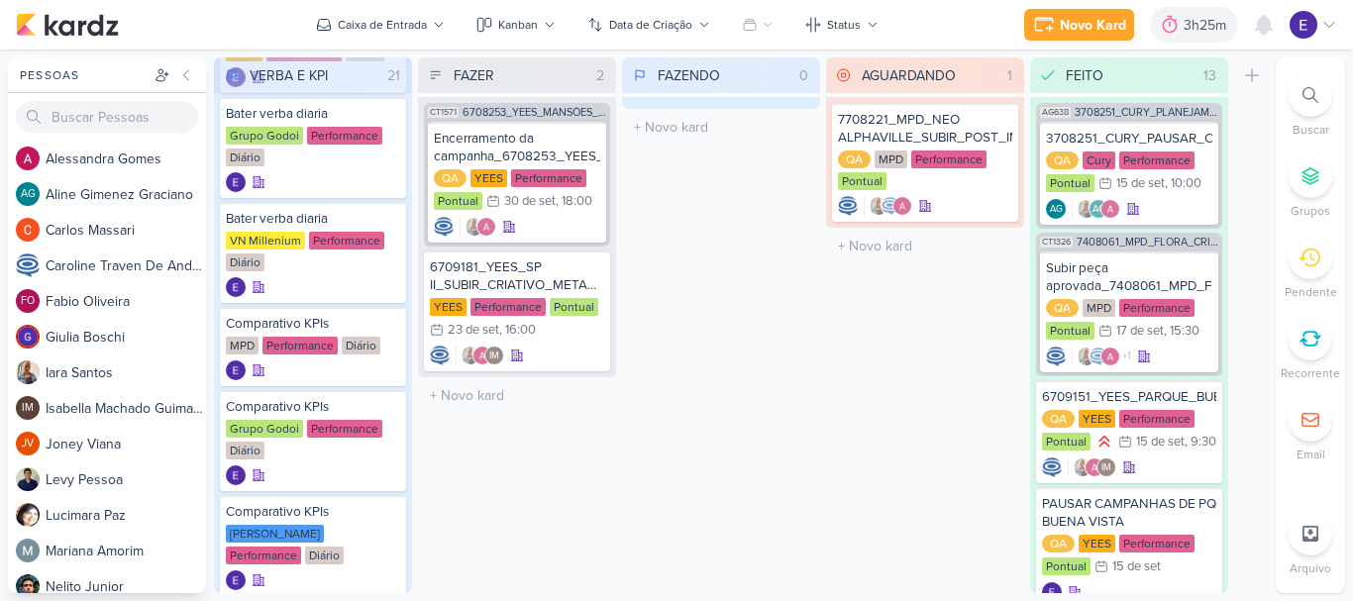
scroll to position [396, 0]
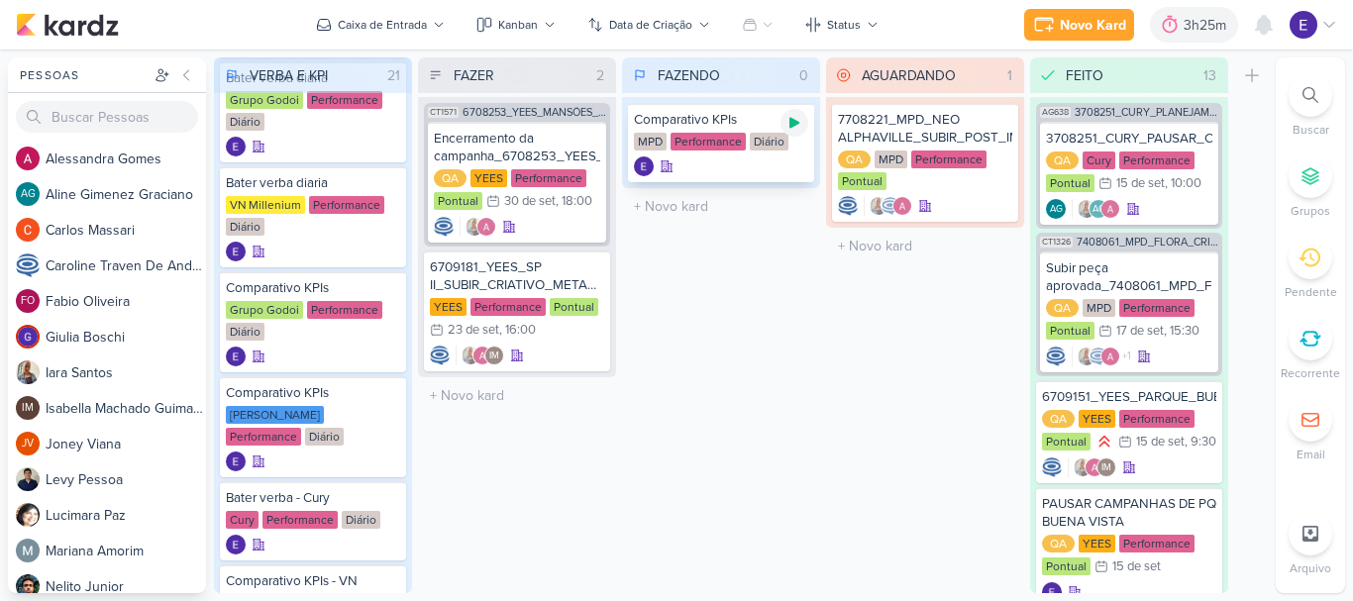
click at [788, 128] on icon at bounding box center [795, 123] width 16 height 16
click at [743, 176] on div "Comparativo KPIs MPD Performance Diário" at bounding box center [721, 142] width 186 height 79
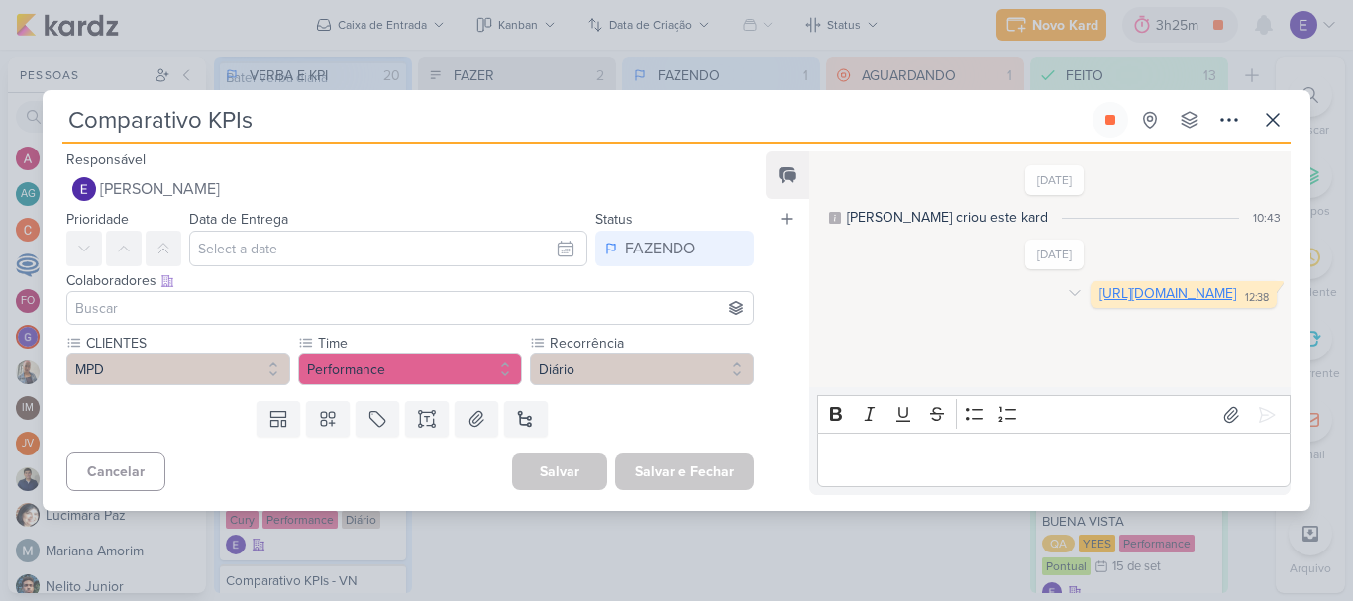
click at [1100, 302] on link "[URL][DOMAIN_NAME]" at bounding box center [1168, 293] width 137 height 17
click at [1270, 113] on icon at bounding box center [1273, 120] width 24 height 24
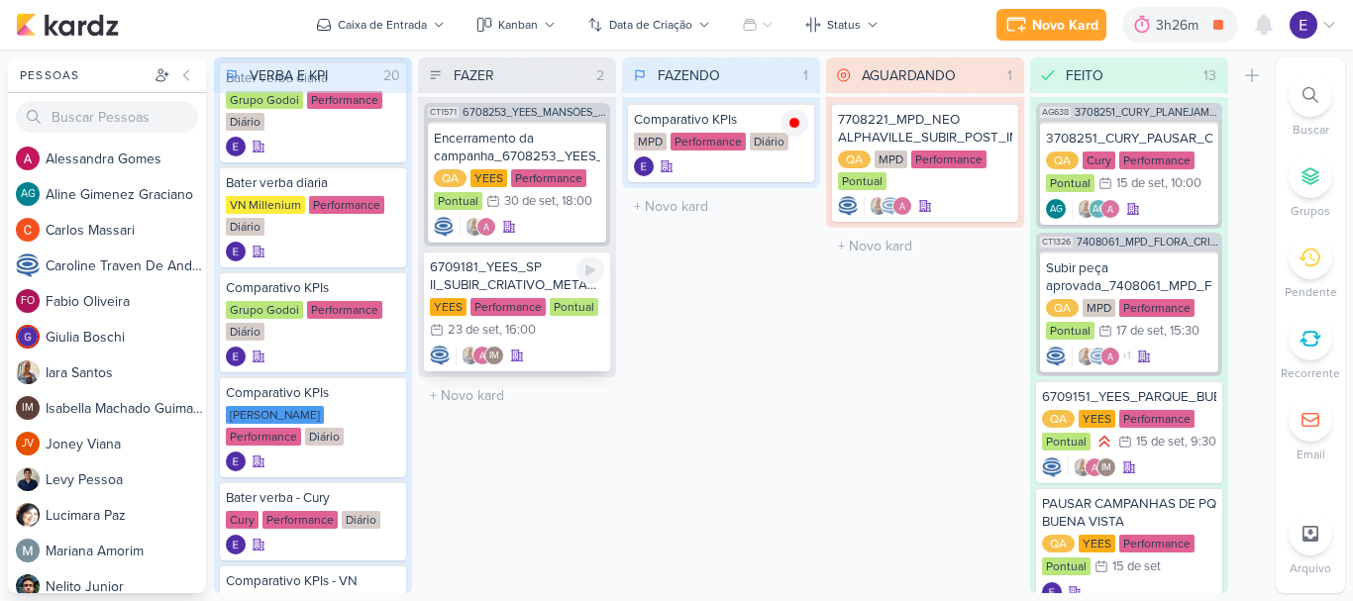
click at [576, 341] on div "YEES Performance Pontual 23/9 [DATE] 16:00" at bounding box center [517, 320] width 174 height 44
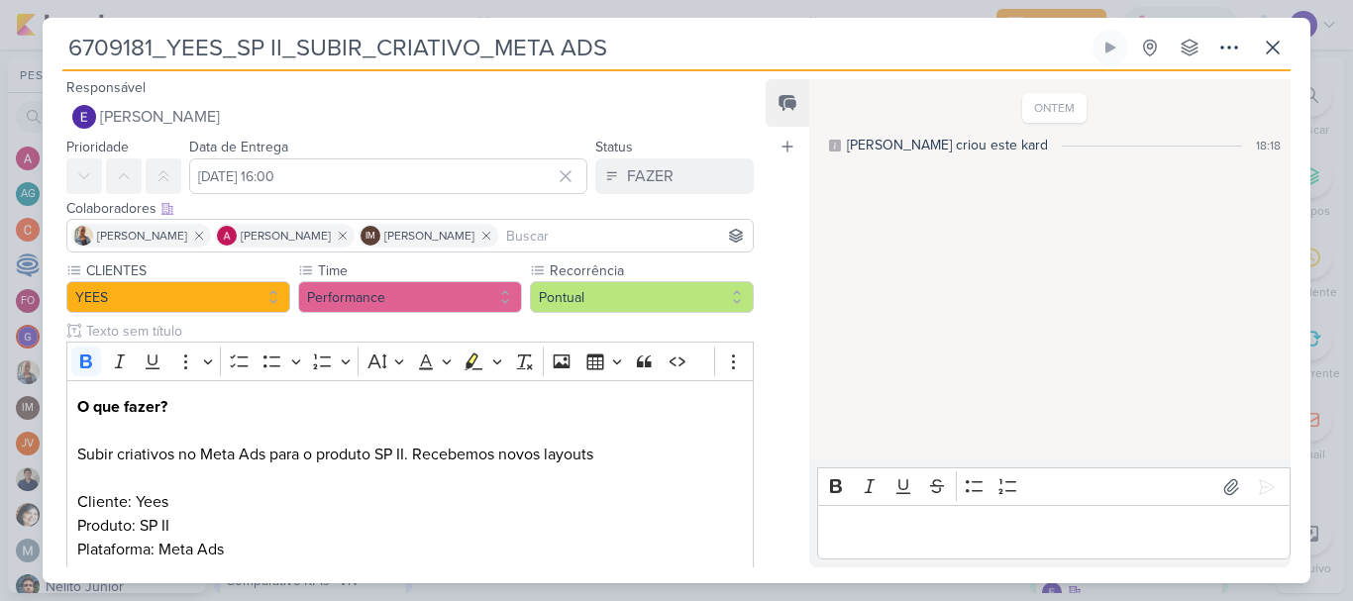
click at [864, 390] on div "ONTEM [PERSON_NAME] criou este kard 18:18" at bounding box center [1048, 270] width 479 height 378
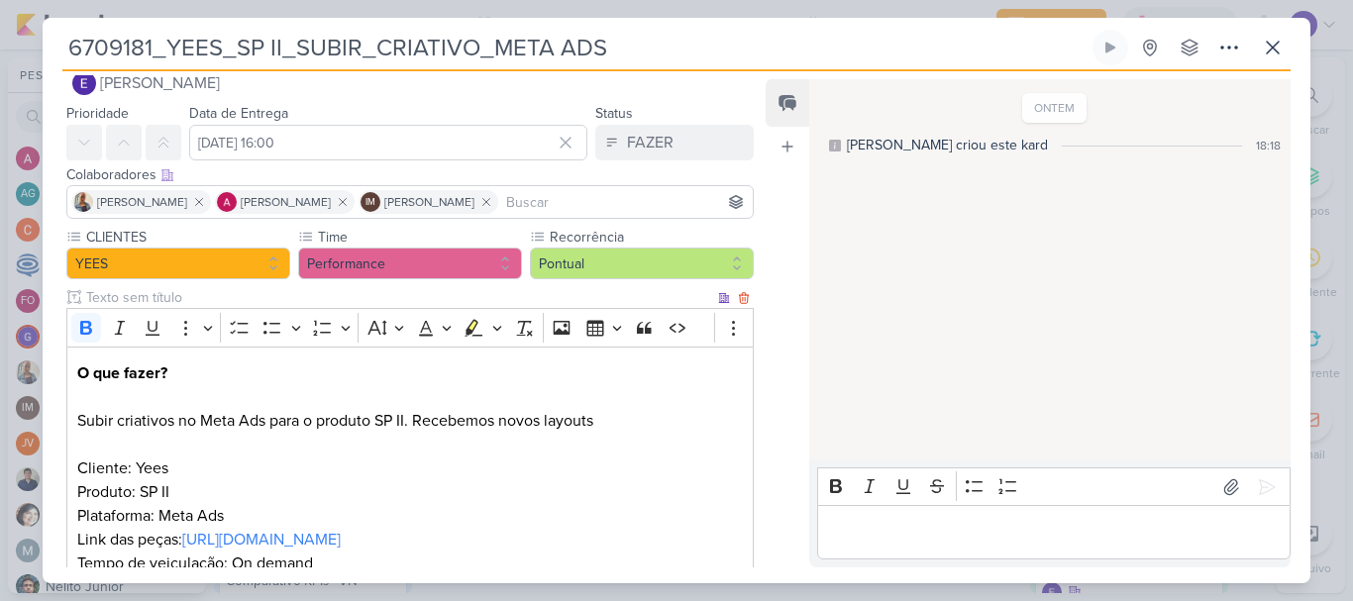
scroll to position [0, 0]
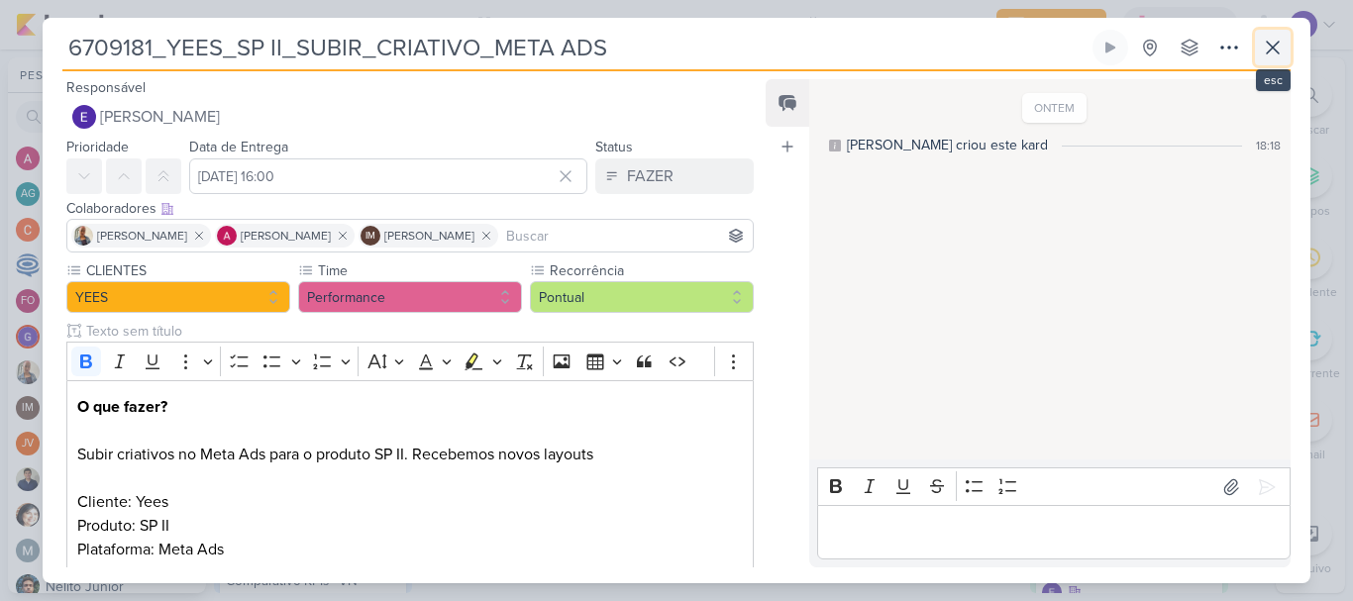
click at [1271, 45] on icon at bounding box center [1273, 48] width 12 height 12
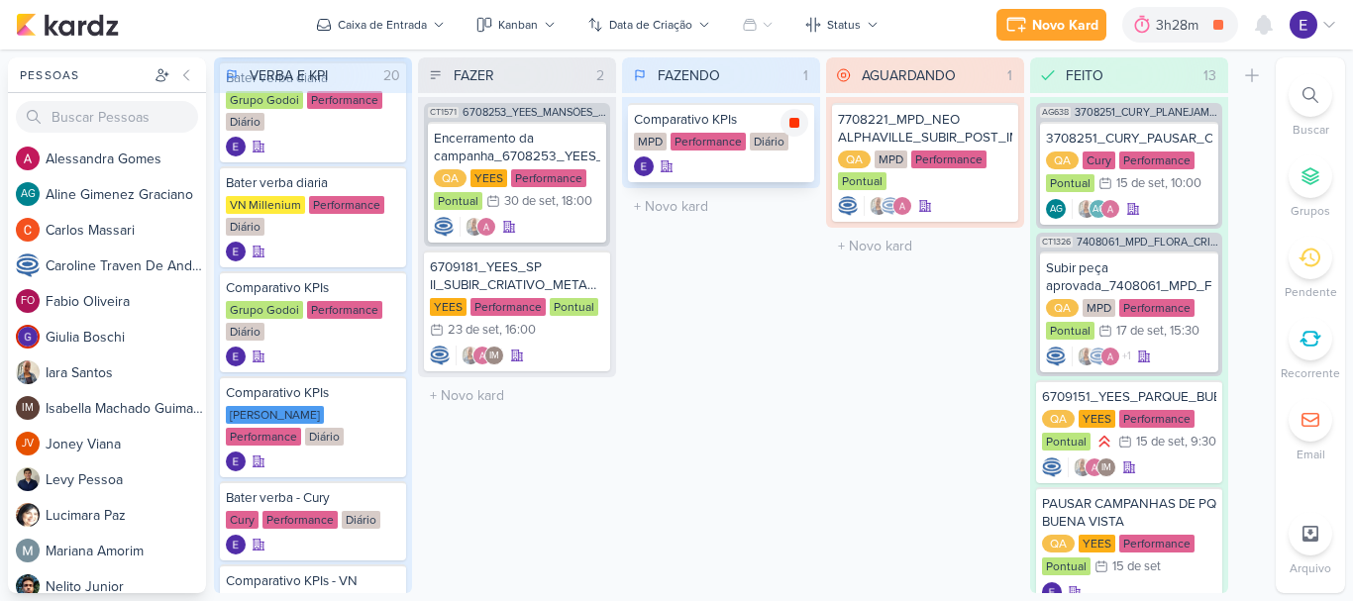
click at [799, 129] on icon at bounding box center [795, 123] width 16 height 16
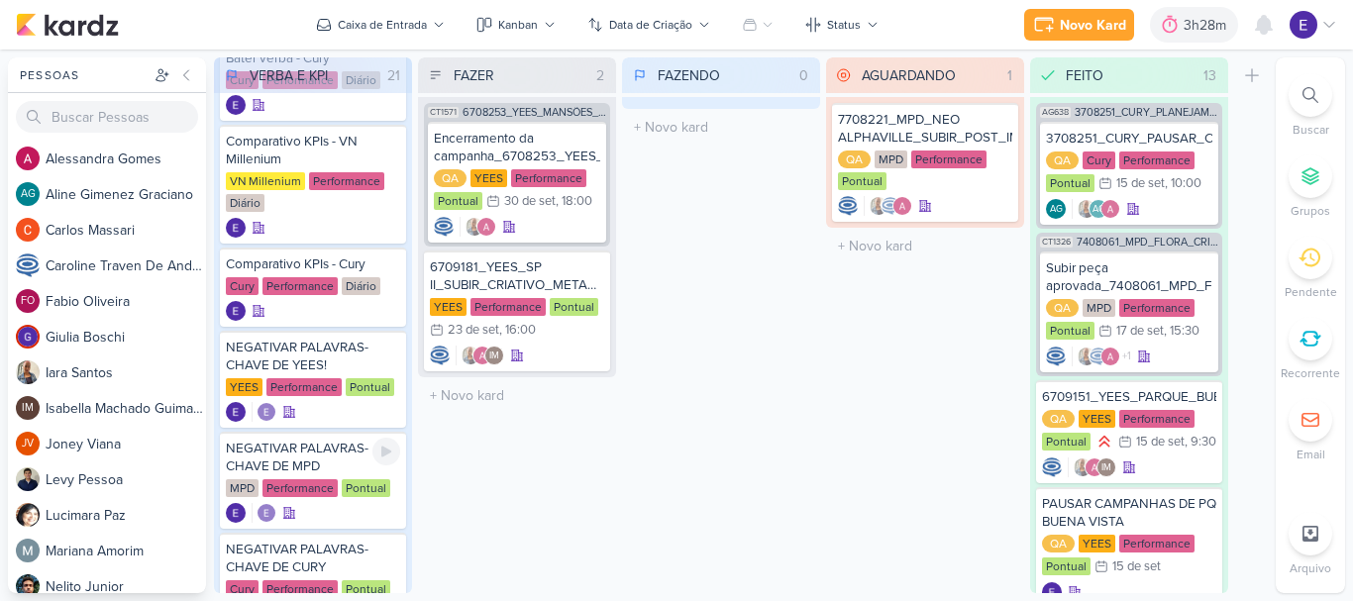
scroll to position [892, 0]
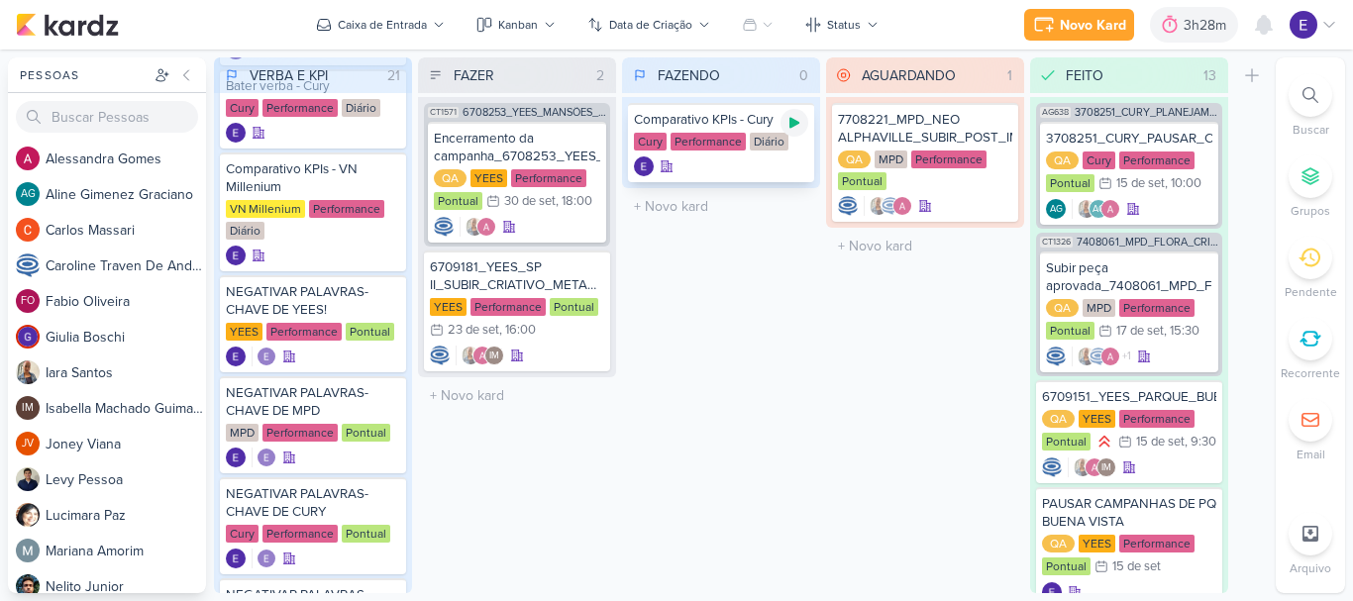
click at [795, 114] on div at bounding box center [795, 123] width 28 height 28
click at [757, 163] on div at bounding box center [721, 167] width 174 height 20
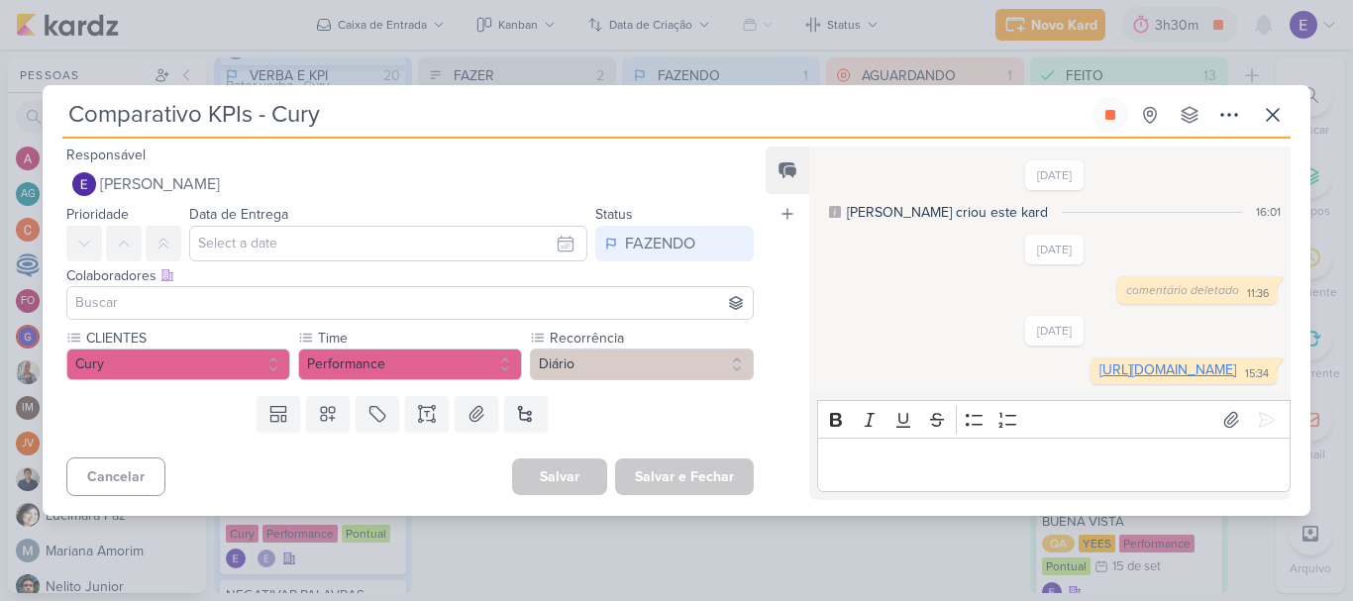
click at [1100, 378] on link "[URL][DOMAIN_NAME]" at bounding box center [1168, 370] width 137 height 17
click at [1104, 107] on icon at bounding box center [1111, 115] width 16 height 16
click at [1268, 103] on icon at bounding box center [1273, 115] width 24 height 24
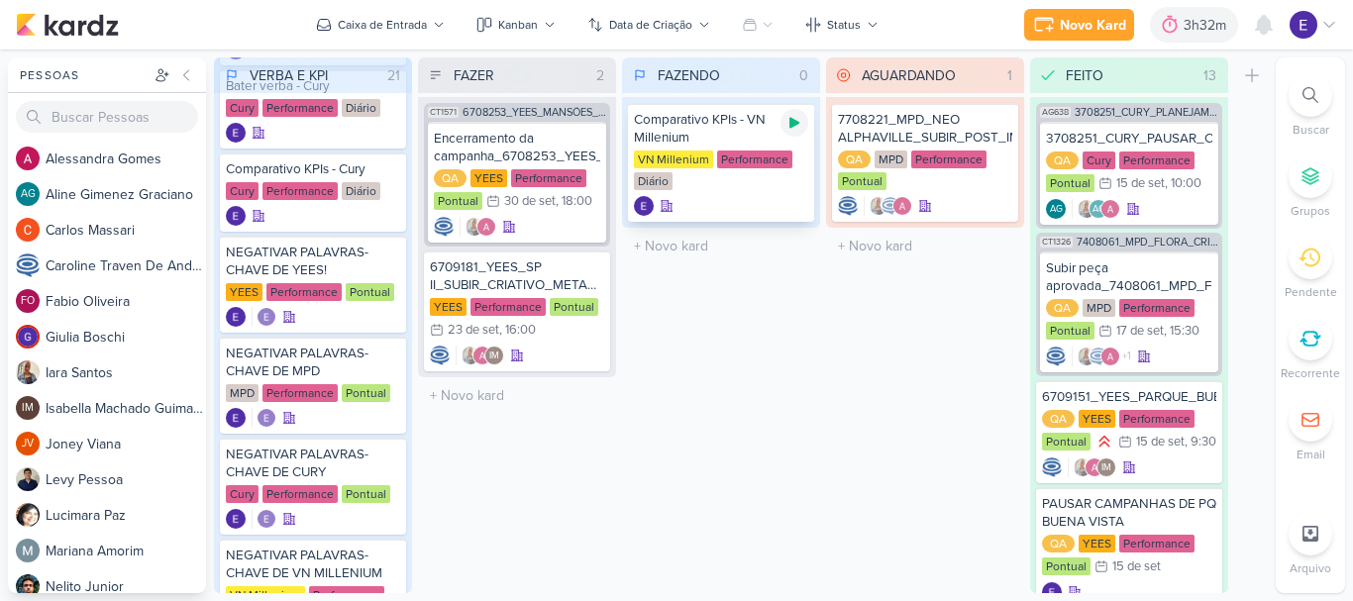
click at [800, 124] on icon at bounding box center [795, 123] width 16 height 16
click at [694, 196] on div at bounding box center [721, 206] width 174 height 20
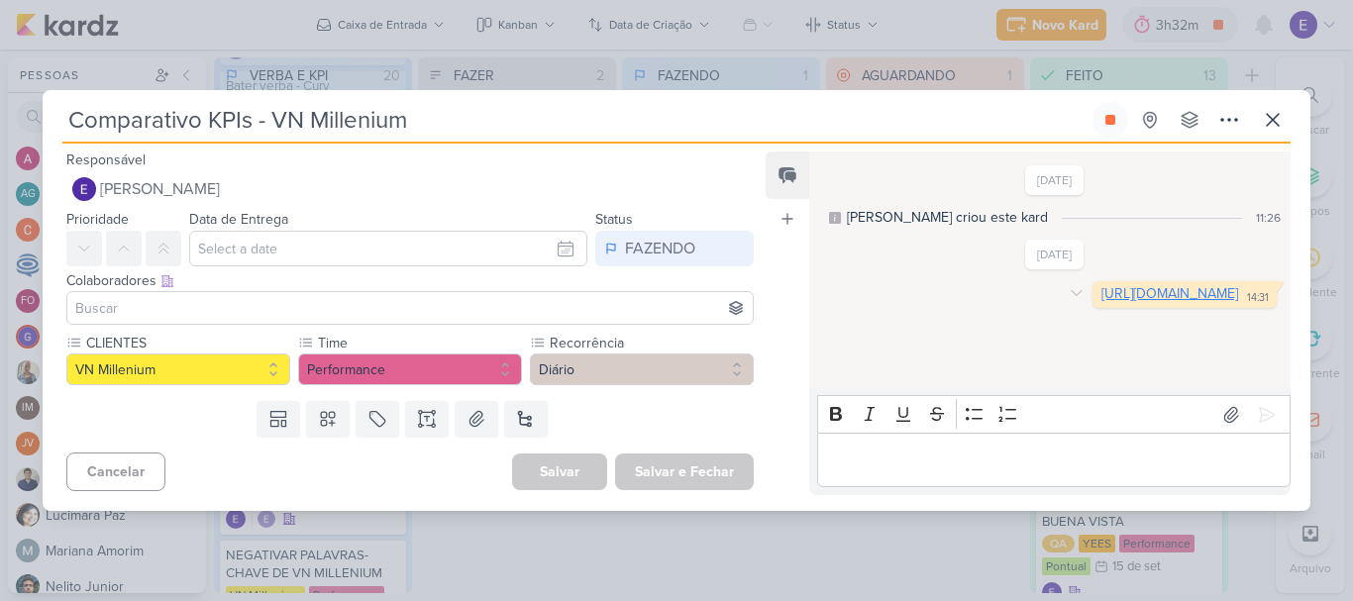
click at [1102, 302] on link "[URL][DOMAIN_NAME]" at bounding box center [1170, 293] width 137 height 17
click at [1097, 123] on button at bounding box center [1111, 120] width 36 height 36
click at [1279, 119] on icon at bounding box center [1273, 120] width 24 height 24
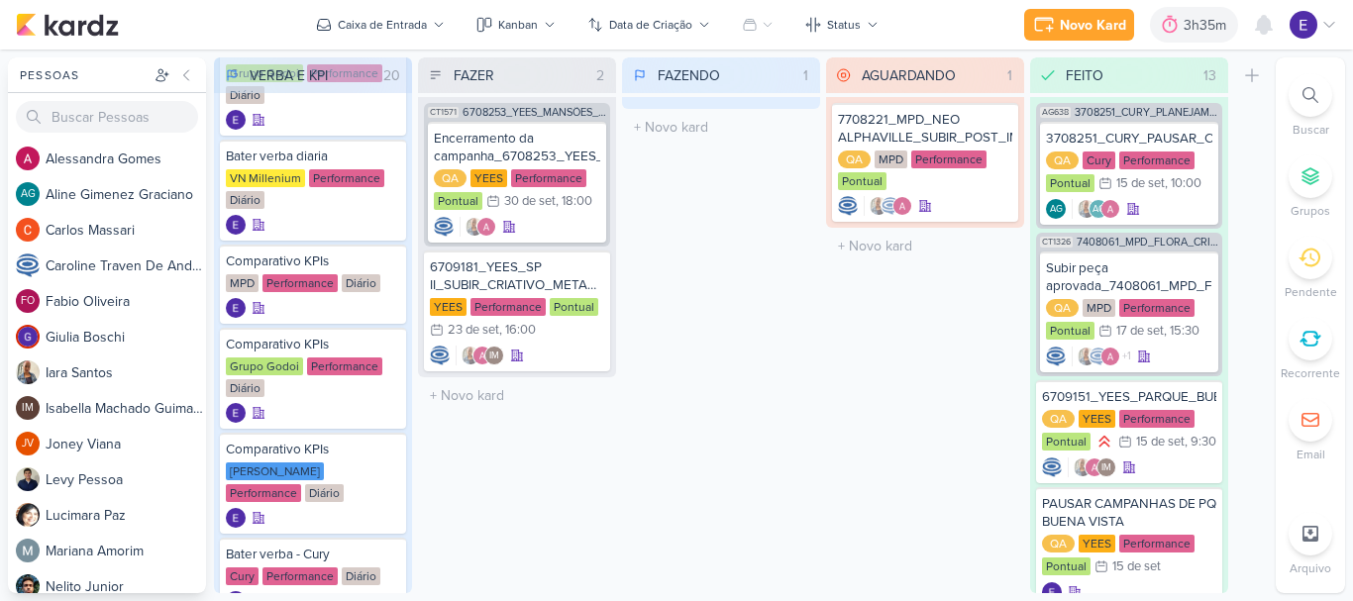
scroll to position [396, 0]
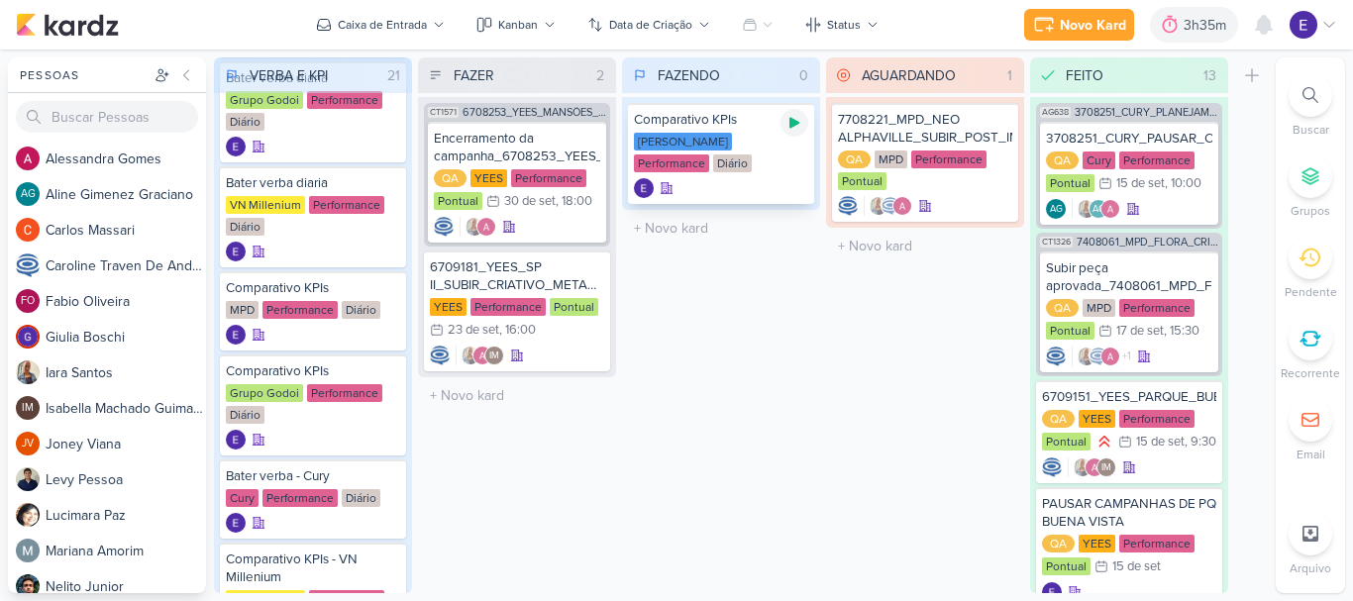
click at [788, 127] on icon at bounding box center [795, 123] width 16 height 16
click at [772, 176] on div "Comparativo KPIs [PERSON_NAME] Performance Diário" at bounding box center [721, 153] width 186 height 101
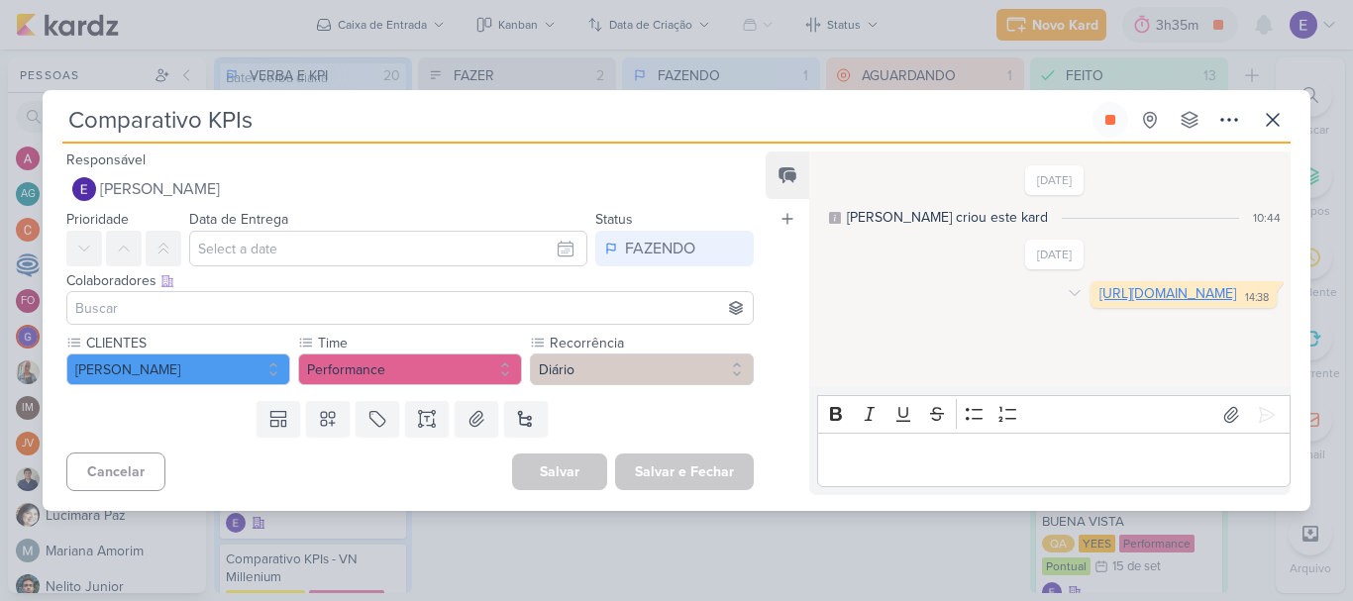
click at [1100, 302] on link "[URL][DOMAIN_NAME]" at bounding box center [1168, 293] width 137 height 17
click at [1097, 119] on button at bounding box center [1111, 120] width 36 height 36
click at [1274, 120] on icon at bounding box center [1273, 120] width 12 height 12
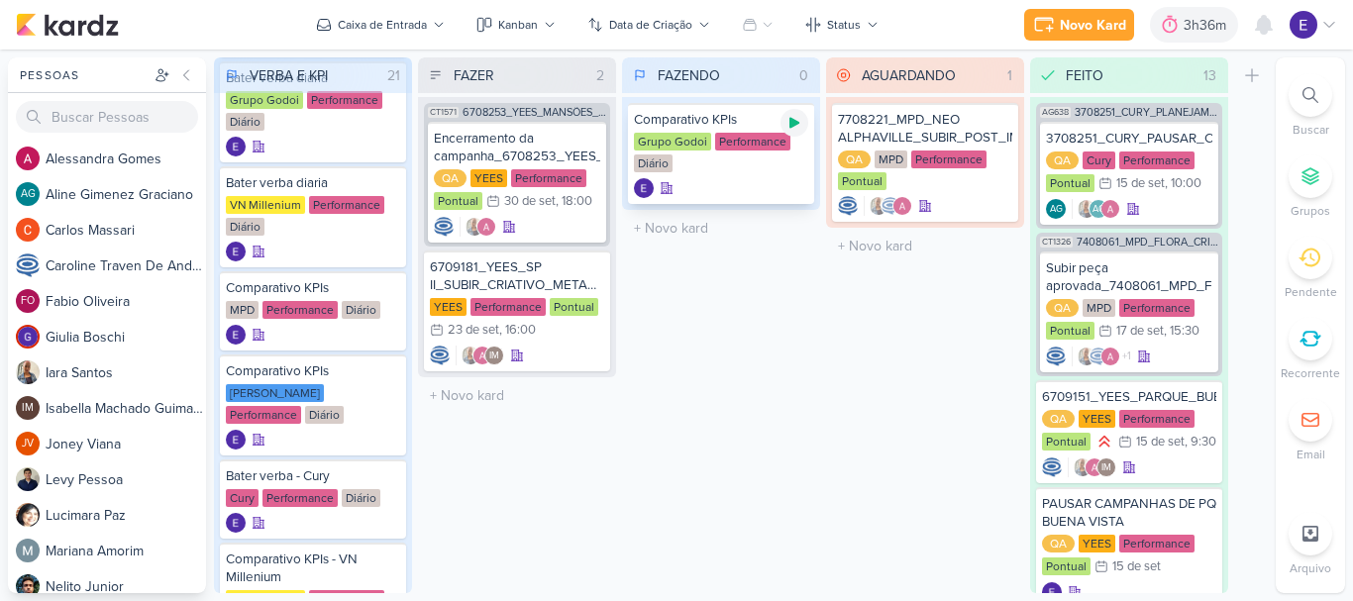
click at [794, 130] on icon at bounding box center [795, 123] width 16 height 16
click at [709, 156] on div "Grupo Godoi Performance Diário" at bounding box center [721, 154] width 174 height 42
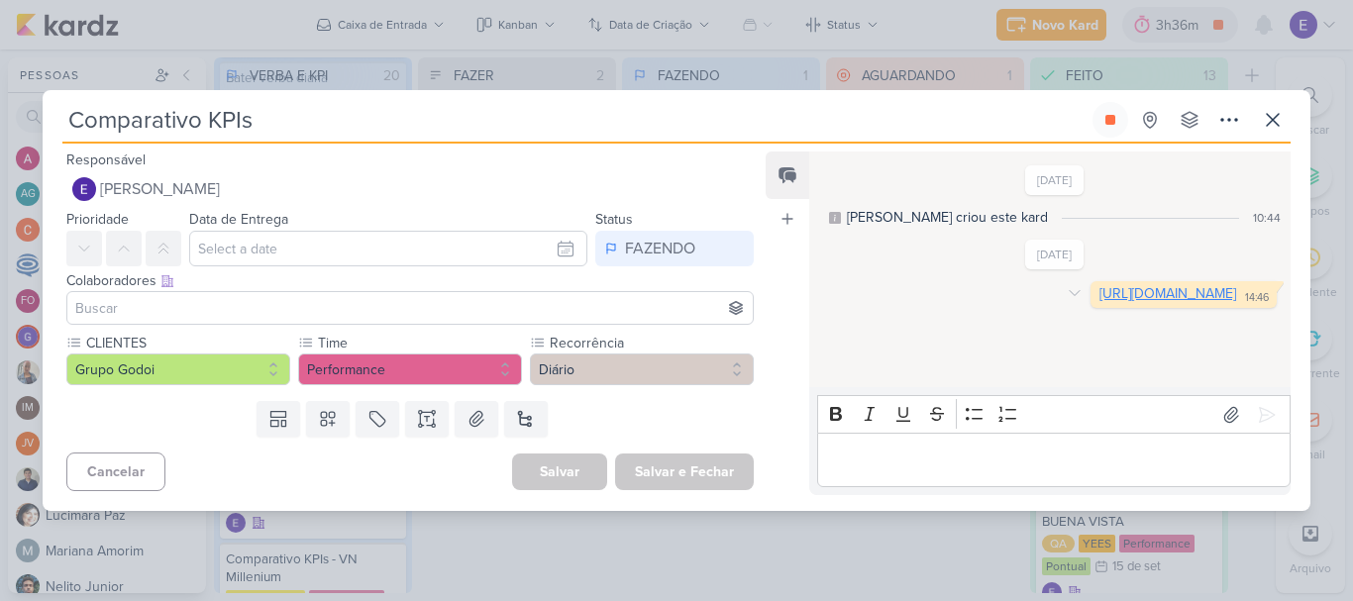
click at [1100, 302] on link "[URL][DOMAIN_NAME]" at bounding box center [1168, 293] width 137 height 17
click at [1117, 119] on icon at bounding box center [1111, 120] width 16 height 16
click at [1292, 123] on div "Comparativo KPIs Criado por mim nenhum grupo disponível" at bounding box center [677, 306] width 1268 height 409
click at [1275, 130] on icon at bounding box center [1273, 120] width 24 height 24
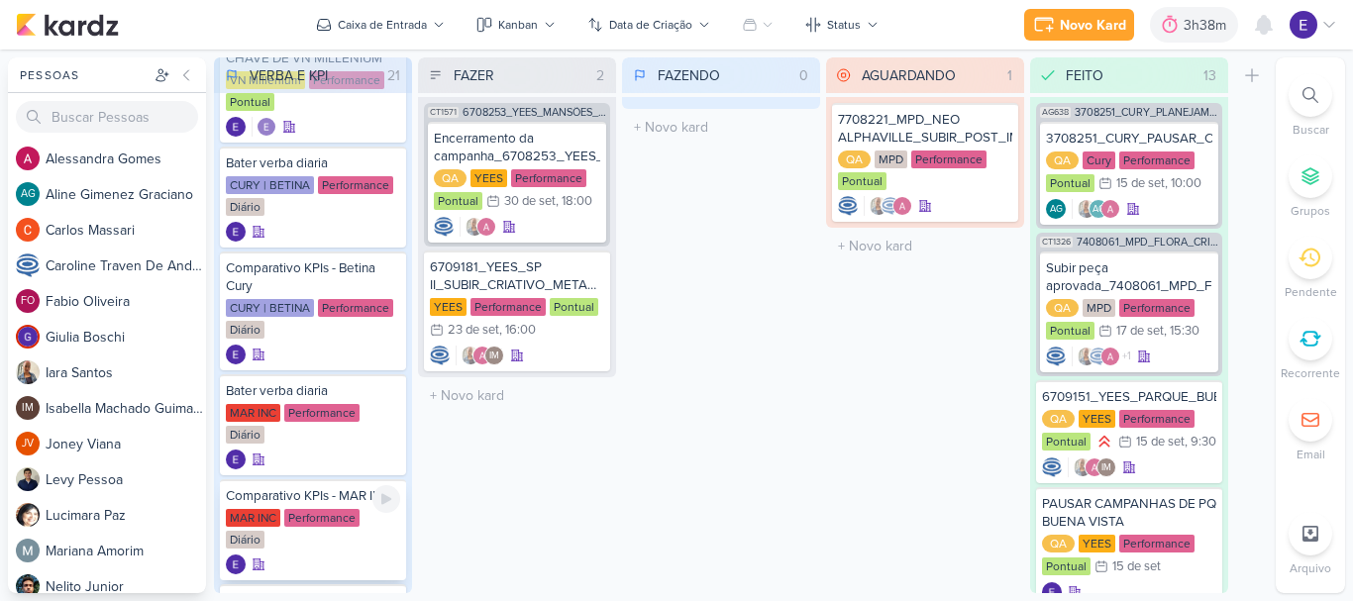
scroll to position [1486, 0]
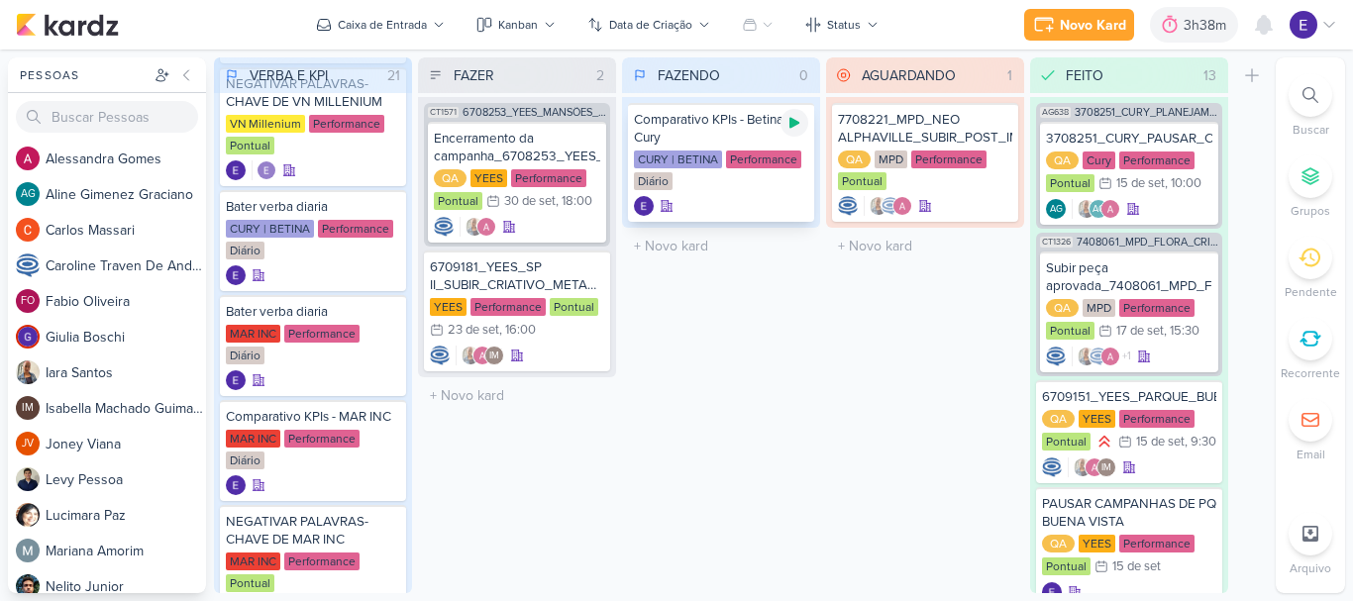
click at [792, 121] on icon at bounding box center [795, 123] width 10 height 11
click at [762, 205] on div at bounding box center [721, 206] width 174 height 20
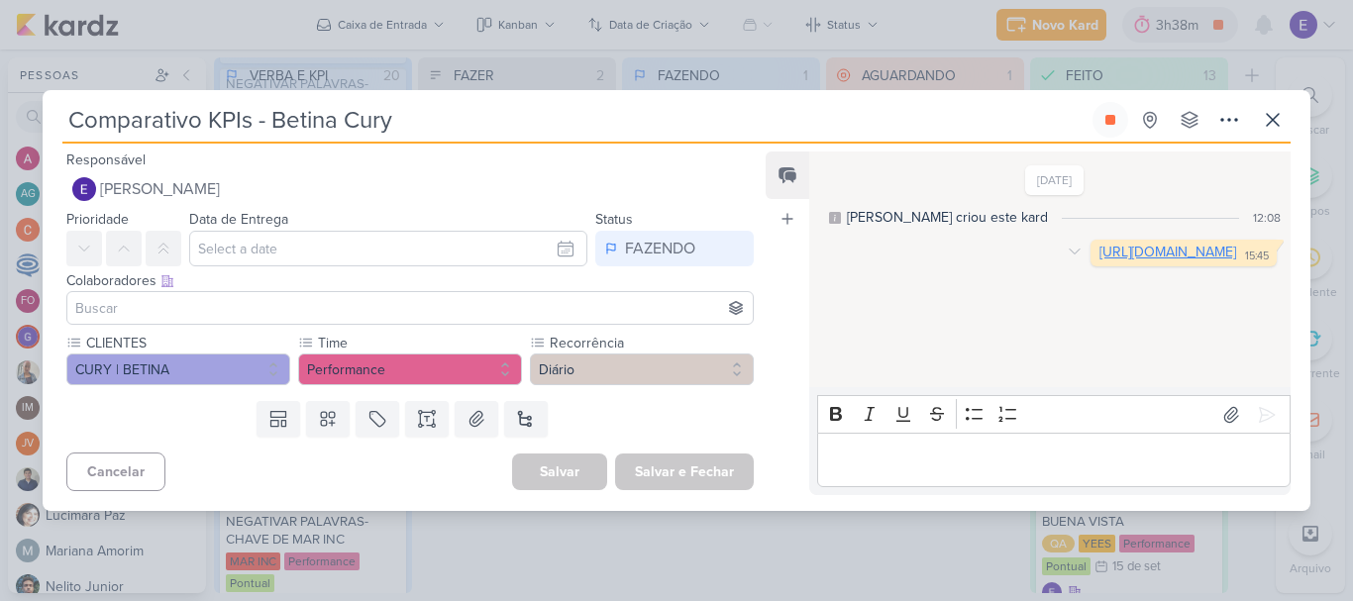
click at [1100, 261] on link "[URL][DOMAIN_NAME]" at bounding box center [1168, 252] width 137 height 17
click at [1098, 122] on button at bounding box center [1111, 120] width 36 height 36
click at [1271, 121] on icon at bounding box center [1273, 120] width 24 height 24
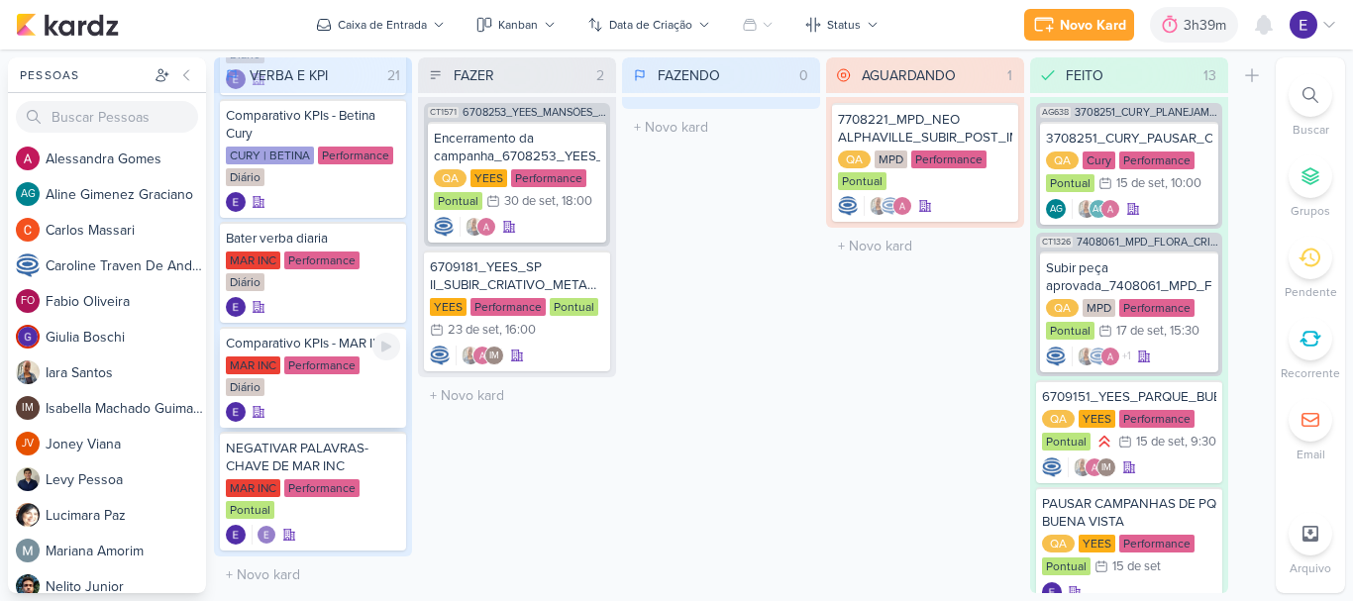
scroll to position [1585, 0]
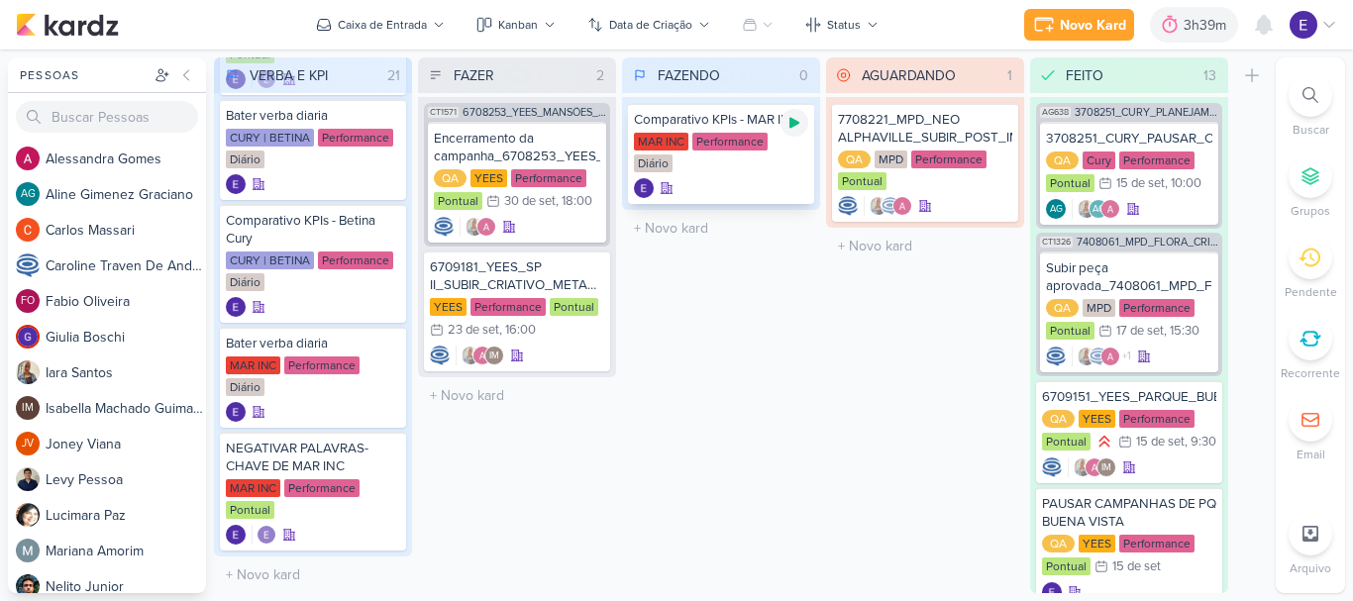
click at [792, 115] on icon at bounding box center [795, 123] width 16 height 16
click at [780, 154] on div "MAR INC Performance Diário" at bounding box center [721, 154] width 174 height 42
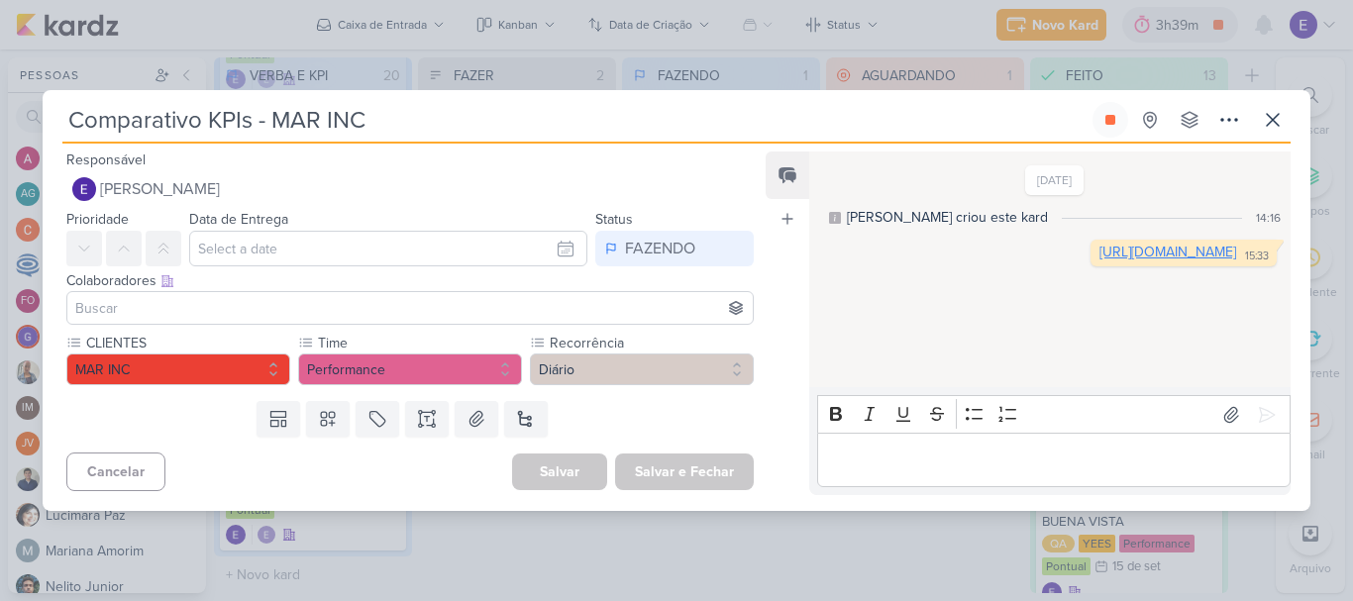
click at [1100, 261] on link "[URL][DOMAIN_NAME]" at bounding box center [1168, 252] width 137 height 17
click at [1105, 129] on button at bounding box center [1111, 120] width 36 height 36
click at [1281, 121] on icon at bounding box center [1273, 120] width 24 height 24
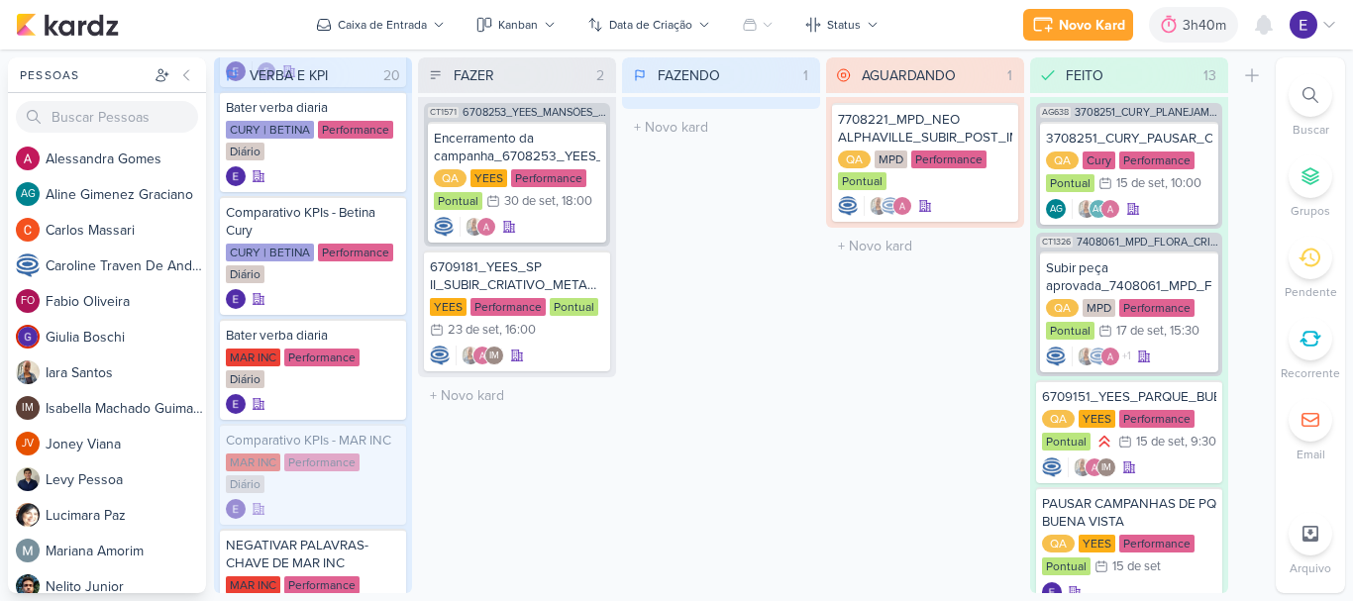
scroll to position [1690, 0]
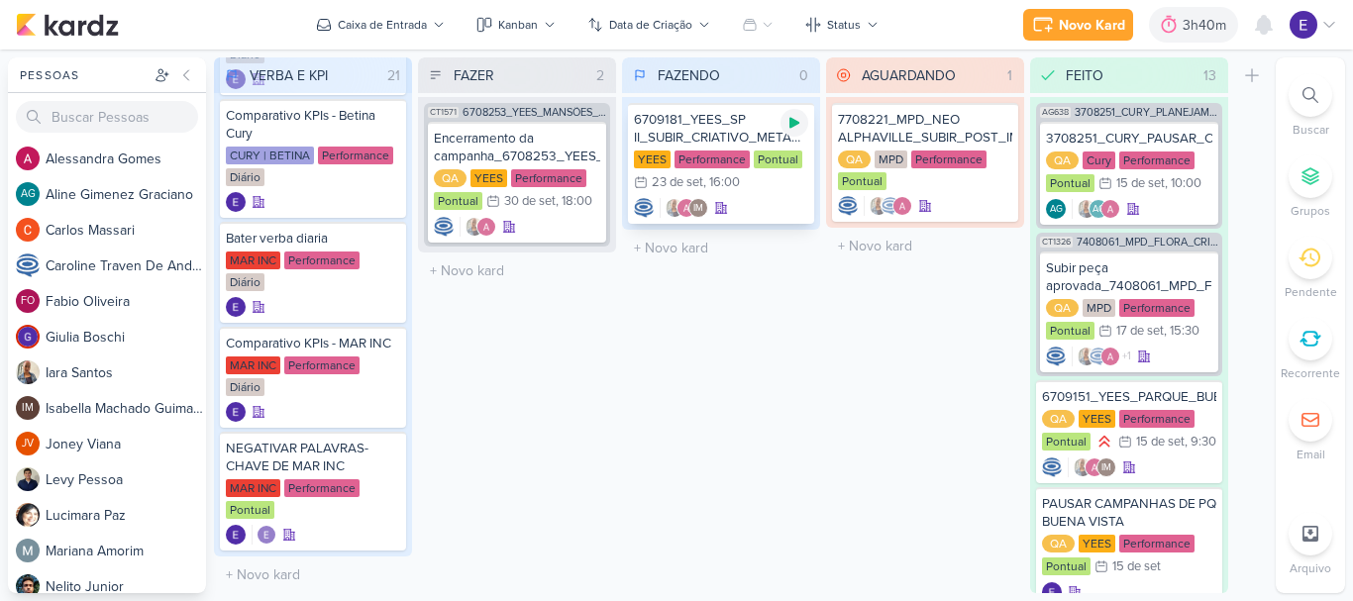
click at [803, 130] on div at bounding box center [795, 123] width 28 height 28
